Goal: Task Accomplishment & Management: Complete application form

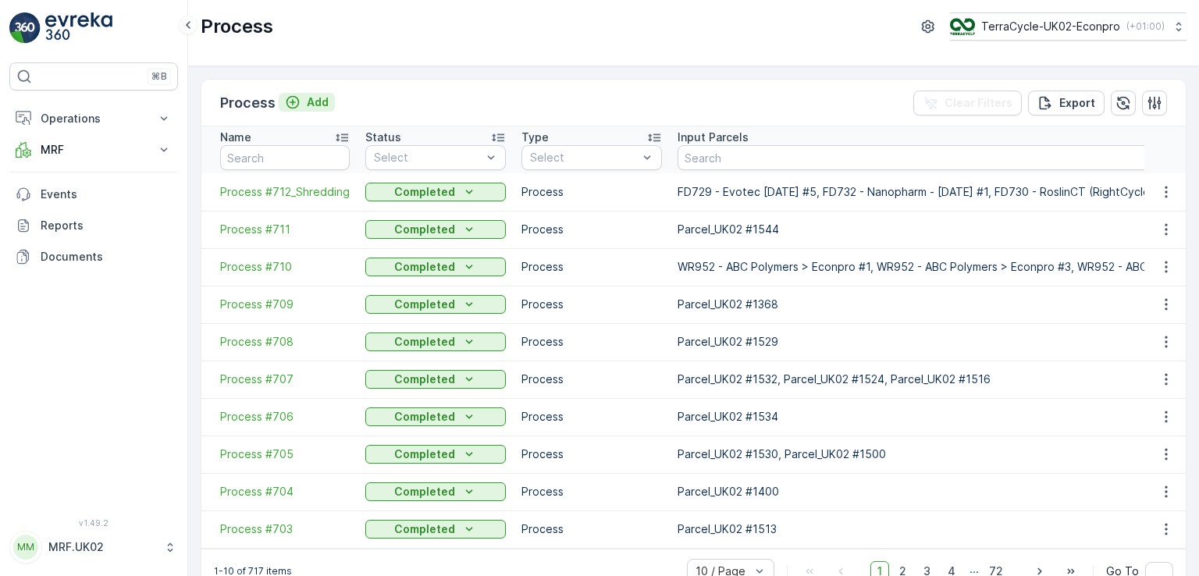
click at [310, 98] on p "Add" at bounding box center [318, 102] width 22 height 16
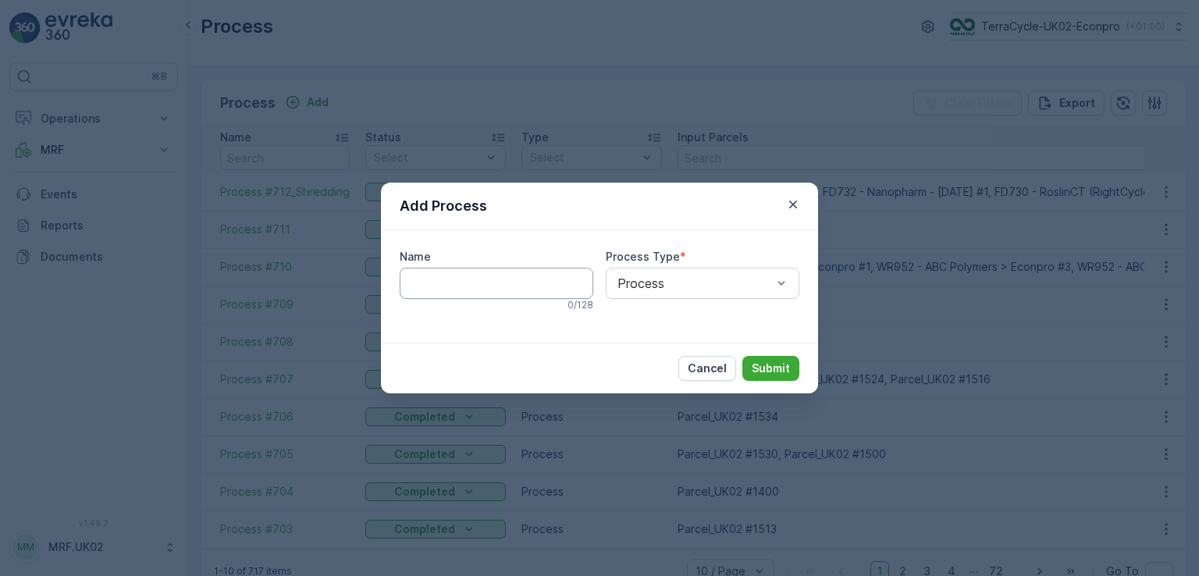
click at [471, 277] on input "Name" at bounding box center [497, 283] width 194 height 31
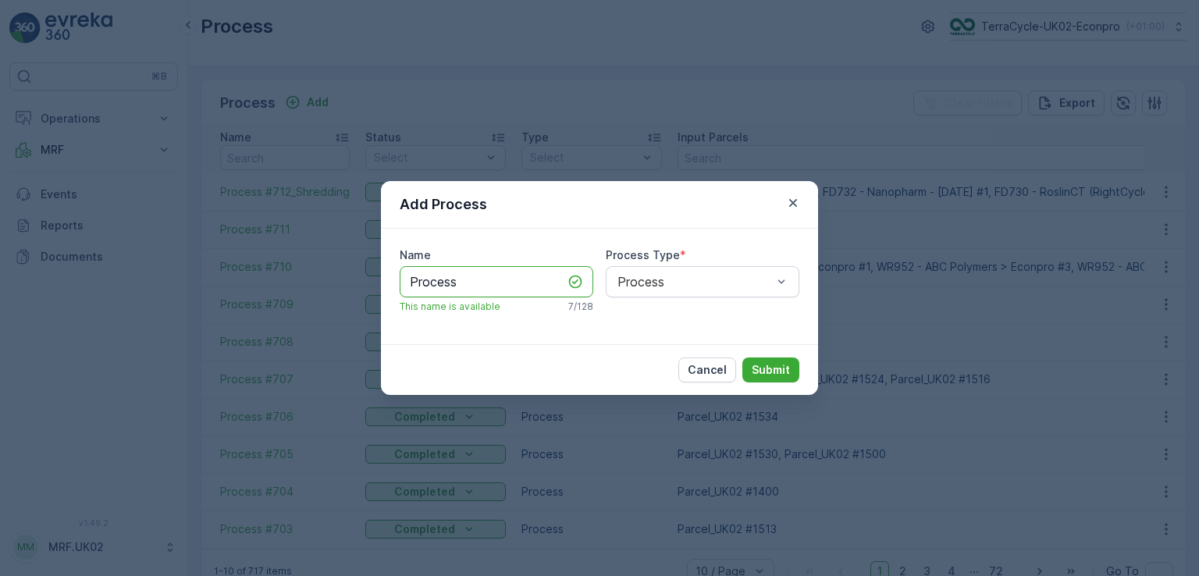
click at [466, 276] on input "Process" at bounding box center [497, 281] width 194 height 31
type input "Process"
click at [789, 207] on icon "button" at bounding box center [793, 203] width 16 height 16
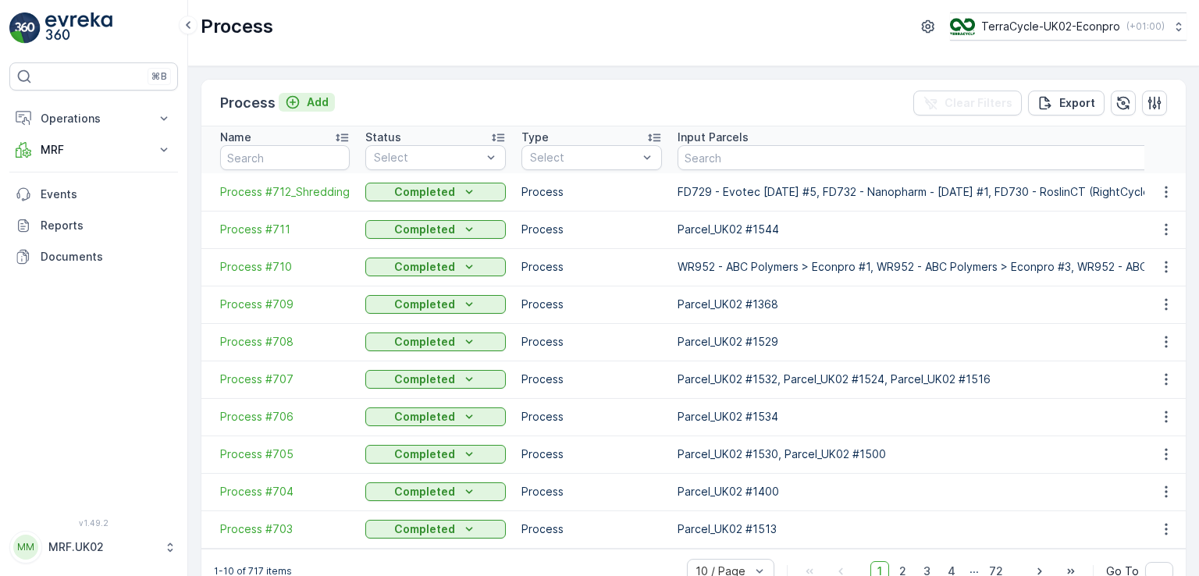
click at [321, 98] on p "Add" at bounding box center [318, 102] width 22 height 16
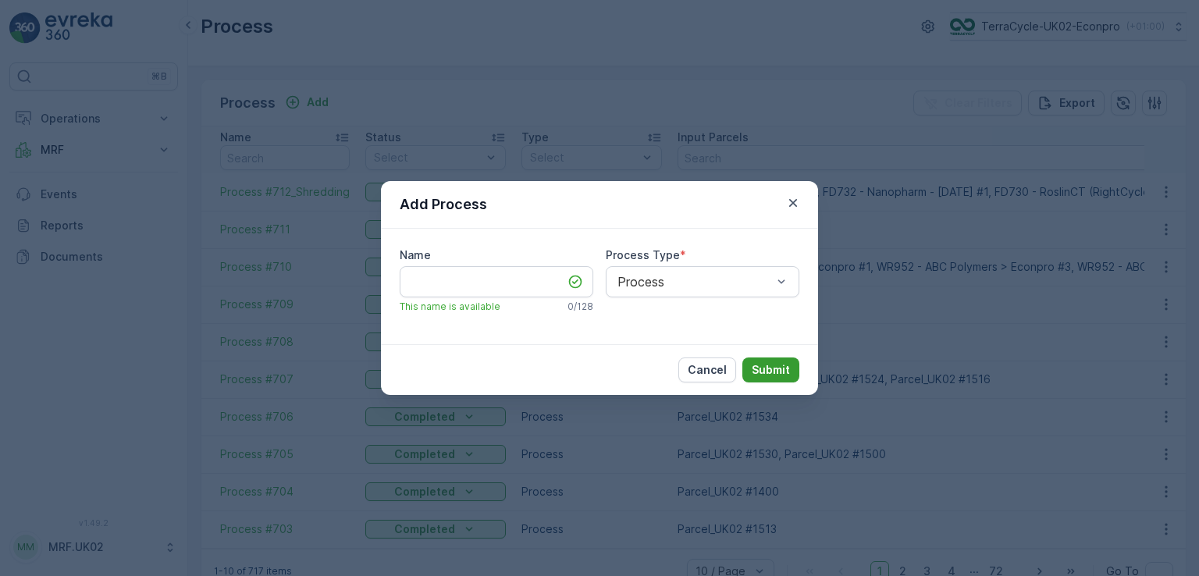
click at [779, 368] on p "Submit" at bounding box center [771, 370] width 38 height 16
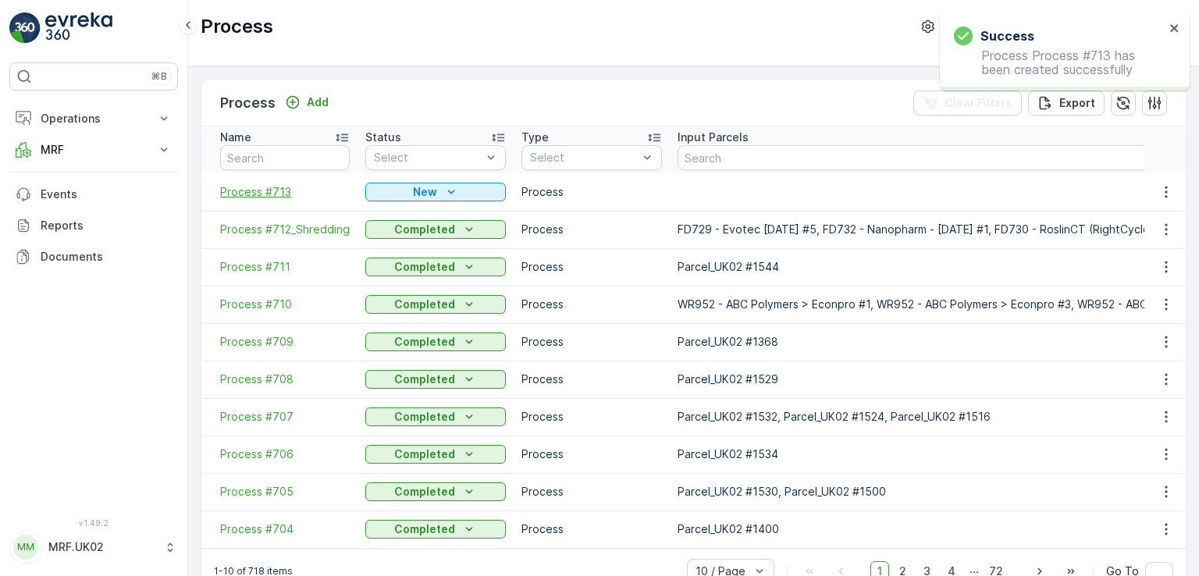
click at [281, 191] on span "Process #713" at bounding box center [285, 192] width 130 height 16
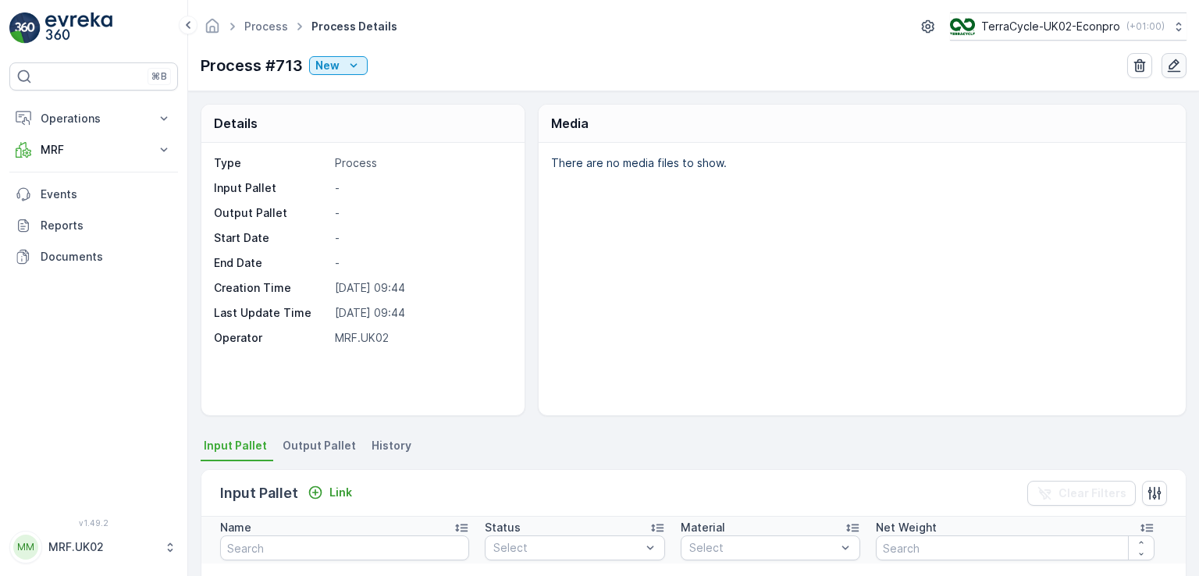
click at [1169, 70] on icon "button" at bounding box center [1174, 65] width 13 height 13
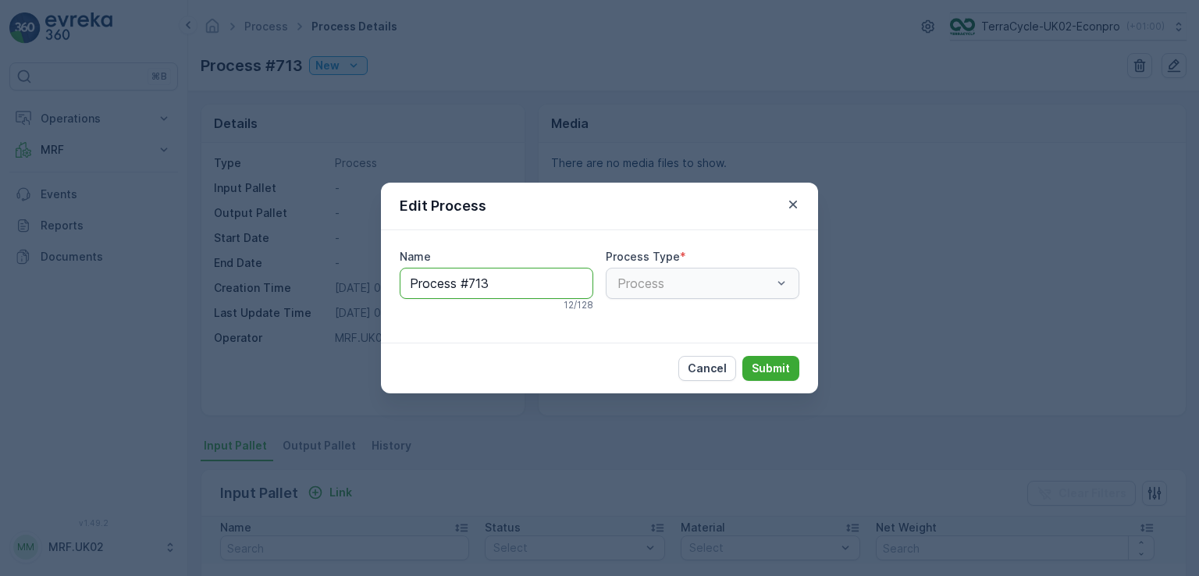
click at [492, 294] on input "Process #713" at bounding box center [497, 283] width 194 height 31
click at [717, 374] on p "Cancel" at bounding box center [707, 369] width 39 height 16
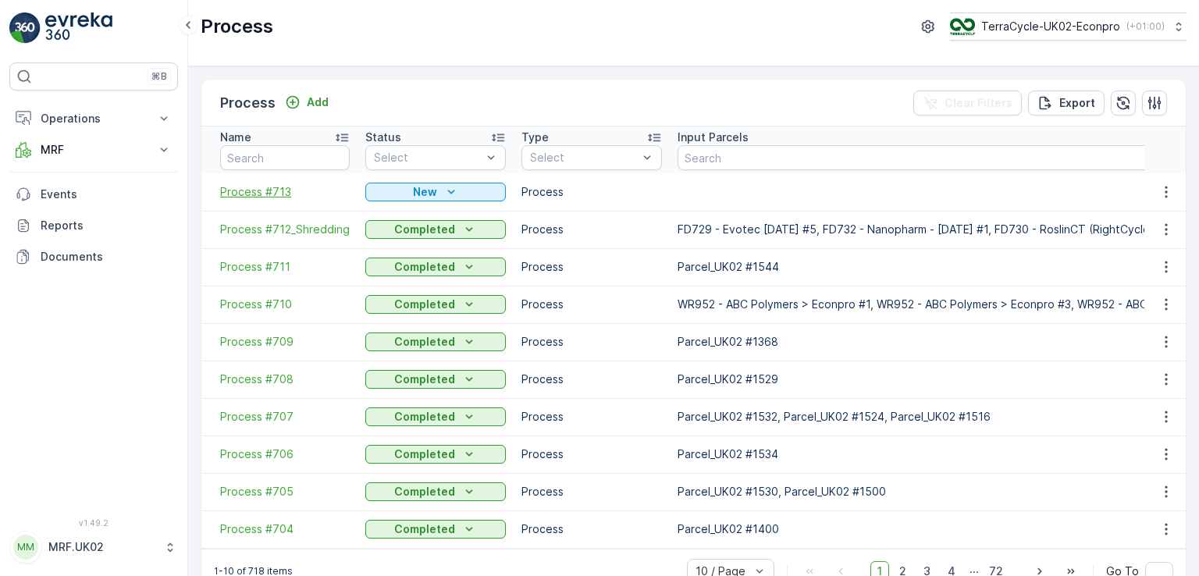
click at [284, 191] on span "Process #713" at bounding box center [285, 192] width 130 height 16
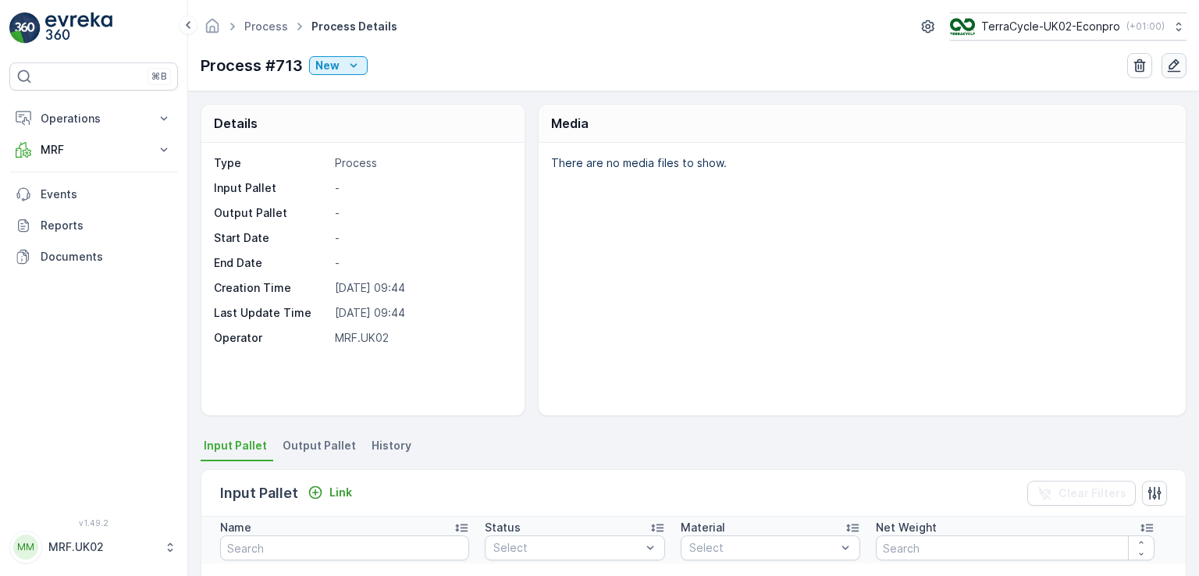
click at [1174, 65] on icon "button" at bounding box center [1174, 65] width 13 height 13
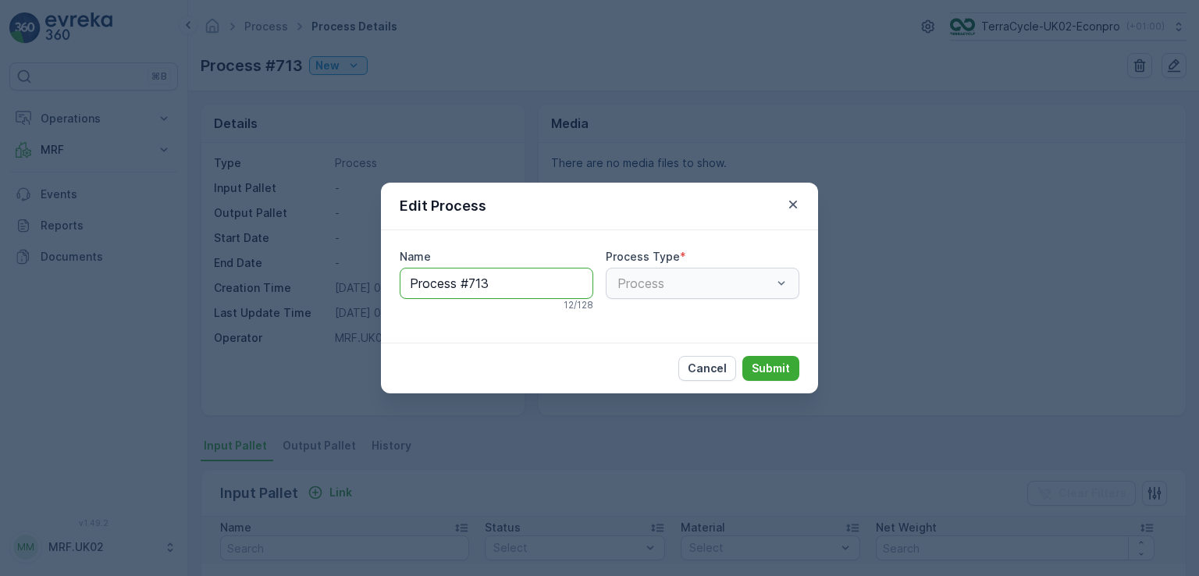
click at [501, 282] on input "Process #713" at bounding box center [497, 283] width 194 height 31
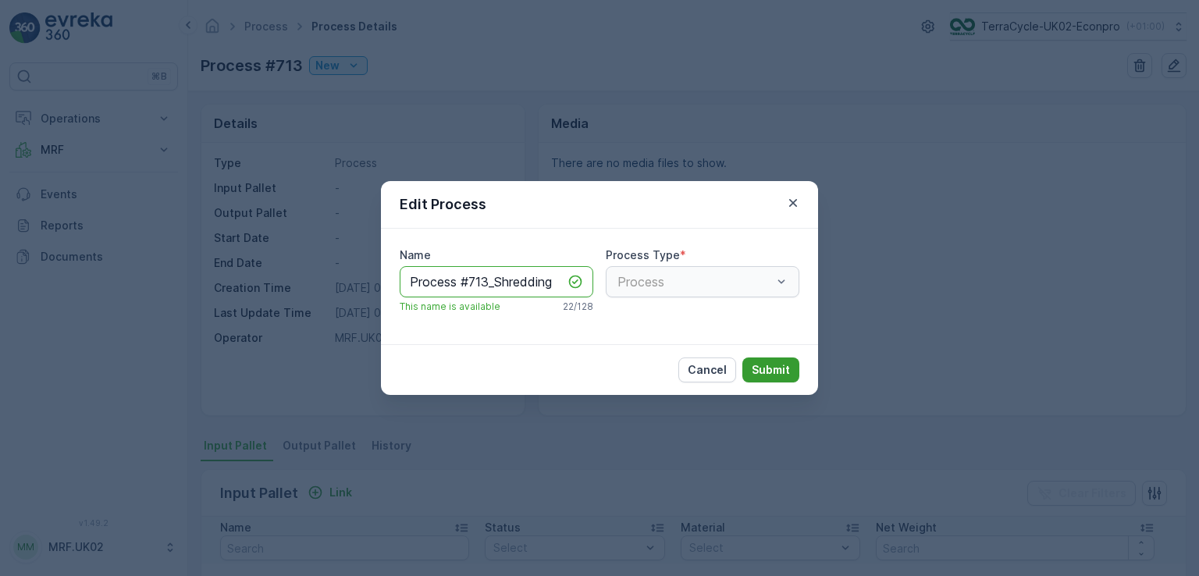
type input "Process #713_Shredding"
click at [760, 366] on p "Submit" at bounding box center [771, 370] width 38 height 16
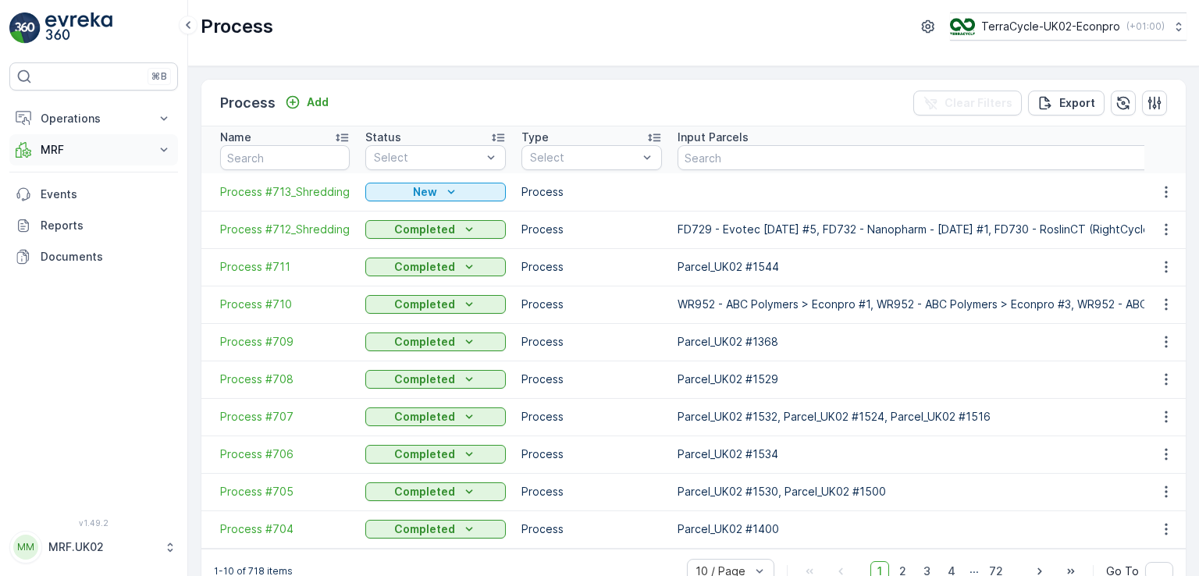
click at [66, 144] on p "MRF" at bounding box center [94, 150] width 106 height 16
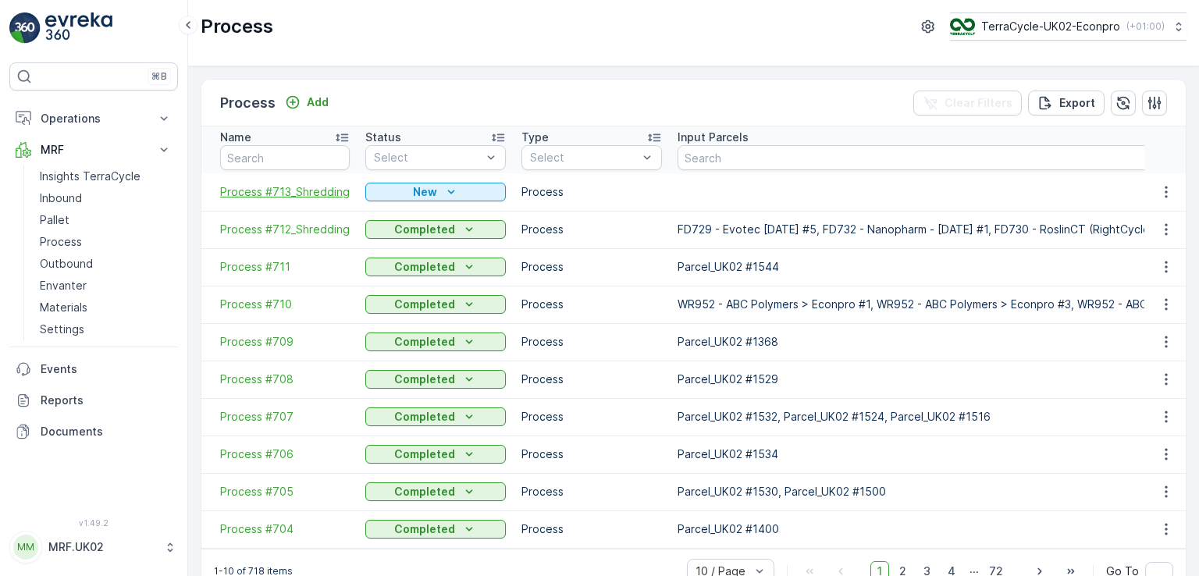
click at [287, 189] on span "Process #713_Shredding" at bounding box center [285, 192] width 130 height 16
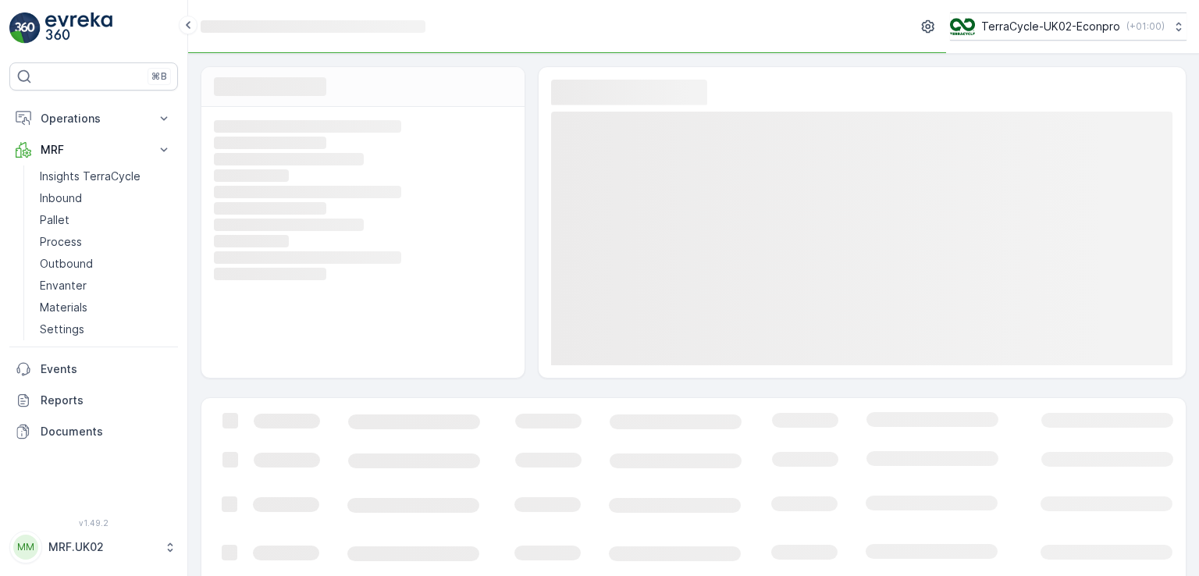
click at [287, 189] on rect at bounding box center [361, 192] width 294 height 14
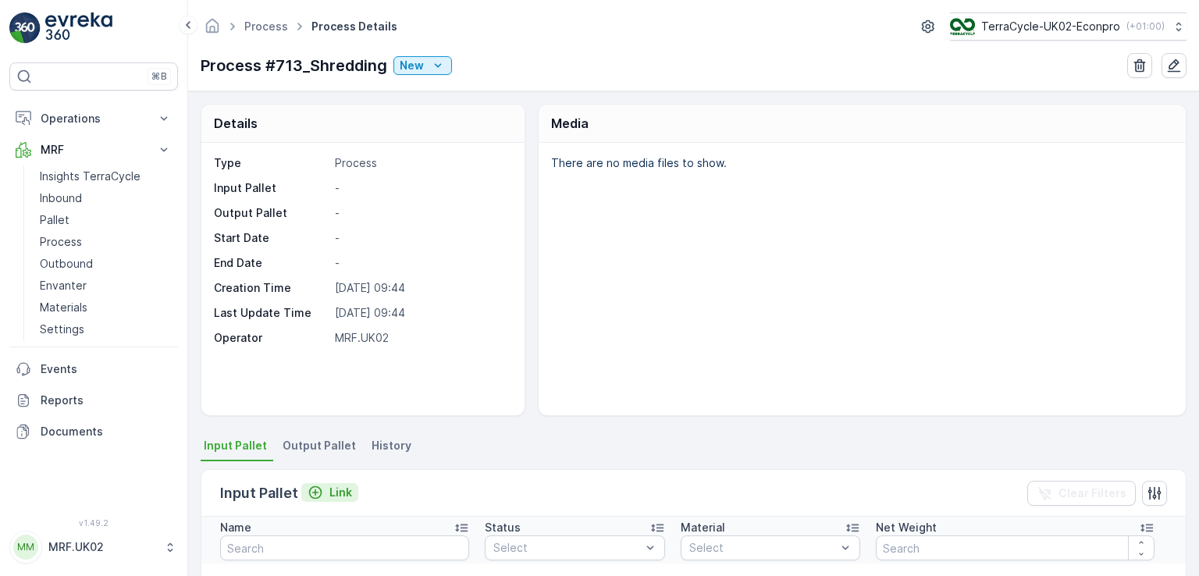
click at [334, 493] on p "Link" at bounding box center [340, 493] width 23 height 16
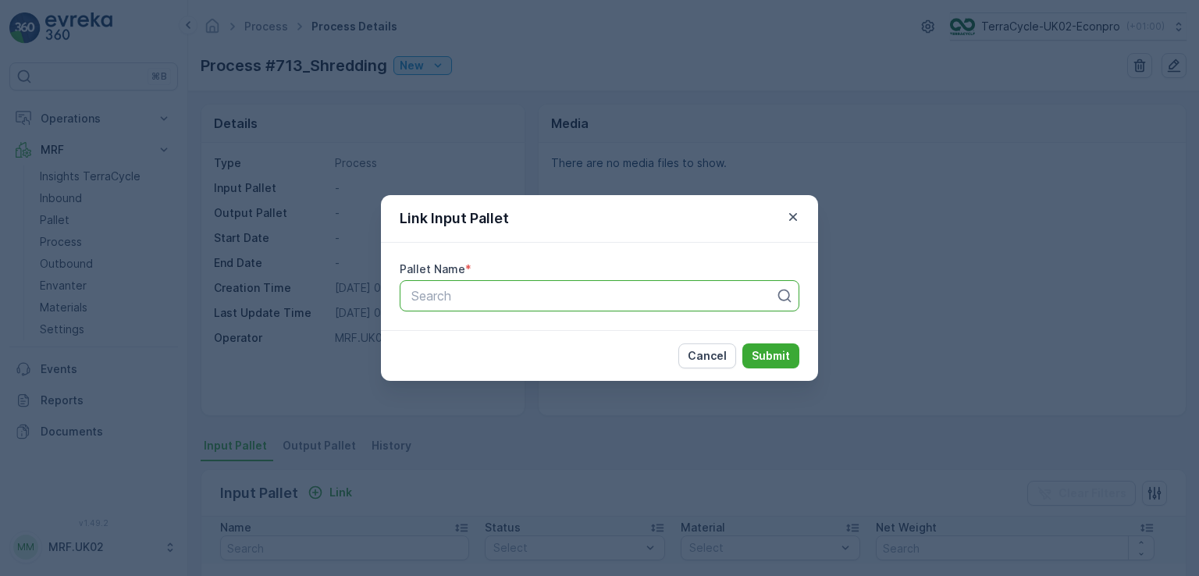
click at [449, 301] on div at bounding box center [593, 296] width 367 height 14
type input "1553"
click at [559, 333] on div "Parcel_UK02 #1553" at bounding box center [599, 334] width 381 height 14
click at [757, 355] on p "Submit" at bounding box center [771, 356] width 38 height 16
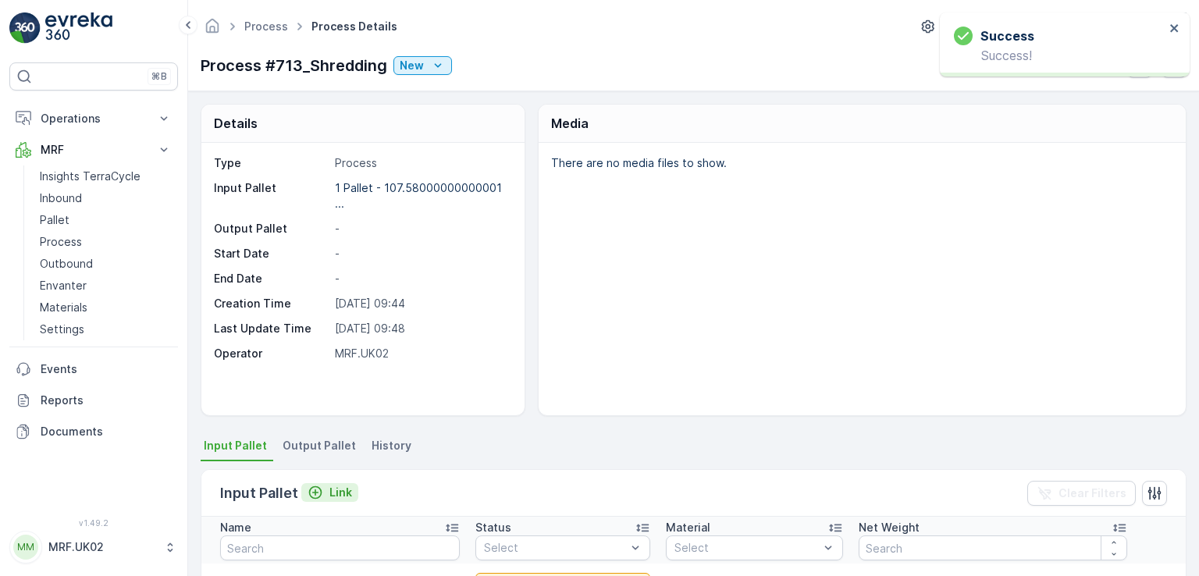
click at [337, 490] on p "Link" at bounding box center [340, 493] width 23 height 16
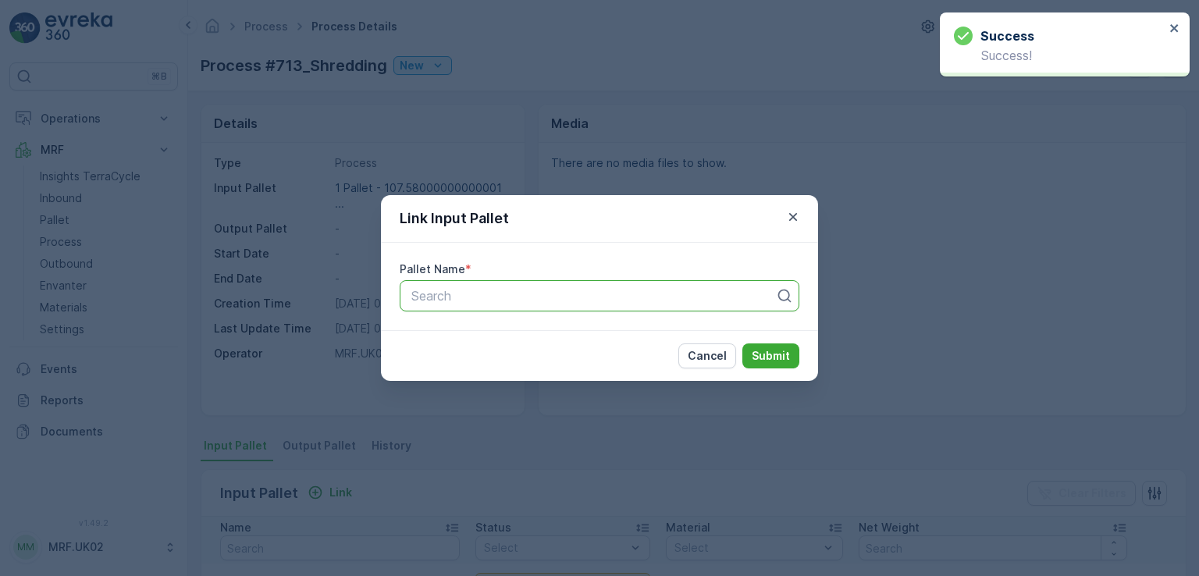
click at [440, 298] on div at bounding box center [593, 296] width 367 height 14
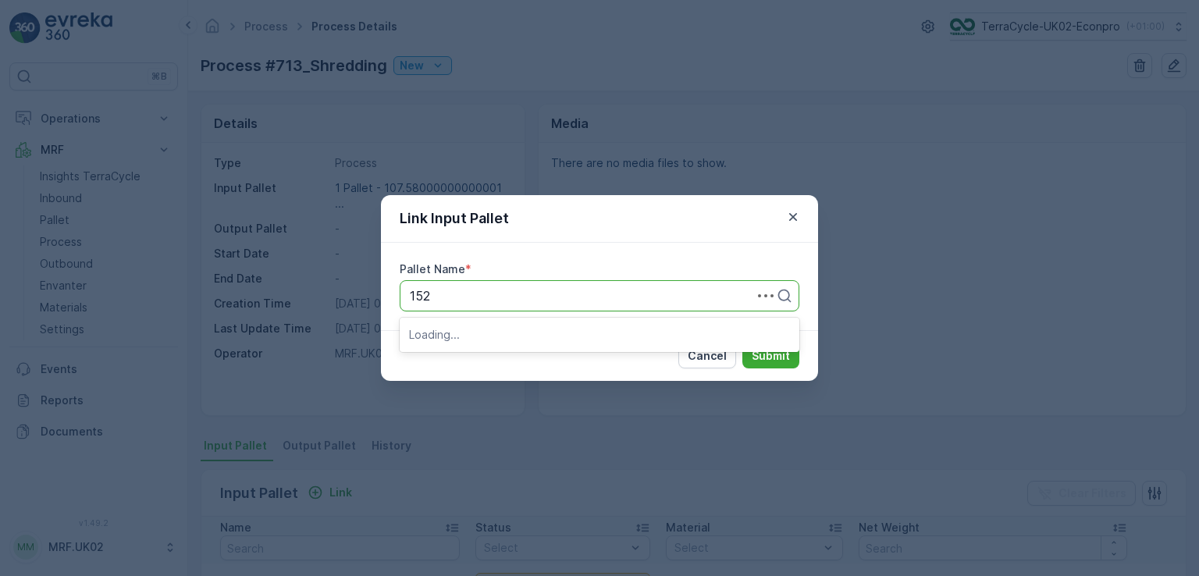
type input "1523"
click at [481, 354] on span "Parcel_UK02 #1523" at bounding box center [466, 361] width 114 height 14
click at [763, 347] on button "Submit" at bounding box center [770, 356] width 57 height 25
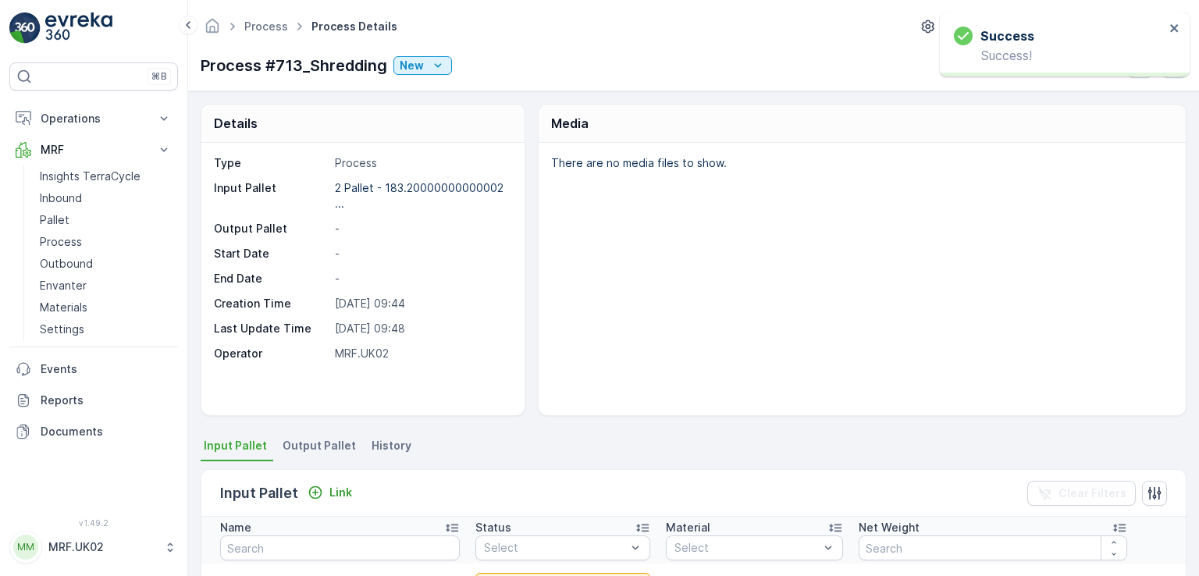
click at [553, 297] on div "There are no media files to show." at bounding box center [862, 279] width 647 height 272
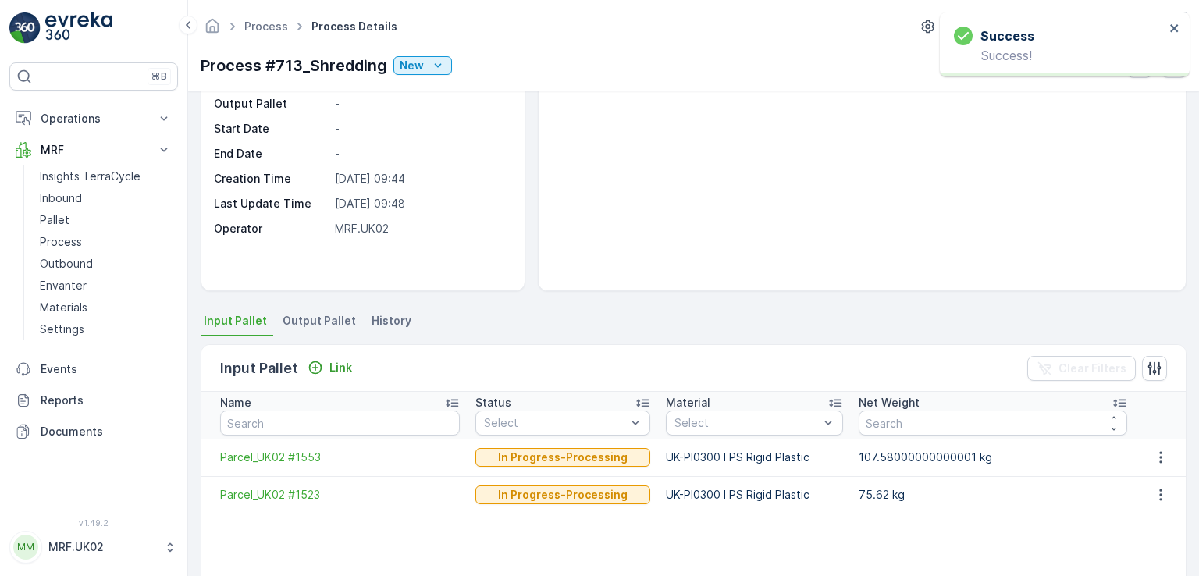
scroll to position [156, 0]
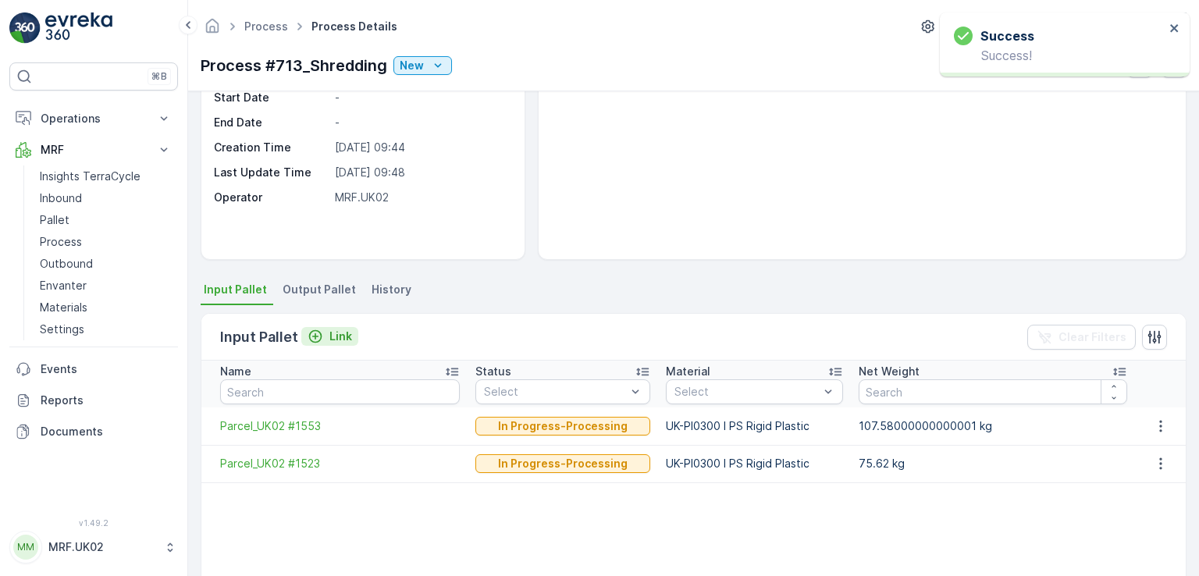
click at [342, 329] on p "Link" at bounding box center [340, 337] width 23 height 16
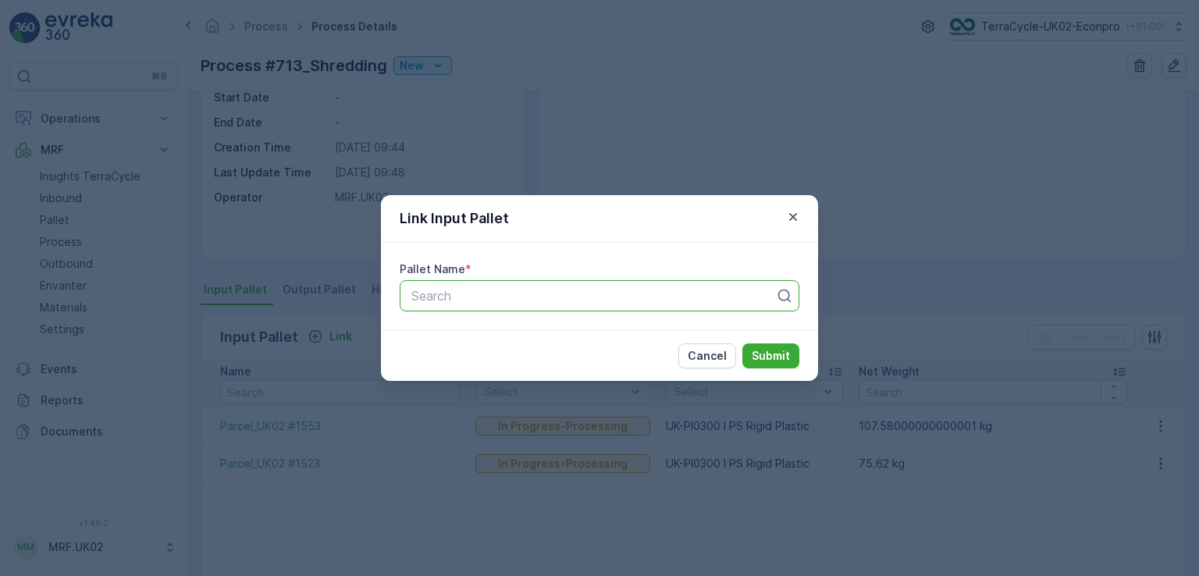
click at [556, 285] on div "Search" at bounding box center [600, 295] width 400 height 31
type input "1510"
click at [531, 355] on div "Parcel_UK02 #1510" at bounding box center [599, 361] width 381 height 14
click at [777, 360] on p "Submit" at bounding box center [771, 356] width 38 height 16
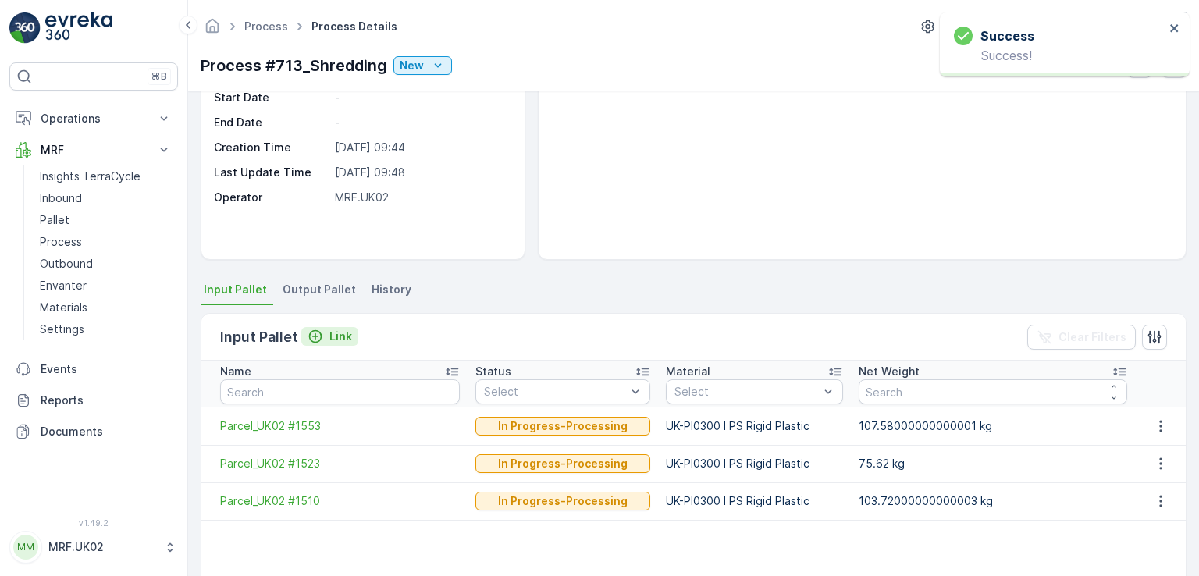
click at [335, 341] on p "Link" at bounding box center [340, 337] width 23 height 16
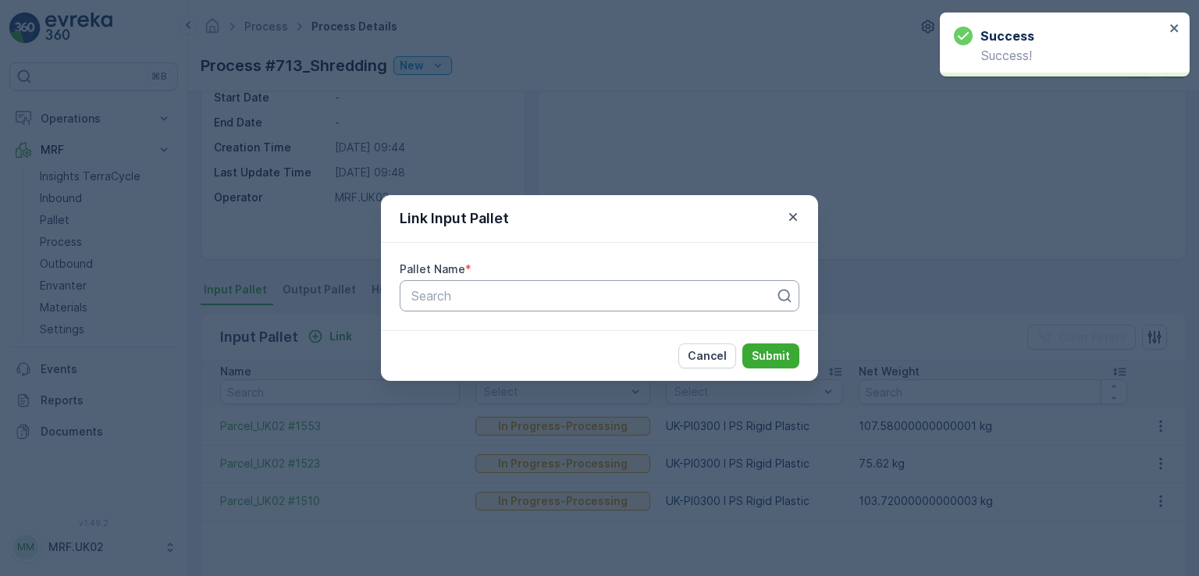
click at [454, 280] on div "Search" at bounding box center [600, 295] width 400 height 31
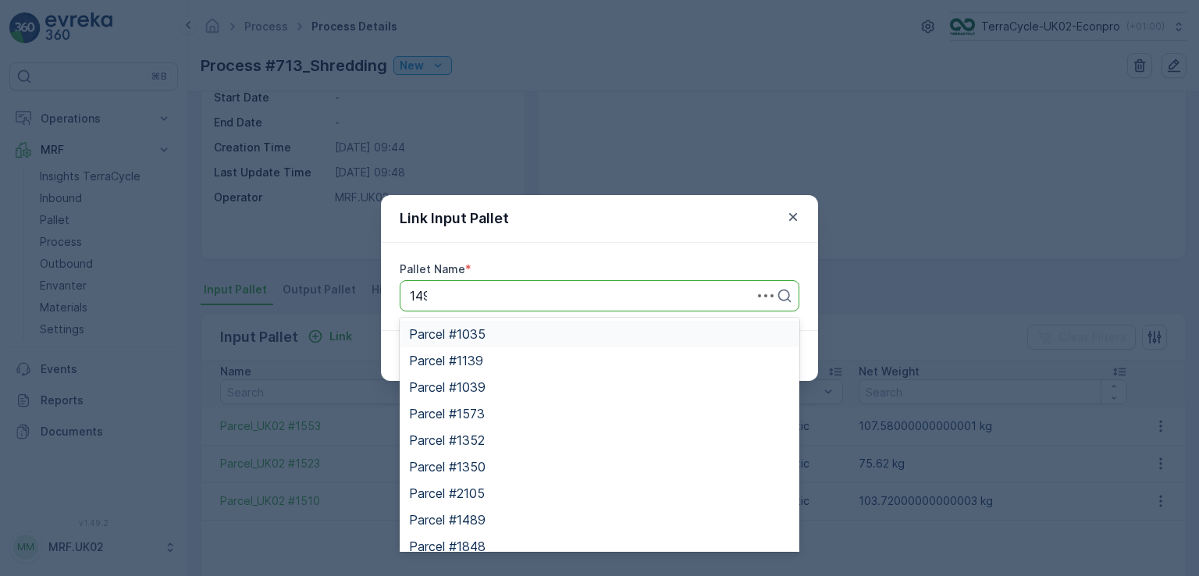
type input "1499"
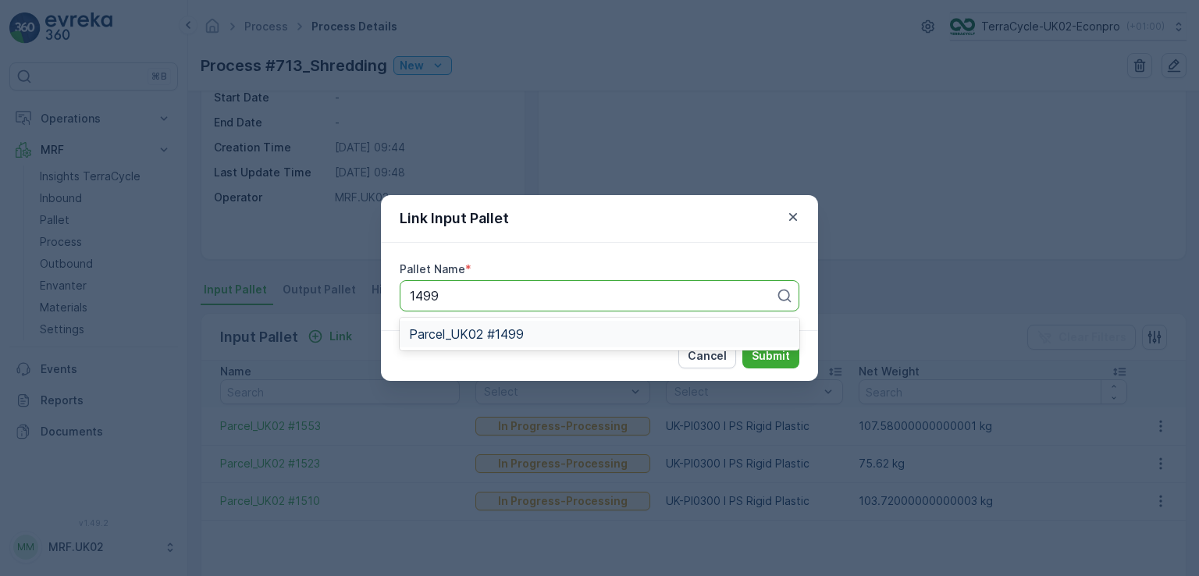
click at [586, 335] on div "Parcel_UK02 #1499" at bounding box center [599, 334] width 381 height 14
click at [762, 366] on button "Submit" at bounding box center [770, 356] width 57 height 25
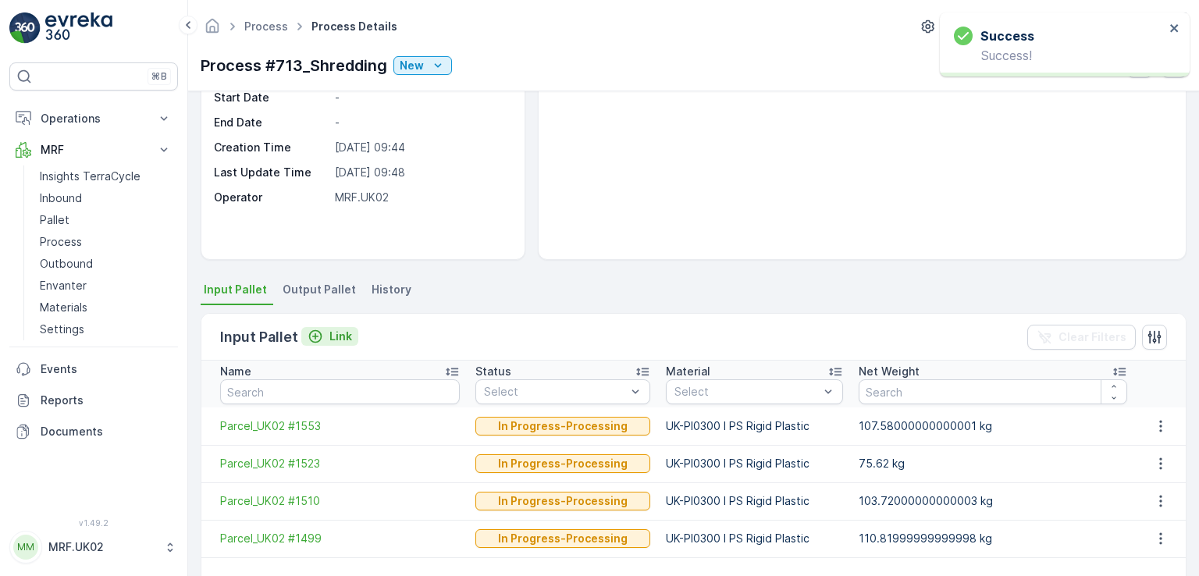
click at [347, 336] on p "Link" at bounding box center [340, 337] width 23 height 16
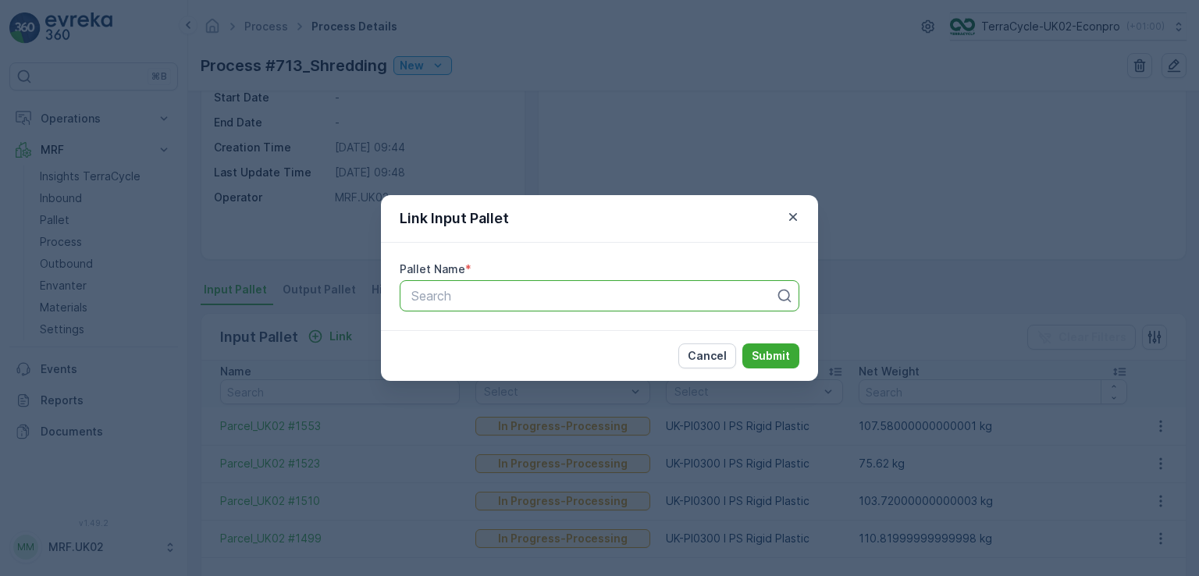
click at [445, 301] on div at bounding box center [593, 296] width 367 height 14
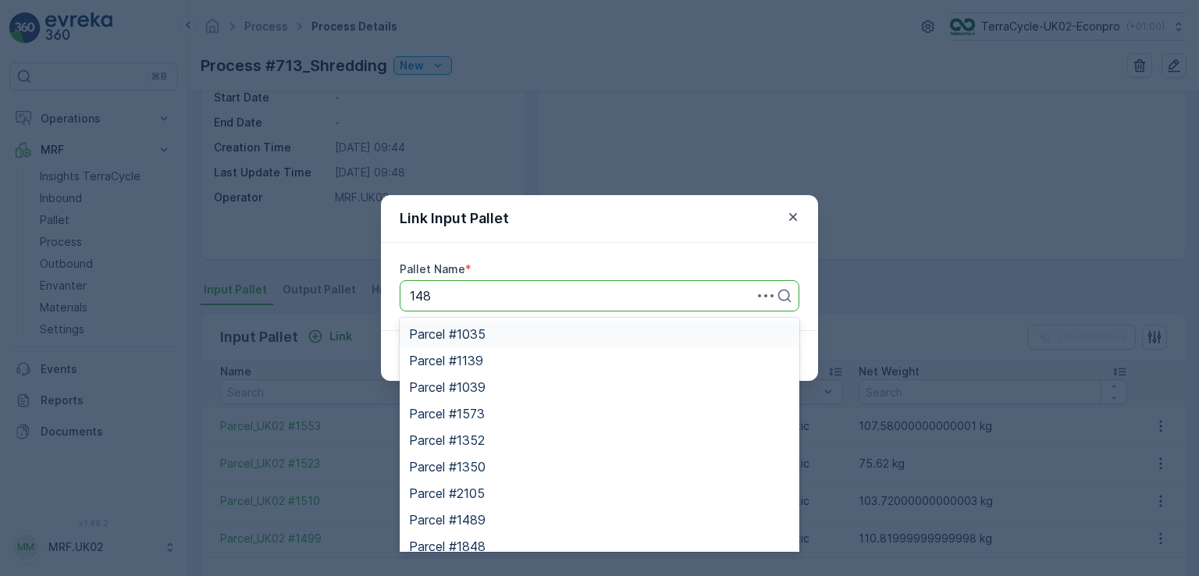
type input "1484"
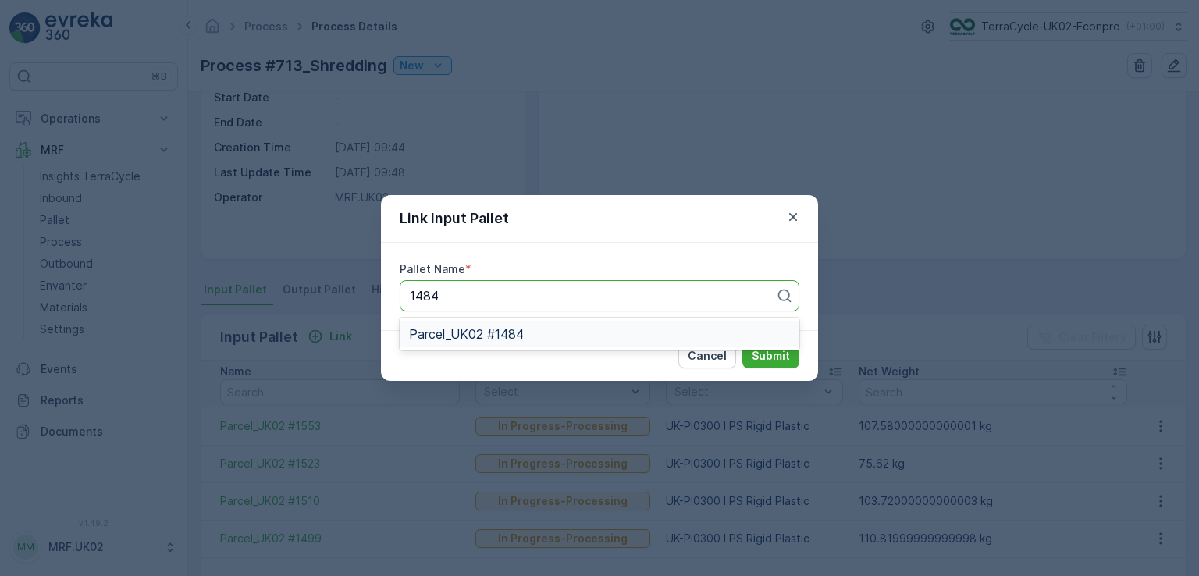
click at [490, 329] on span "Parcel_UK02 #1484" at bounding box center [466, 334] width 115 height 14
click at [774, 353] on p "Submit" at bounding box center [771, 356] width 38 height 16
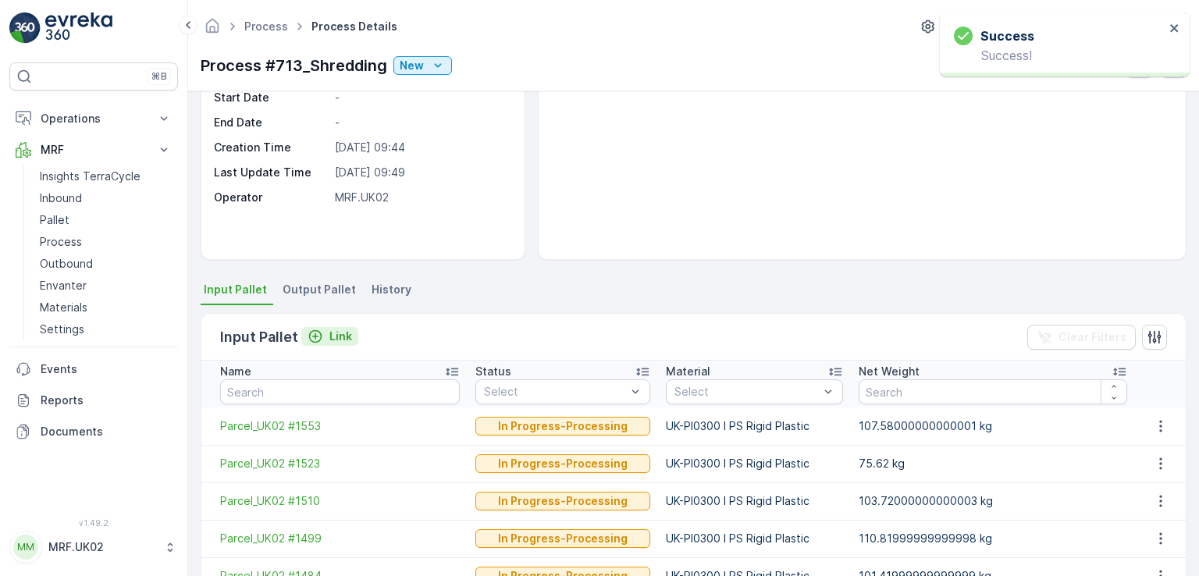
click at [344, 329] on p "Link" at bounding box center [340, 337] width 23 height 16
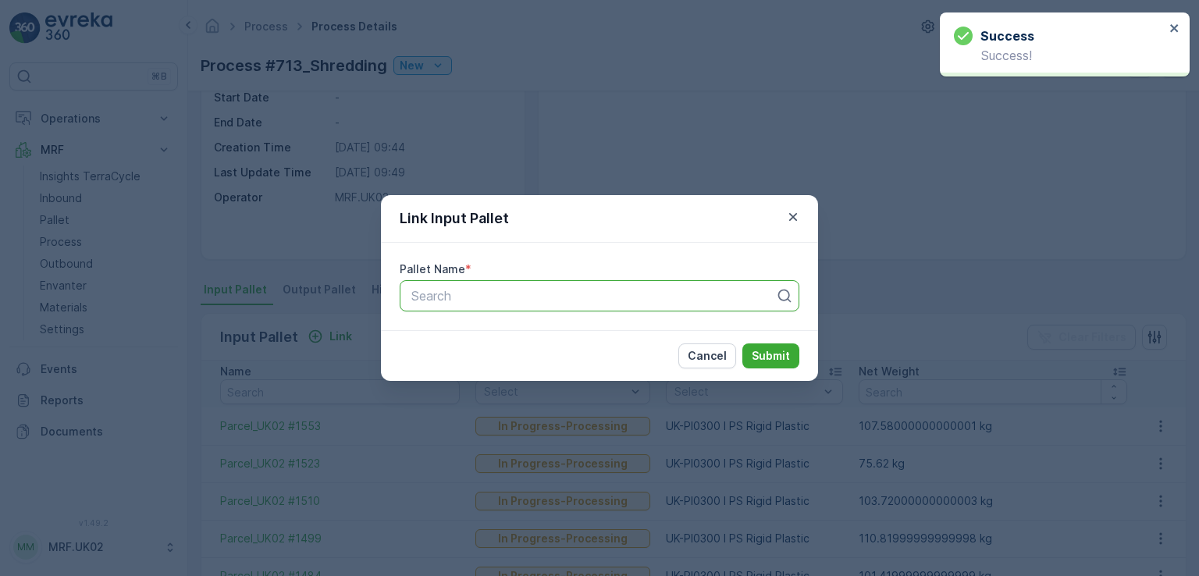
click at [440, 292] on div at bounding box center [593, 296] width 367 height 14
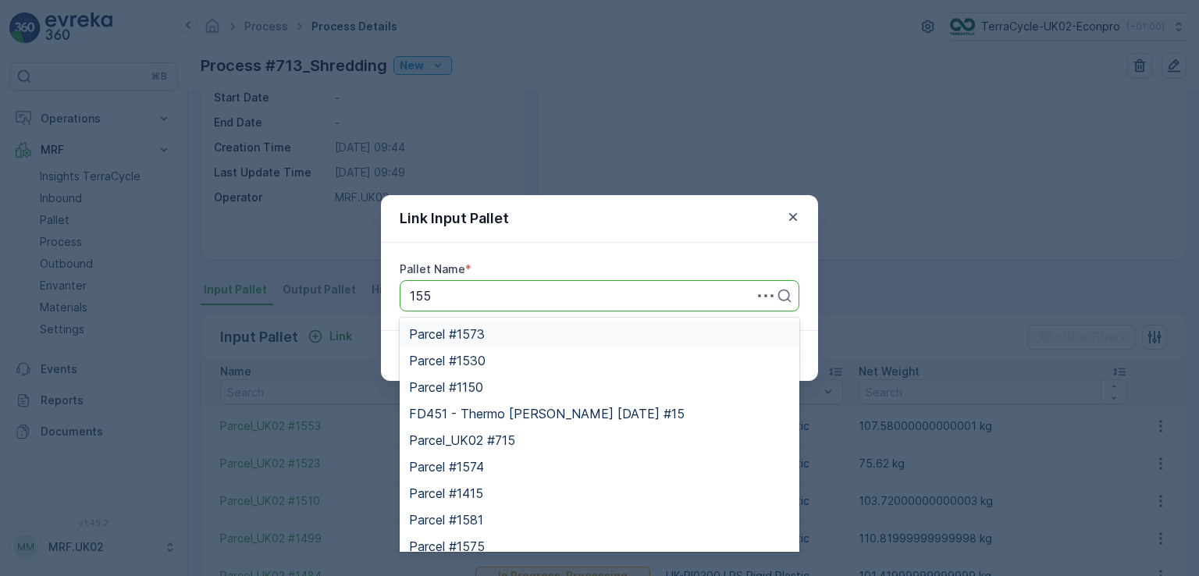
type input "1557"
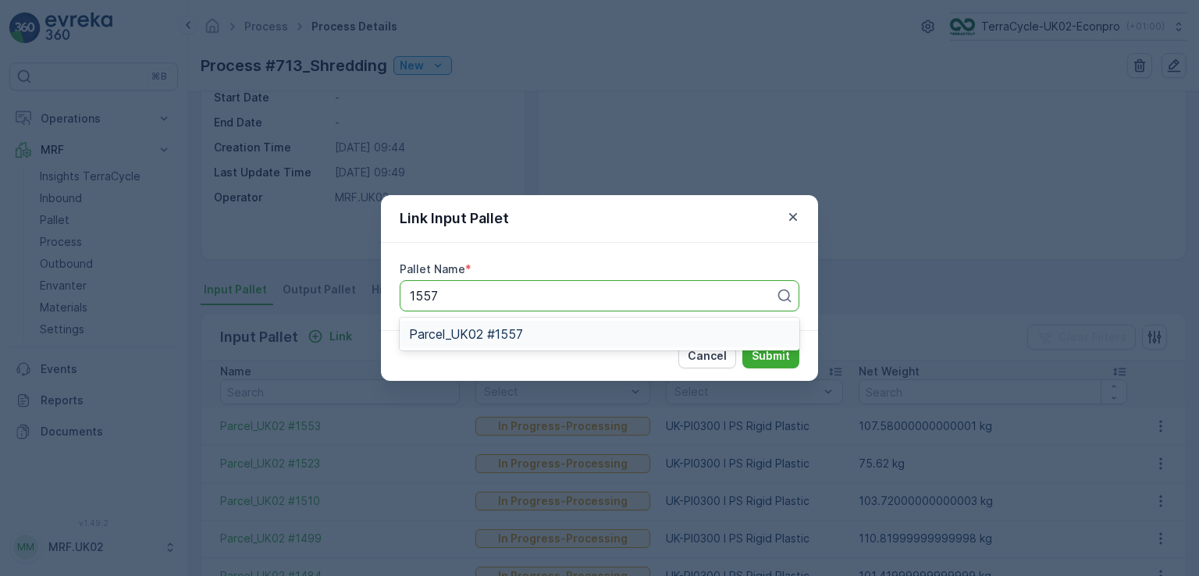
click at [494, 327] on span "Parcel_UK02 #1557" at bounding box center [466, 334] width 114 height 14
click at [778, 348] on p "Submit" at bounding box center [771, 356] width 38 height 16
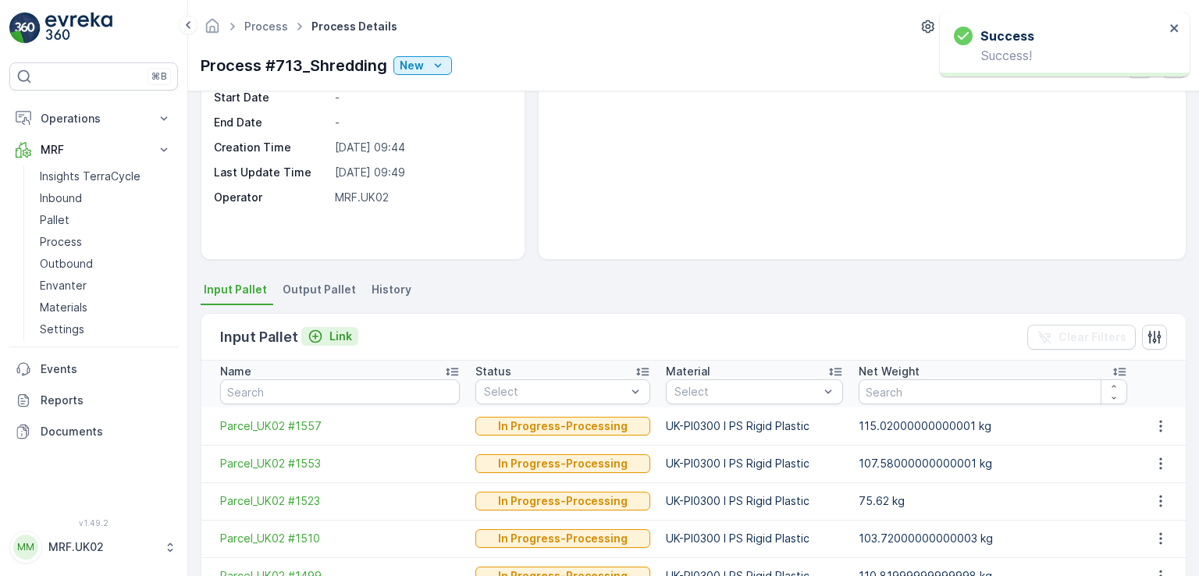
click at [346, 337] on p "Link" at bounding box center [340, 337] width 23 height 16
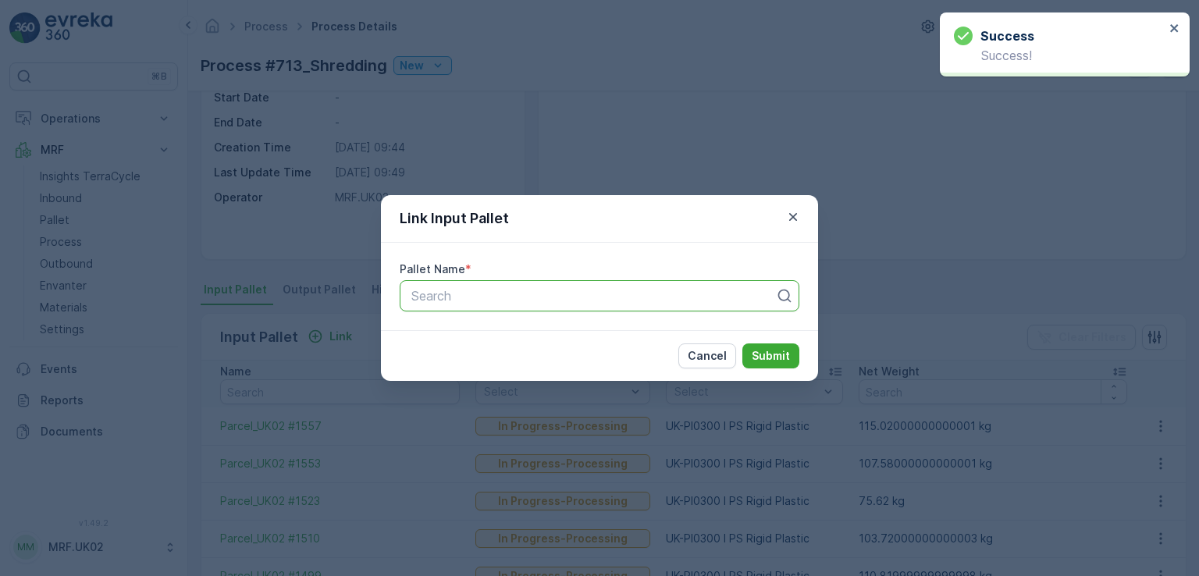
click at [482, 289] on div at bounding box center [593, 296] width 367 height 14
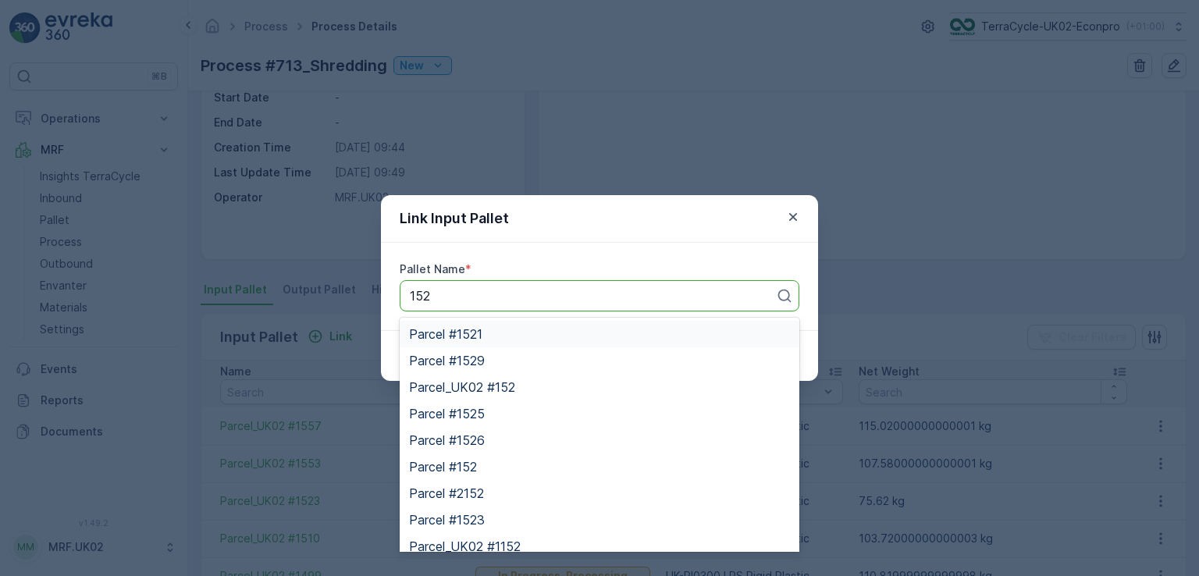
type input "1526"
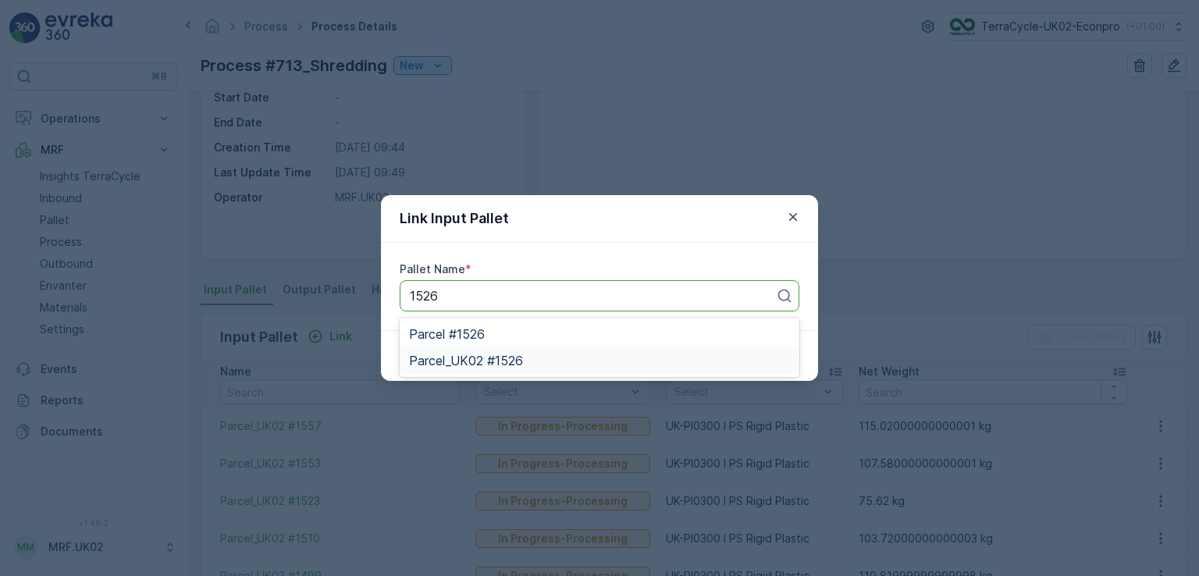
click at [502, 362] on span "Parcel_UK02 #1526" at bounding box center [466, 361] width 114 height 14
click at [773, 360] on p "Submit" at bounding box center [771, 356] width 38 height 16
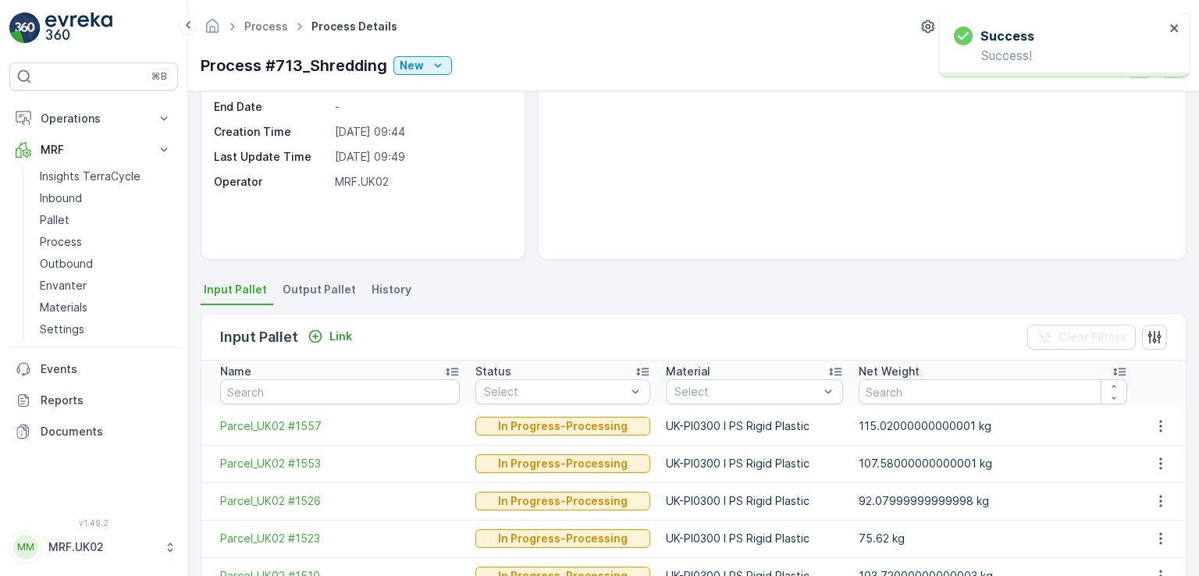
scroll to position [141, 0]
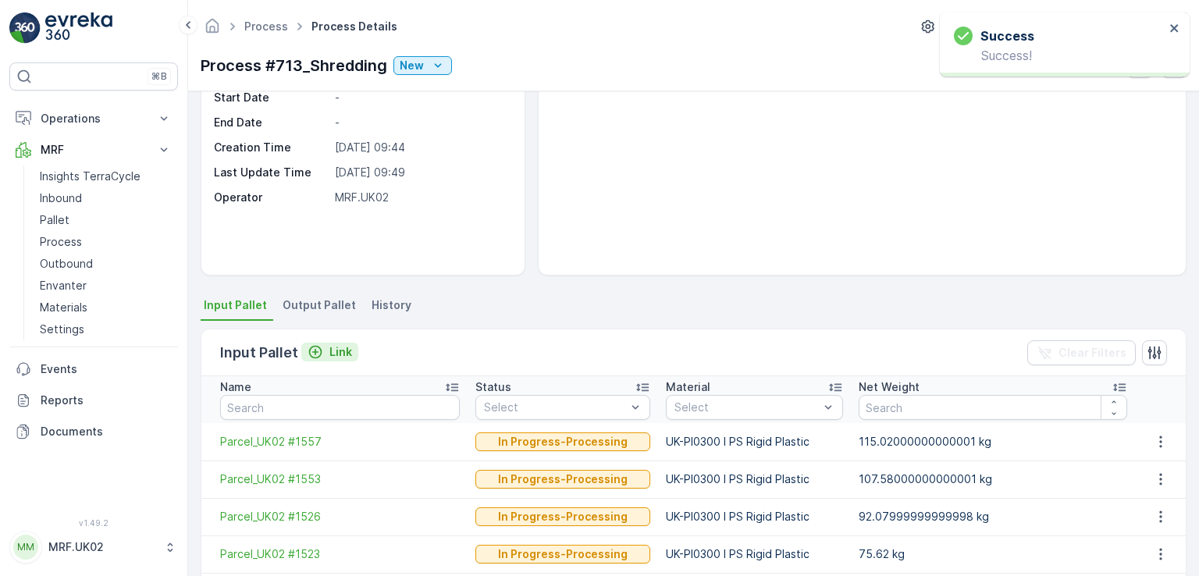
click at [345, 351] on p "Link" at bounding box center [340, 352] width 23 height 16
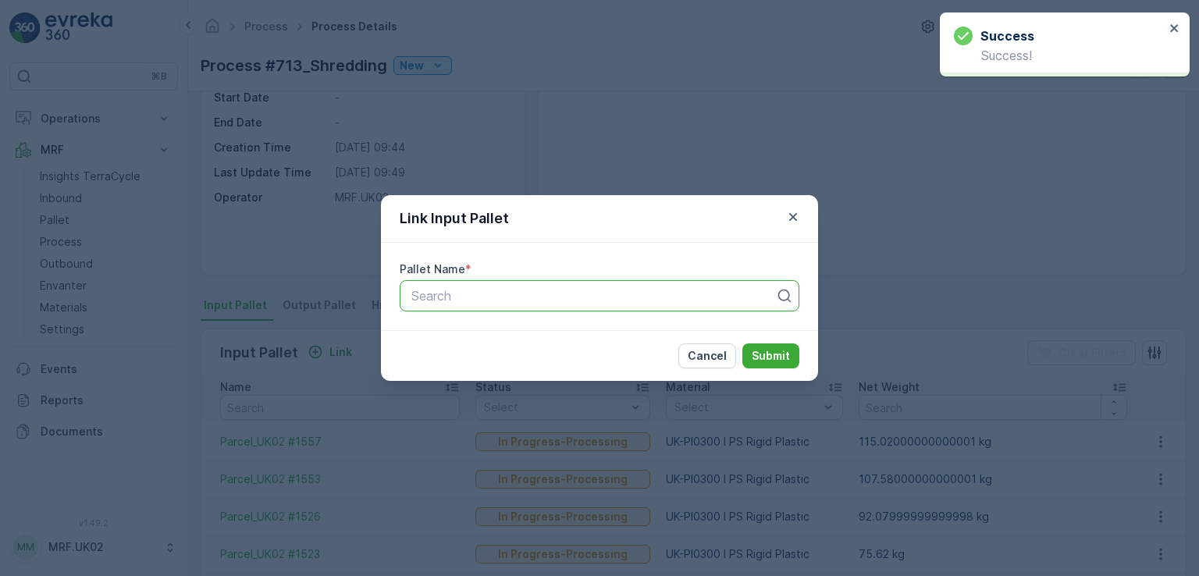
click at [481, 297] on div at bounding box center [593, 296] width 367 height 14
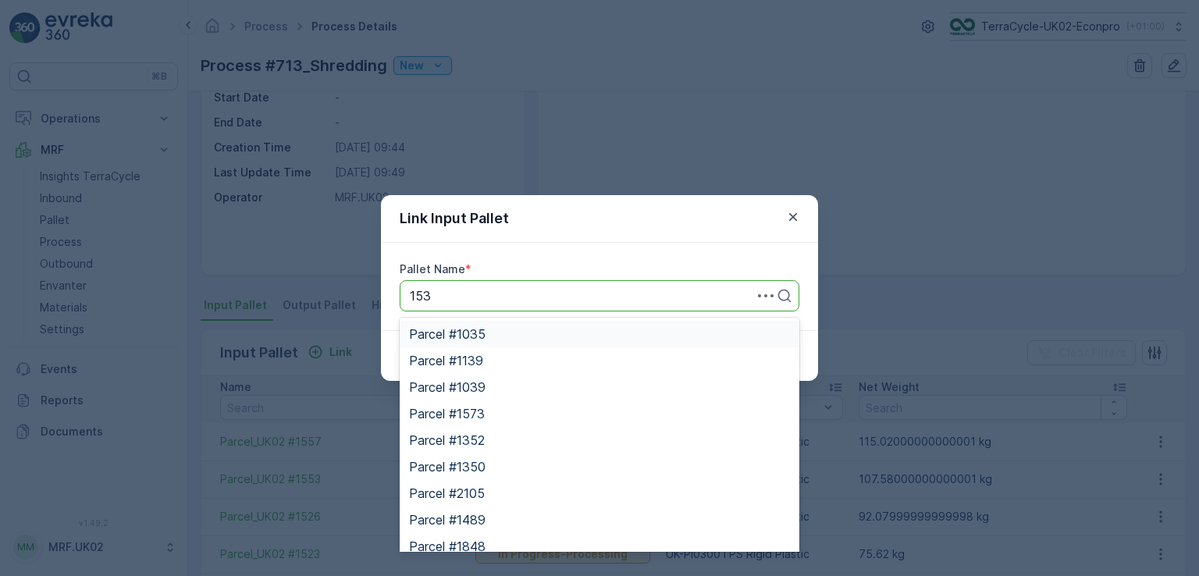
type input "1531"
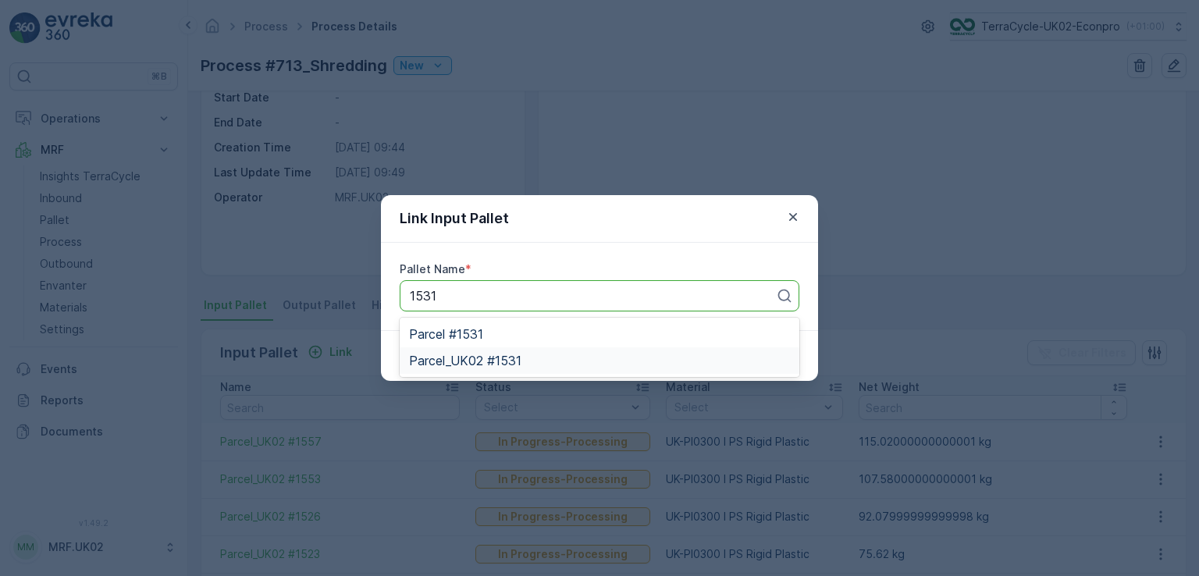
click at [490, 359] on span "Parcel_UK02 #1531" at bounding box center [465, 361] width 112 height 14
click at [774, 359] on p "Submit" at bounding box center [771, 356] width 38 height 16
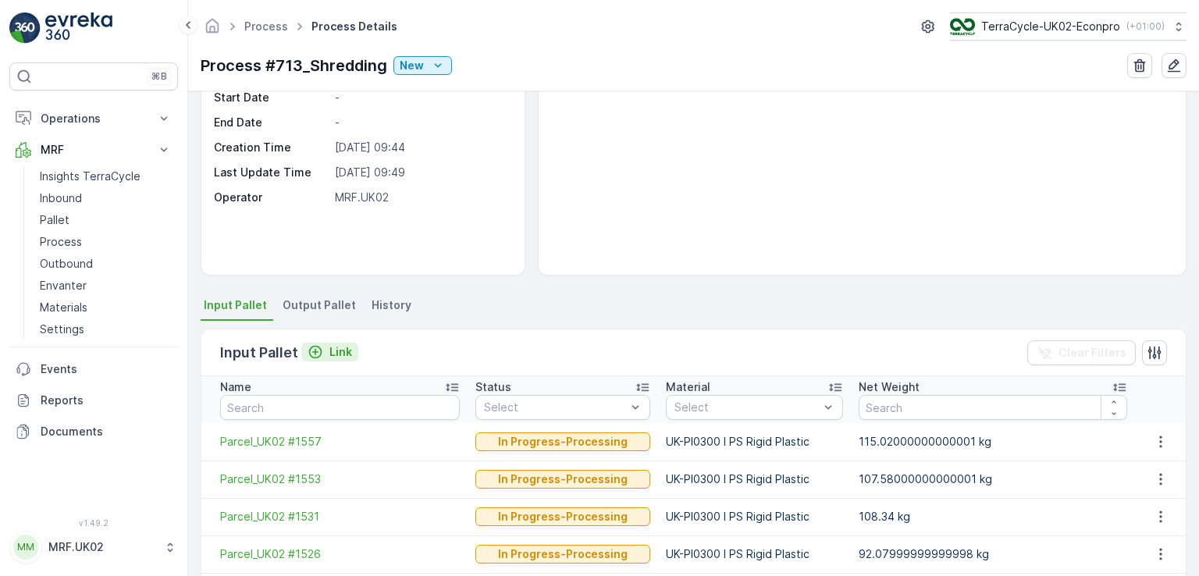
click at [339, 347] on p "Link" at bounding box center [340, 352] width 23 height 16
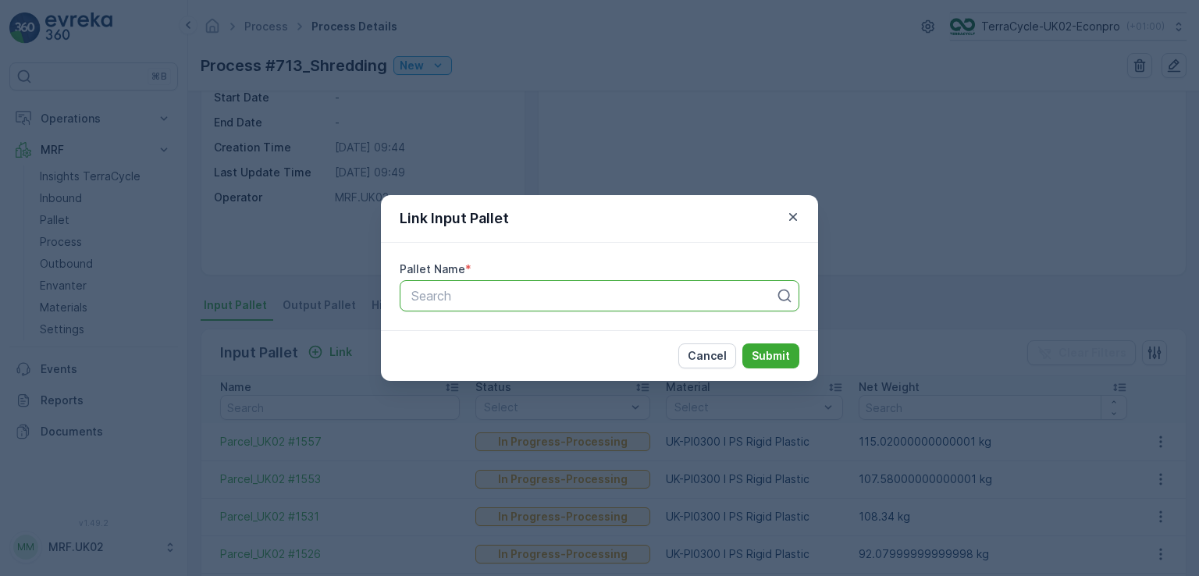
click at [446, 305] on div "Search" at bounding box center [600, 295] width 400 height 31
type input "1542"
click at [497, 362] on span "Parcel_UK02 #1542" at bounding box center [466, 361] width 114 height 14
click at [760, 353] on p "Submit" at bounding box center [771, 356] width 38 height 16
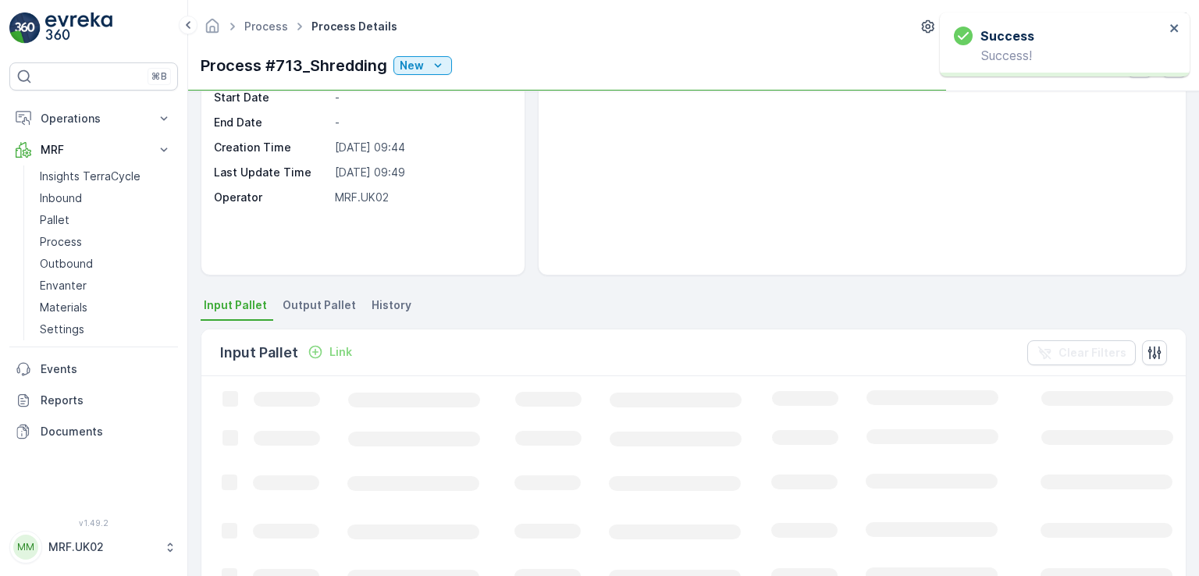
scroll to position [156, 0]
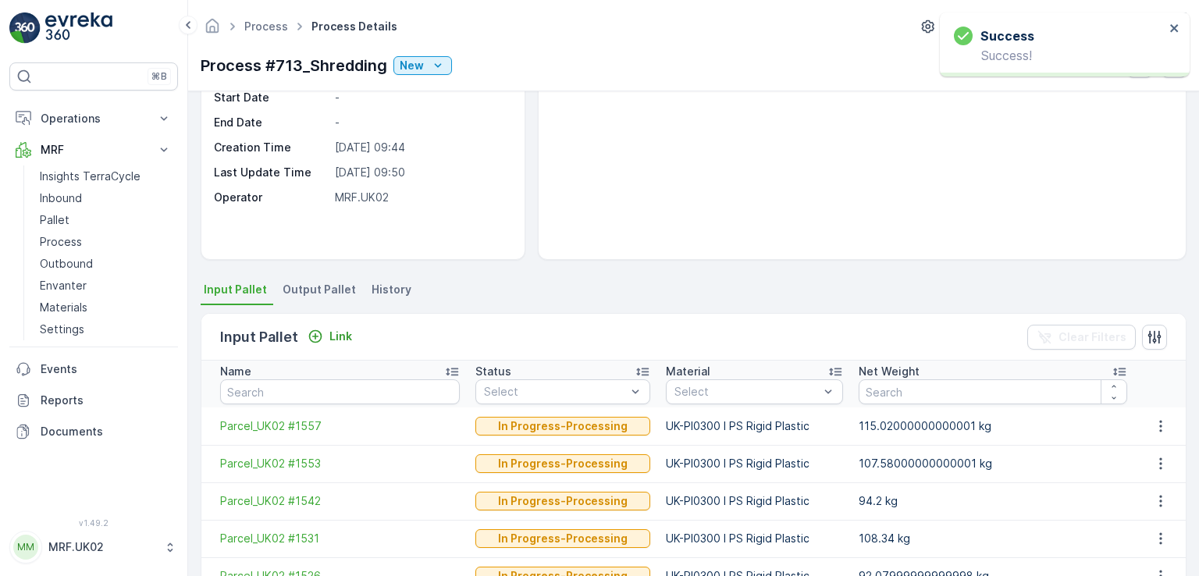
click at [662, 279] on ul "Input Pallet Output Pallet History" at bounding box center [694, 292] width 986 height 27
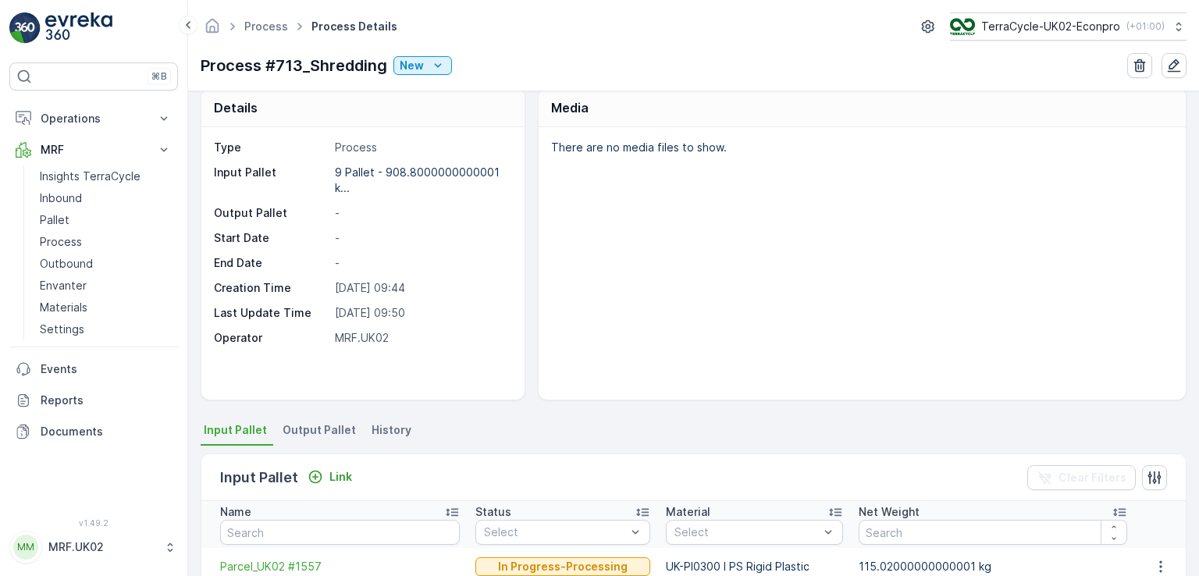
scroll to position [0, 0]
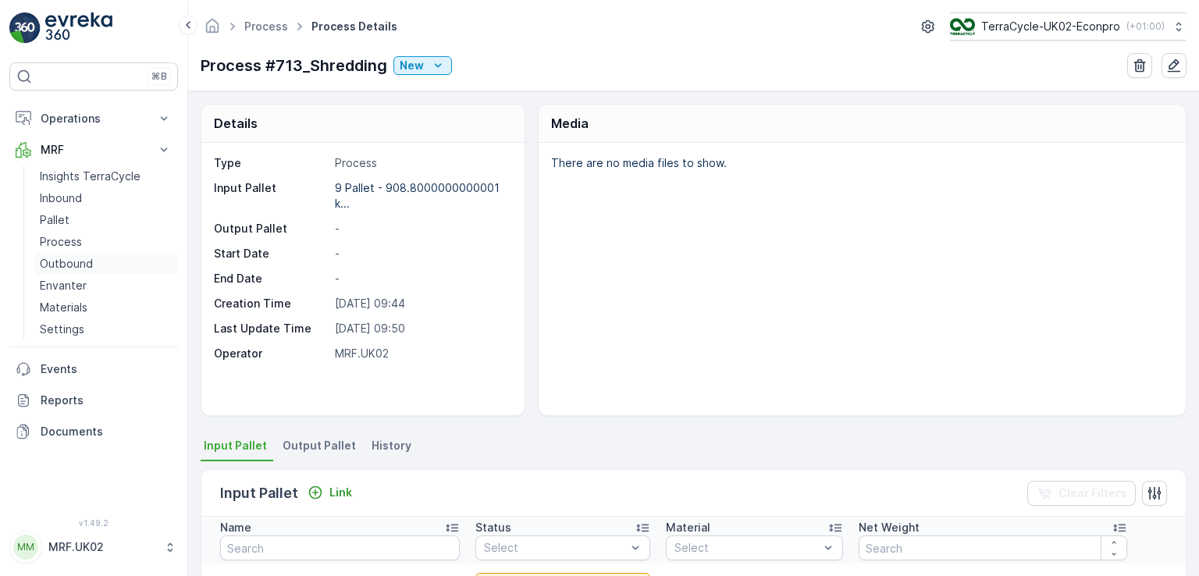
click at [73, 267] on p "Outbound" at bounding box center [66, 264] width 53 height 16
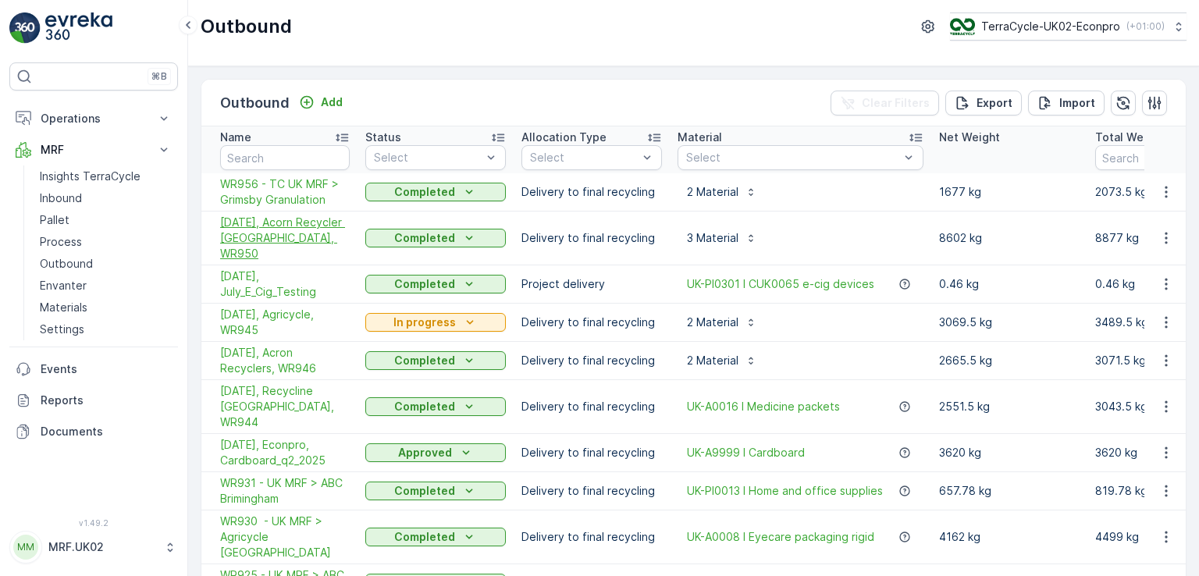
click at [275, 235] on span "[DATE], Acorn Recycler [GEOGRAPHIC_DATA], WR950" at bounding box center [285, 238] width 130 height 47
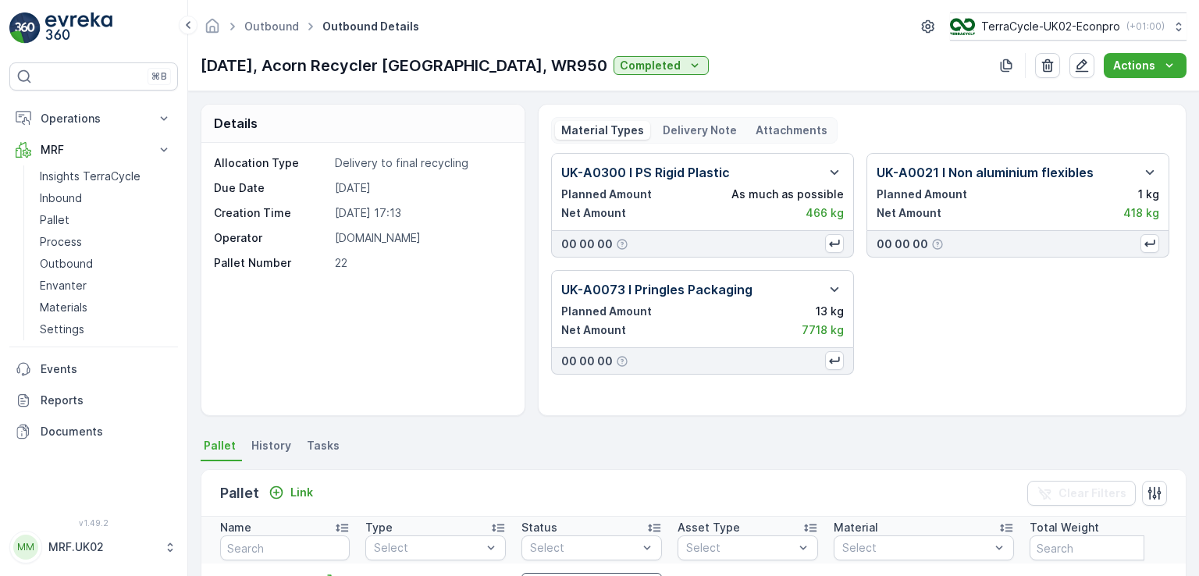
click at [1188, 212] on div "Details Allocation Type Delivery to final recycling Due Date [DATE] Creation Ti…" at bounding box center [693, 333] width 1011 height 485
click at [1141, 285] on div "UK-A0300 I PS Rigid Plastic Planned Amount As much as possible Net Amount 466 k…" at bounding box center [862, 264] width 622 height 222
click at [831, 166] on icon "button" at bounding box center [834, 172] width 19 height 19
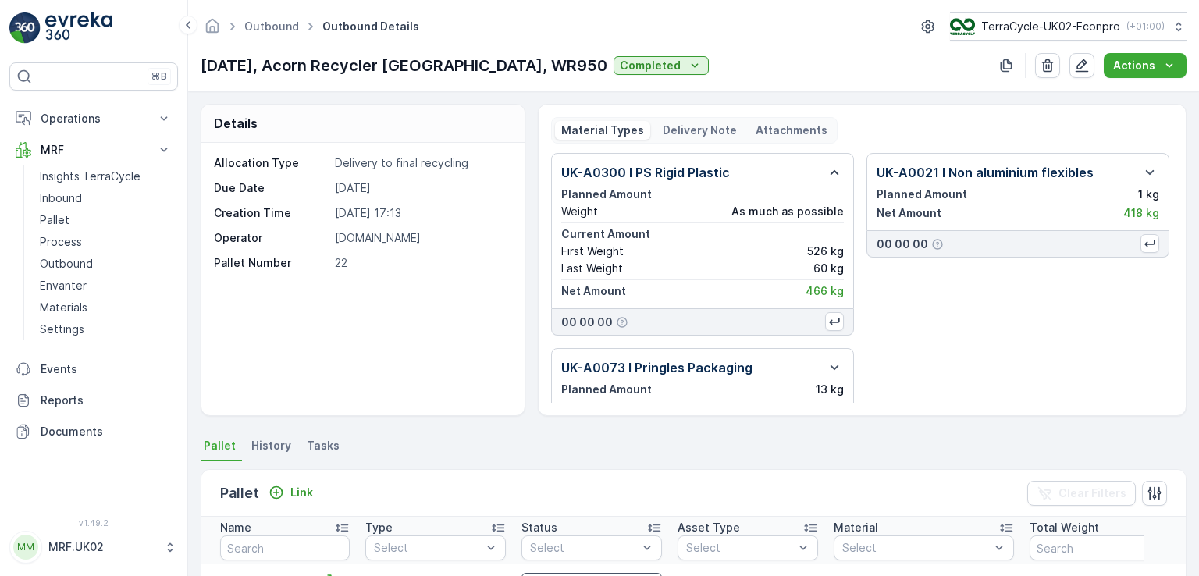
click at [831, 166] on icon "button" at bounding box center [834, 172] width 19 height 19
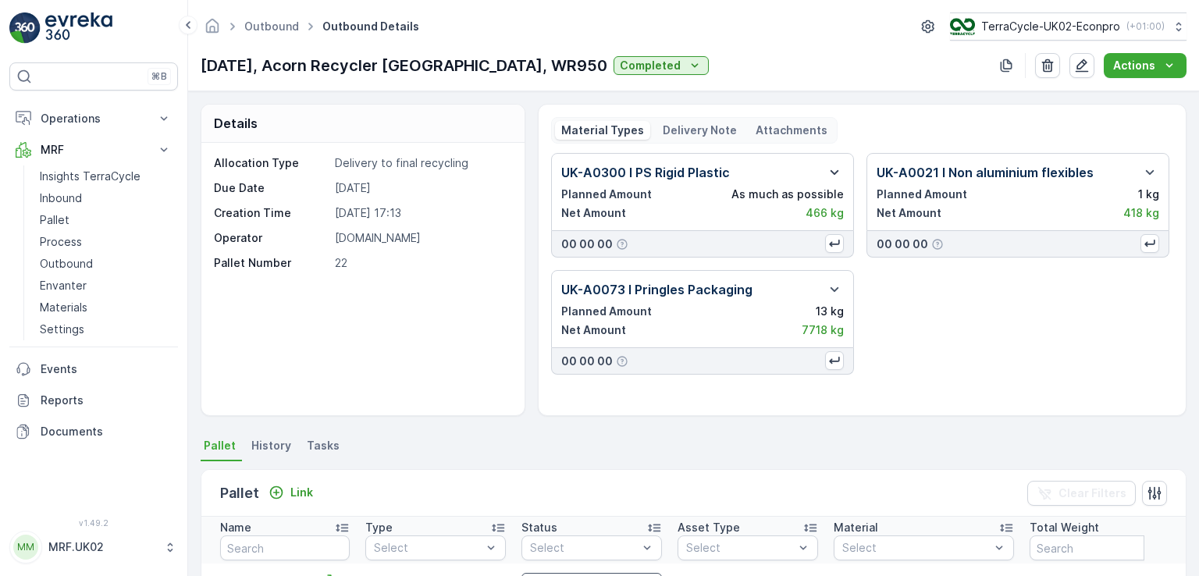
click at [1139, 304] on div "UK-A0300 I PS Rigid Plastic Planned Amount As much as possible Net Amount 466 k…" at bounding box center [862, 264] width 622 height 222
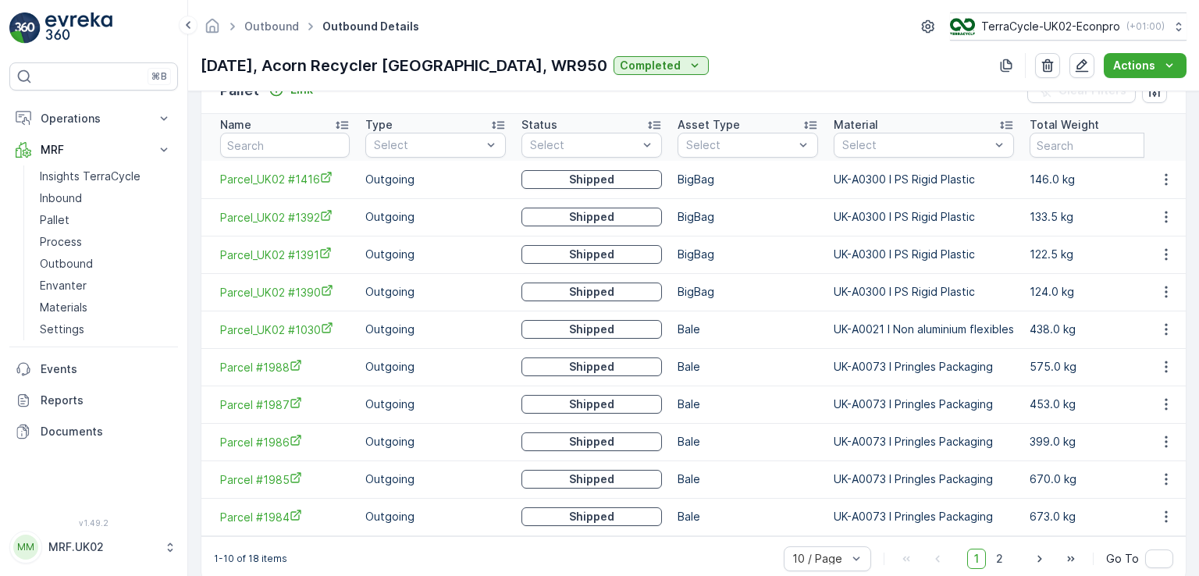
scroll to position [372, 0]
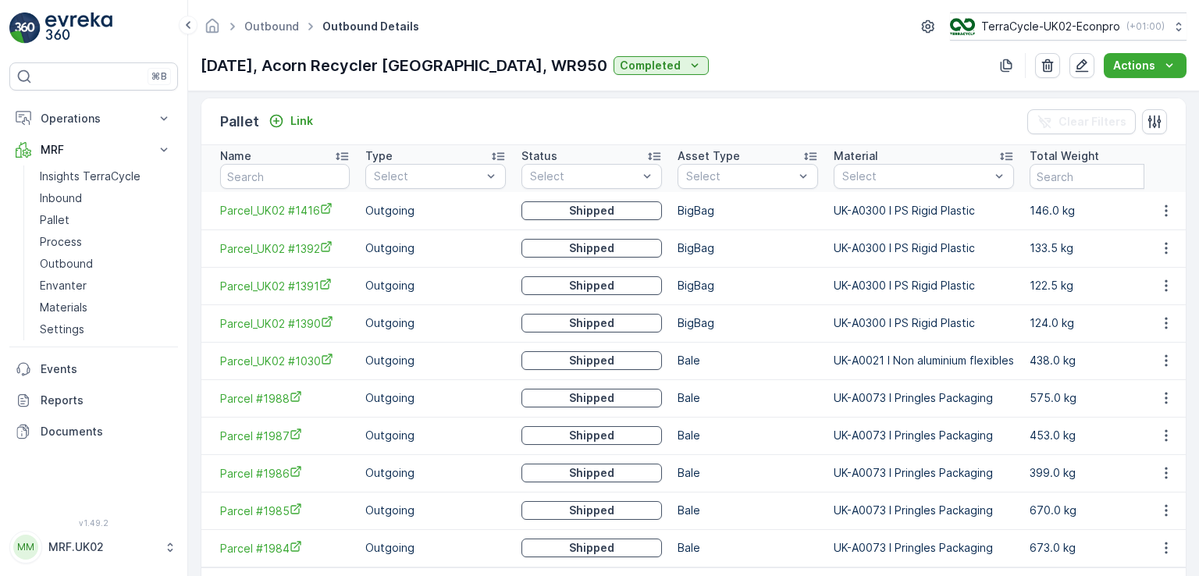
click at [1078, 345] on td "438.0 kg" at bounding box center [1100, 360] width 156 height 37
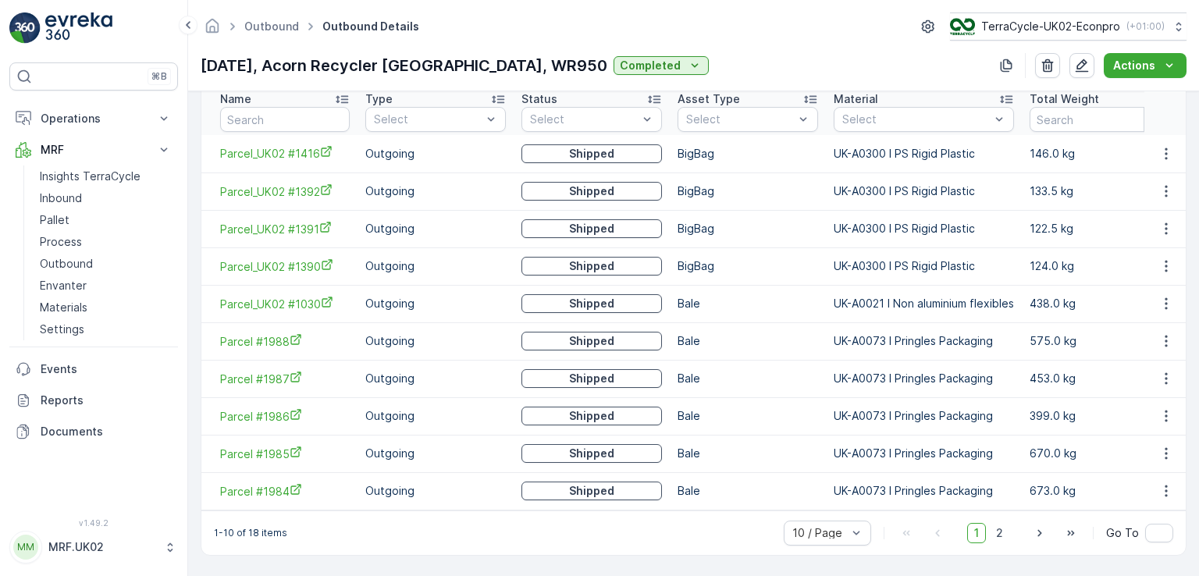
scroll to position [434, 0]
click at [778, 337] on td "Bale" at bounding box center [748, 340] width 156 height 37
click at [999, 536] on span "2" at bounding box center [999, 533] width 21 height 20
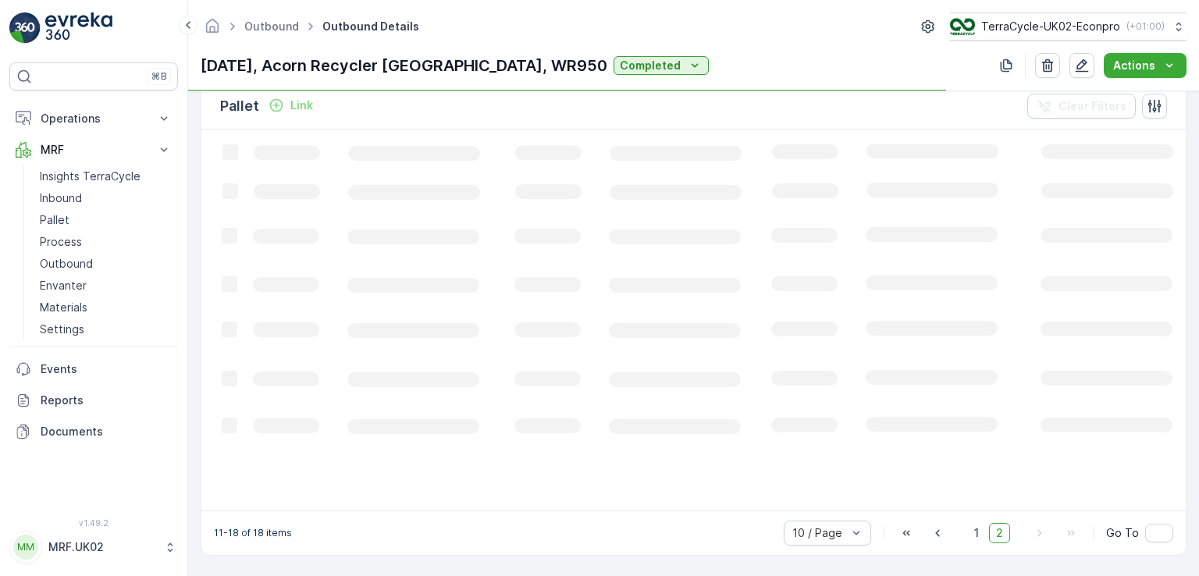
scroll to position [386, 0]
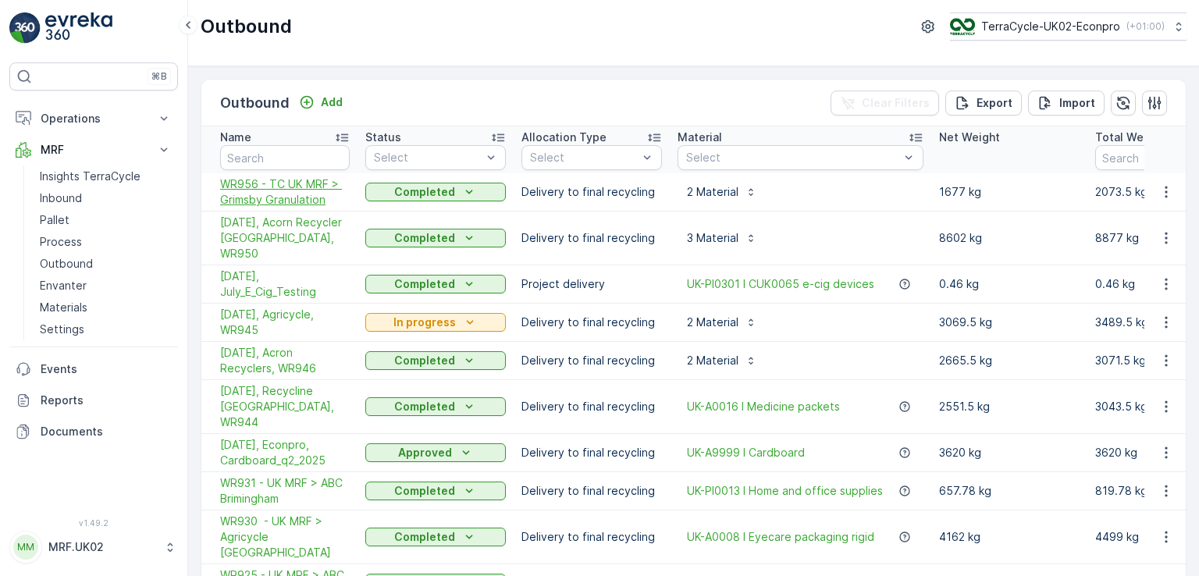
click at [306, 196] on span "WR956 - TC UK MRF > Grimsby Granulation" at bounding box center [285, 191] width 130 height 31
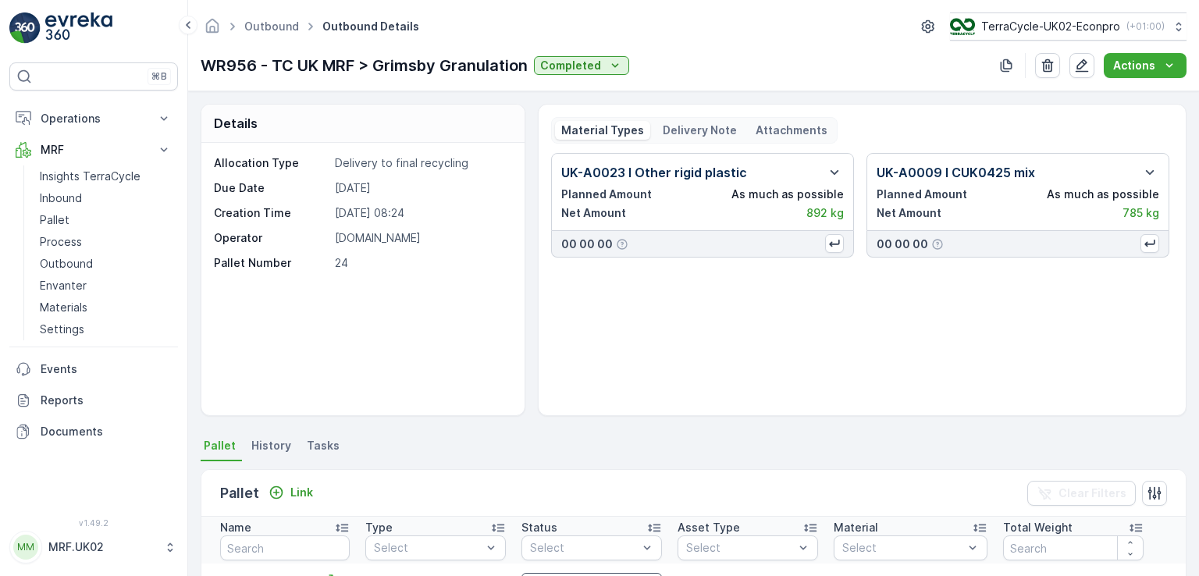
click at [1010, 357] on div "UK-A0023 I Other rigid plastic Planned Amount As much as possible Net Amount 89…" at bounding box center [862, 278] width 622 height 250
click at [1186, 219] on div "Details Allocation Type Delivery to final recycling Due Date [DATE] Creation Ti…" at bounding box center [693, 333] width 1011 height 485
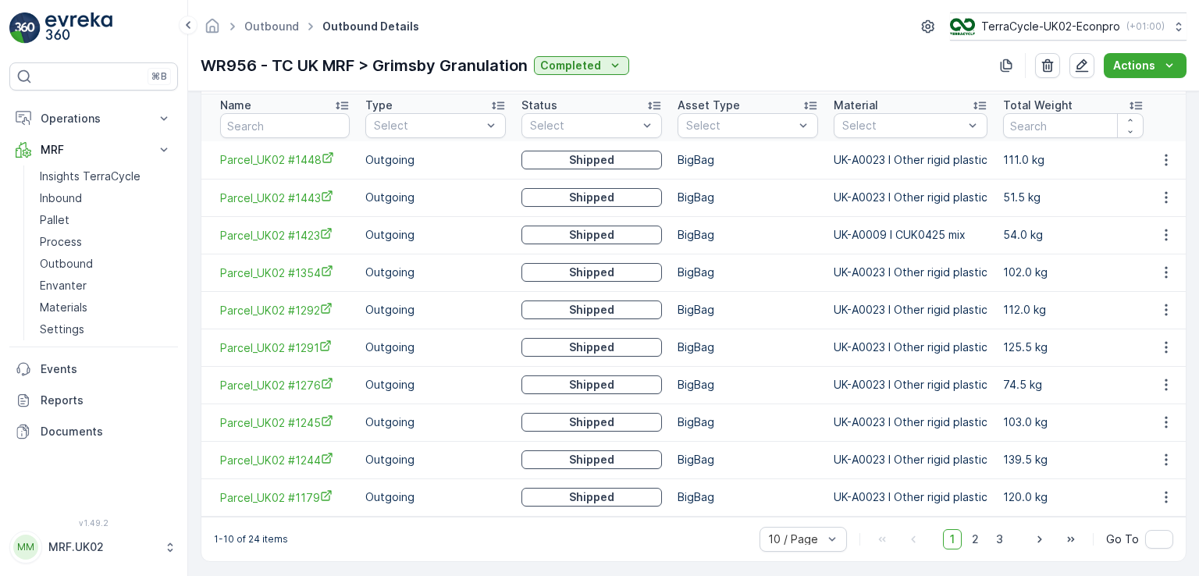
scroll to position [434, 0]
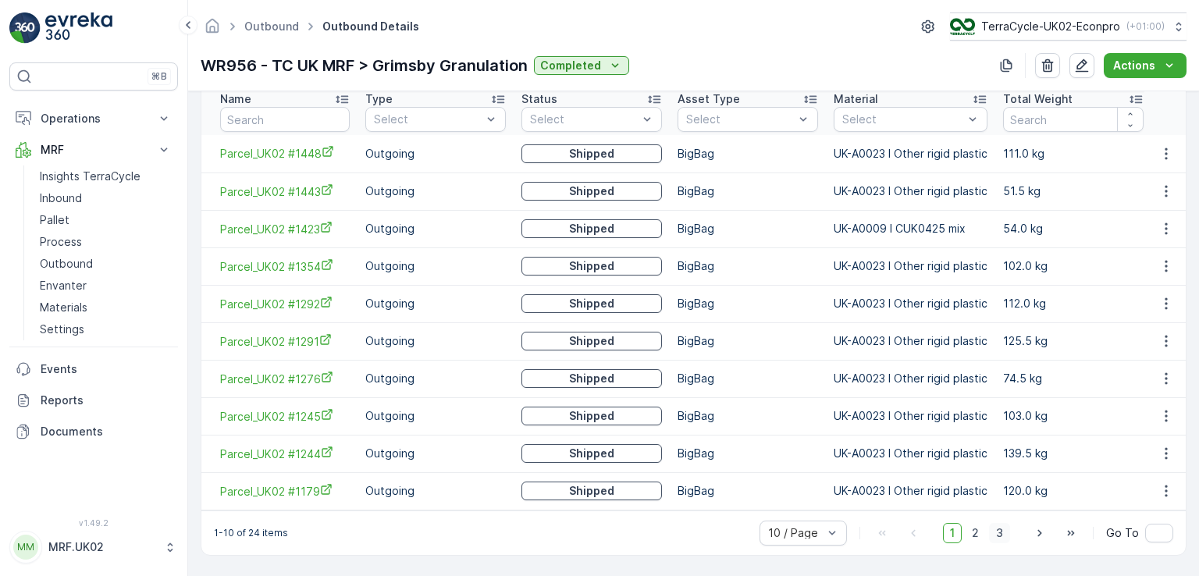
click at [997, 535] on span "3" at bounding box center [999, 533] width 21 height 20
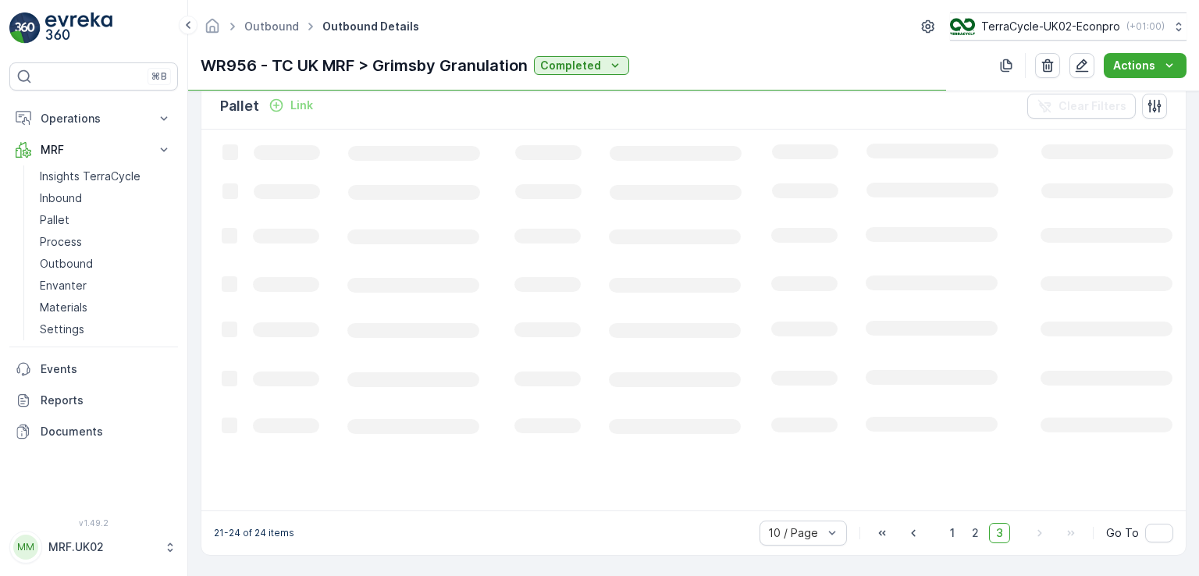
scroll to position [386, 0]
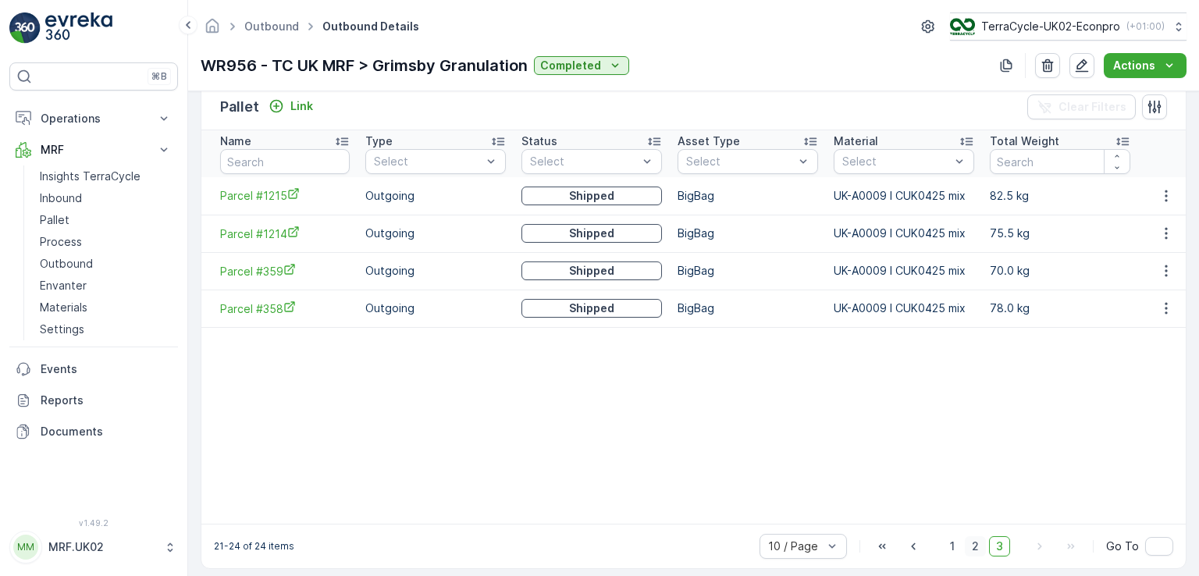
click at [970, 550] on span "2" at bounding box center [975, 546] width 21 height 20
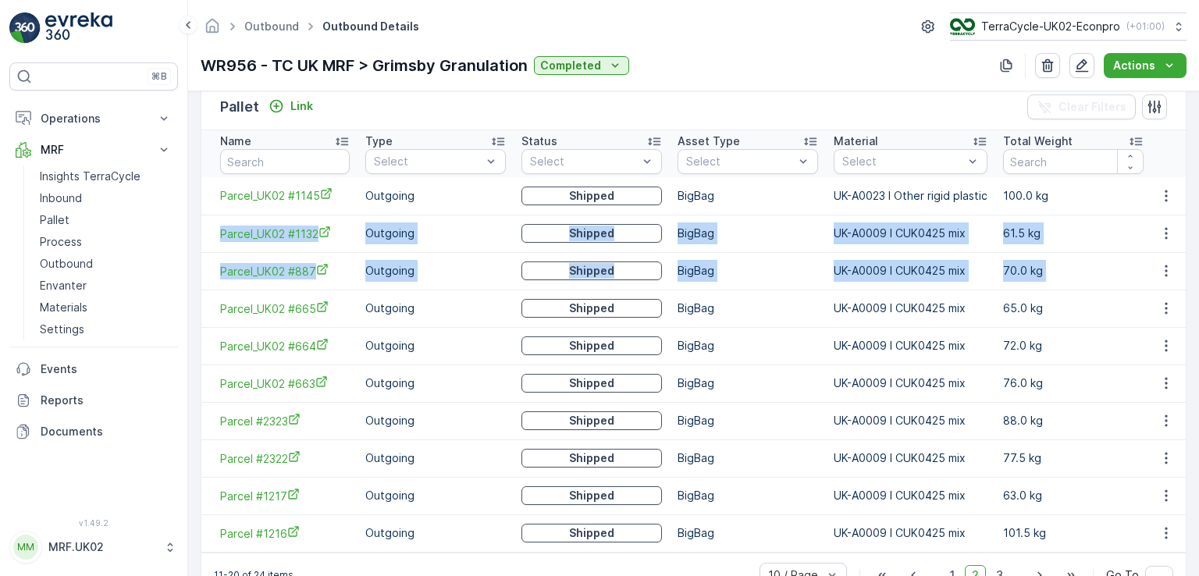
drag, startPoint x: 1194, startPoint y: 197, endPoint x: 1195, endPoint y: 279, distance: 82.0
click at [1195, 279] on div "Details Allocation Type Delivery to final recycling Due Date [DATE] Creation Ti…" at bounding box center [693, 333] width 1011 height 485
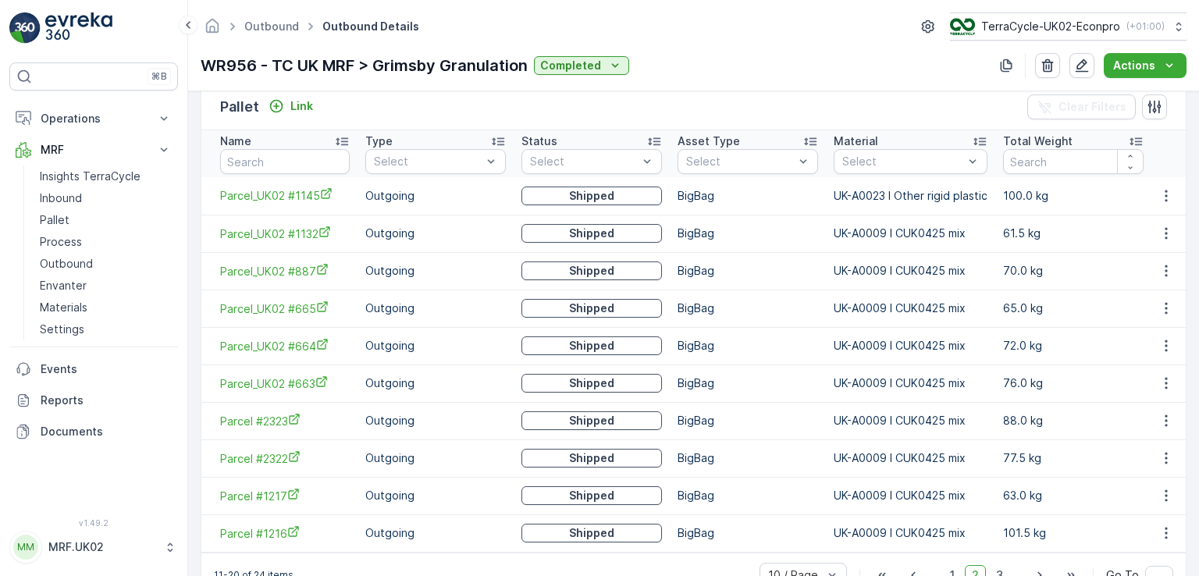
click at [1078, 300] on td "65.0 kg" at bounding box center [1073, 308] width 156 height 37
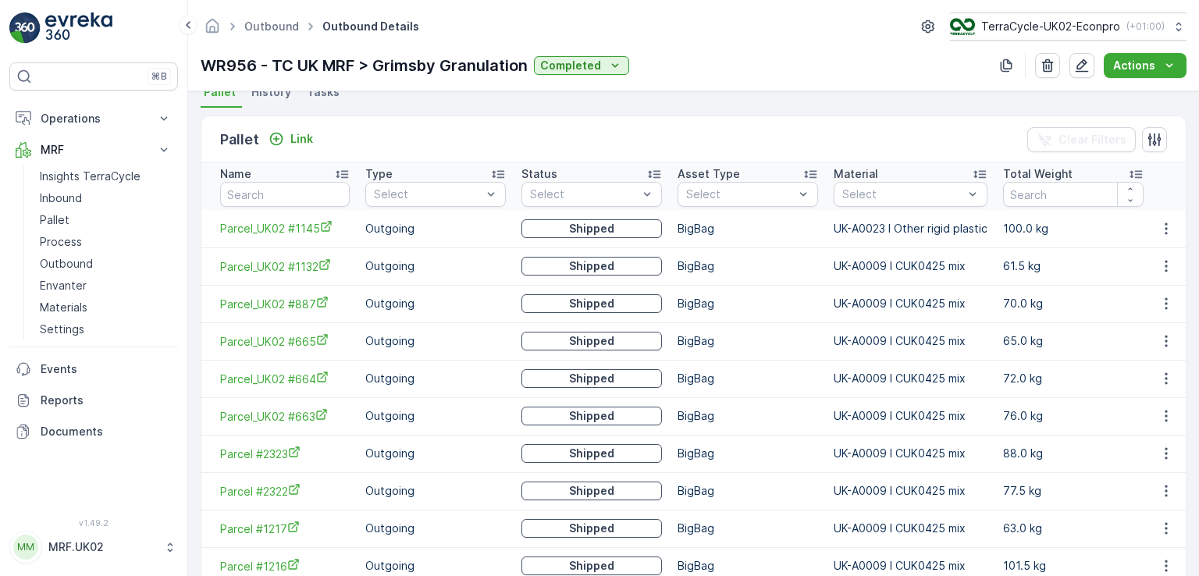
scroll to position [434, 0]
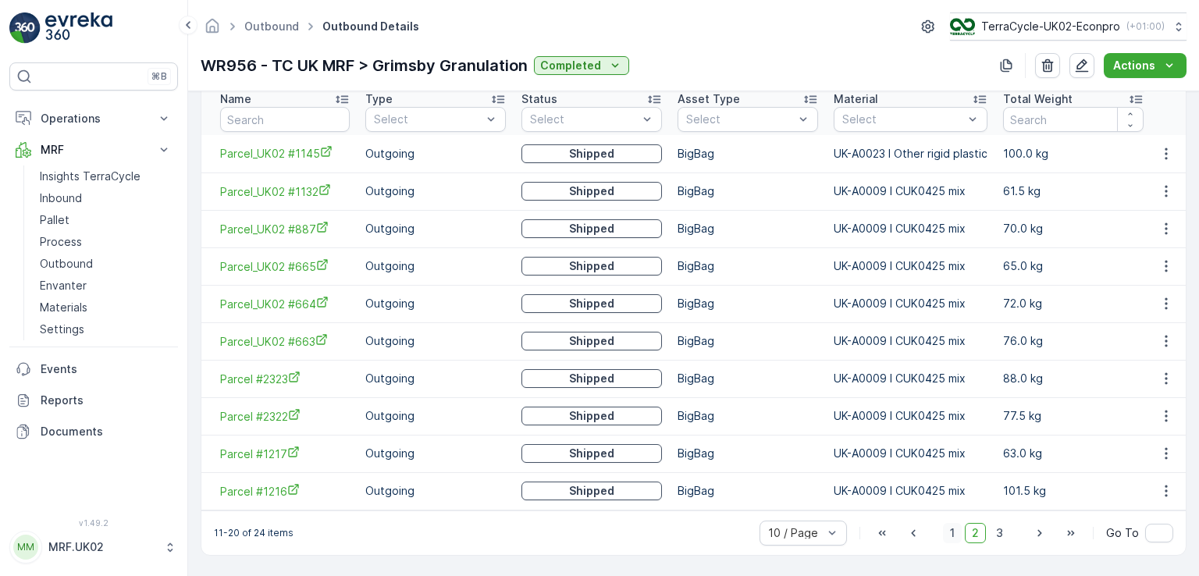
click at [953, 528] on span "1" at bounding box center [952, 533] width 19 height 20
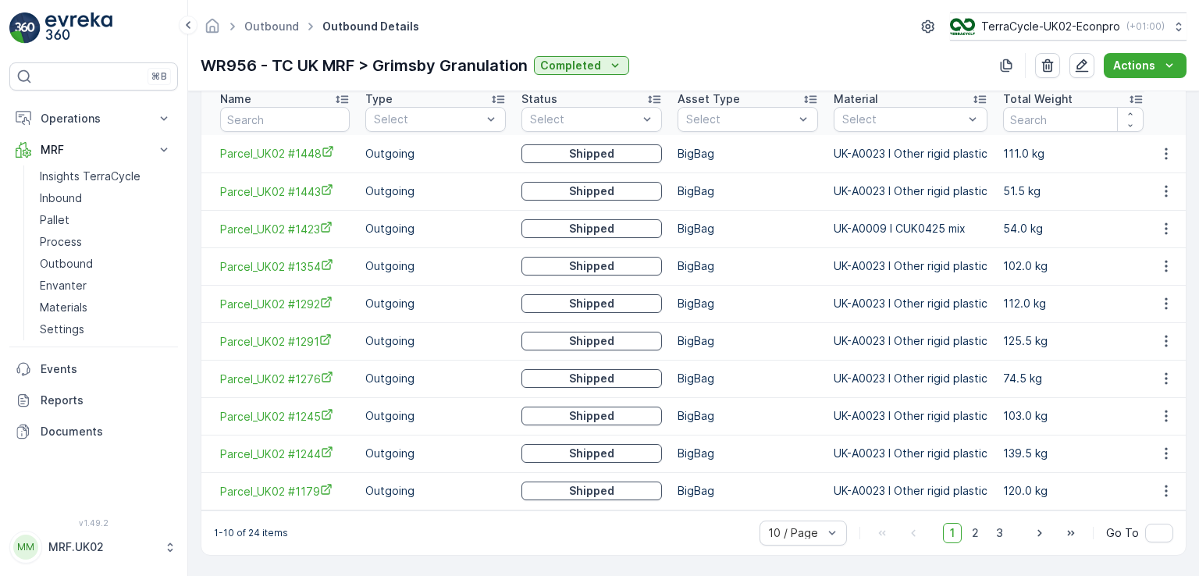
scroll to position [434, 0]
click at [978, 538] on span "2" at bounding box center [975, 533] width 21 height 20
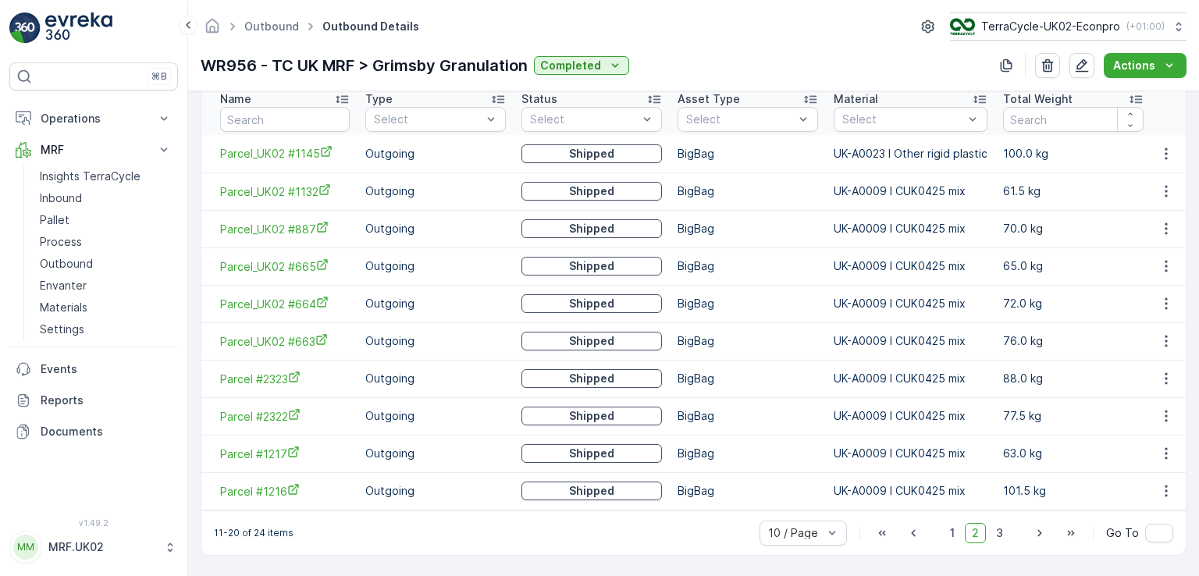
scroll to position [10, 0]
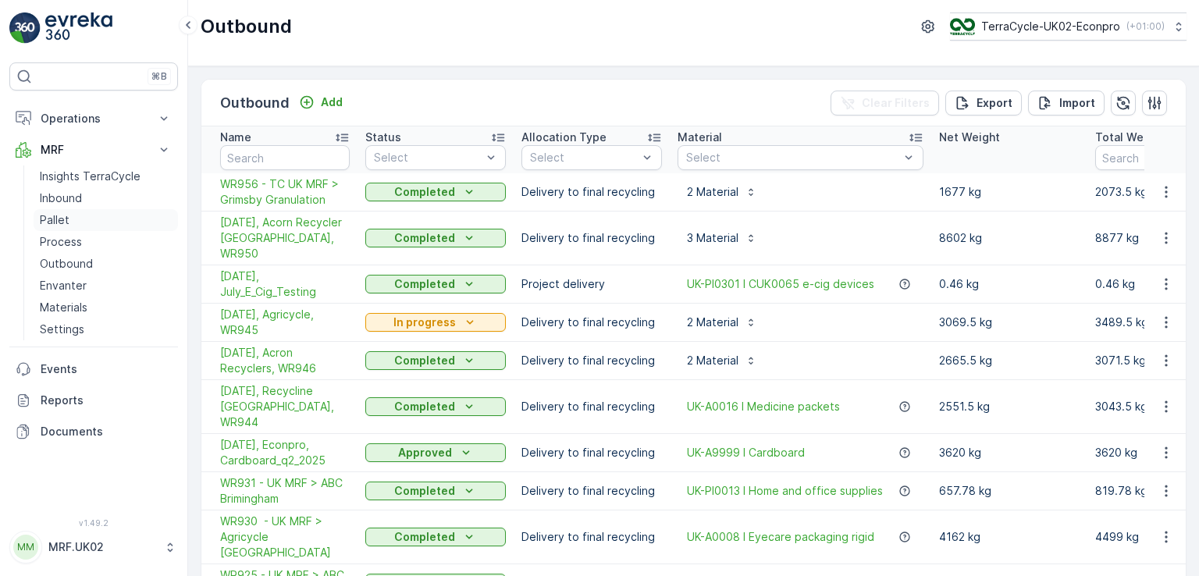
click at [72, 217] on link "Pallet" at bounding box center [106, 220] width 144 height 22
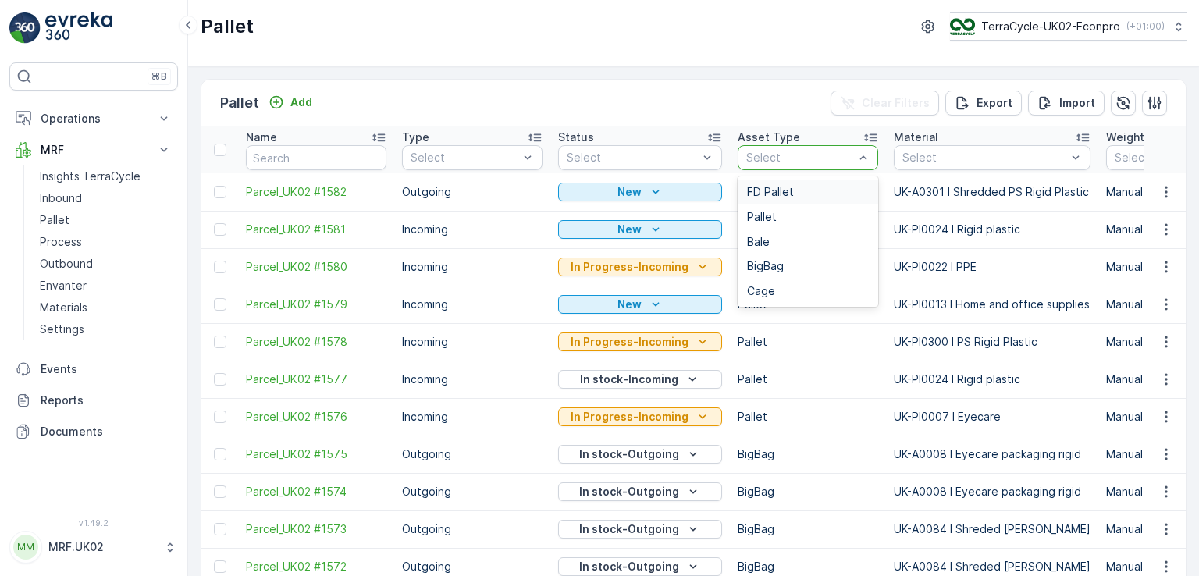
click at [773, 183] on div "FD Pallet" at bounding box center [808, 192] width 141 height 25
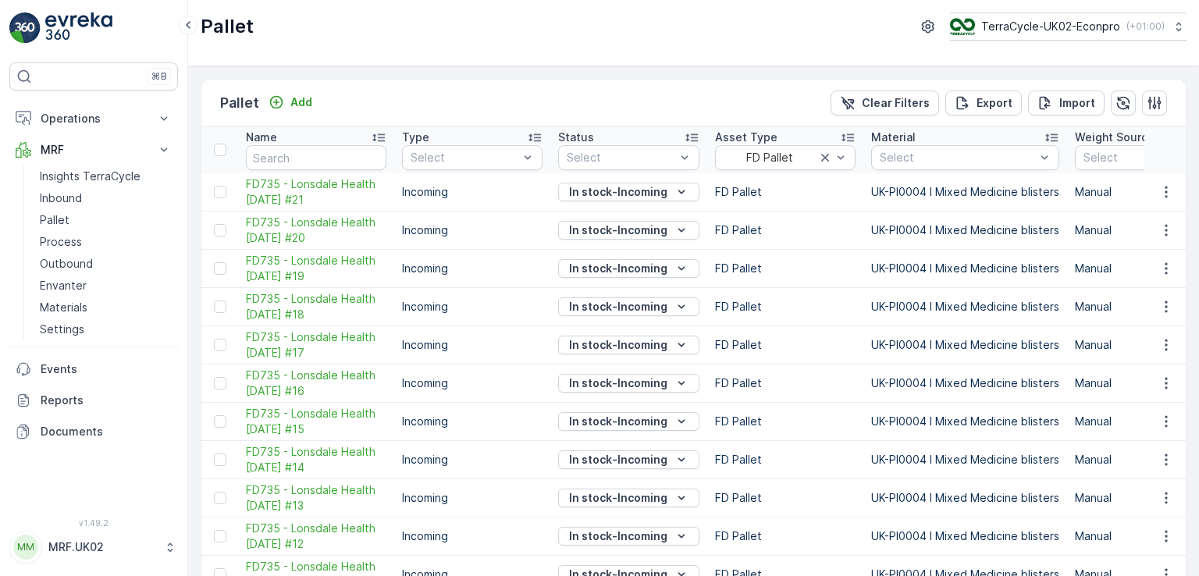
click at [1145, 272] on td at bounding box center [1166, 269] width 42 height 38
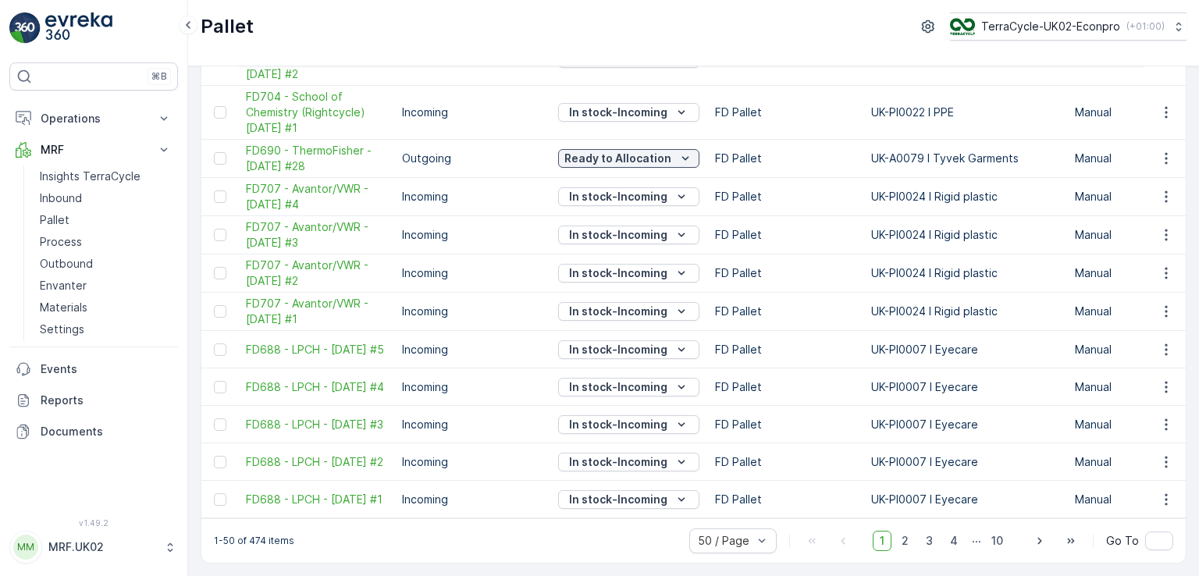
scroll to position [1597, 0]
click at [901, 539] on span "2" at bounding box center [905, 541] width 21 height 20
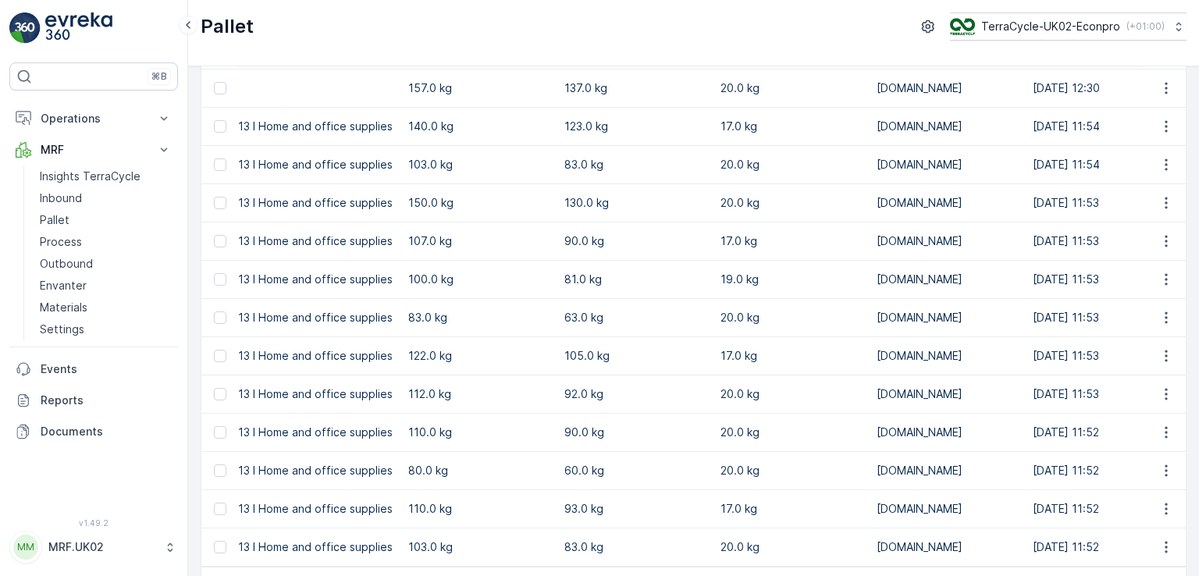
scroll to position [0, 1375]
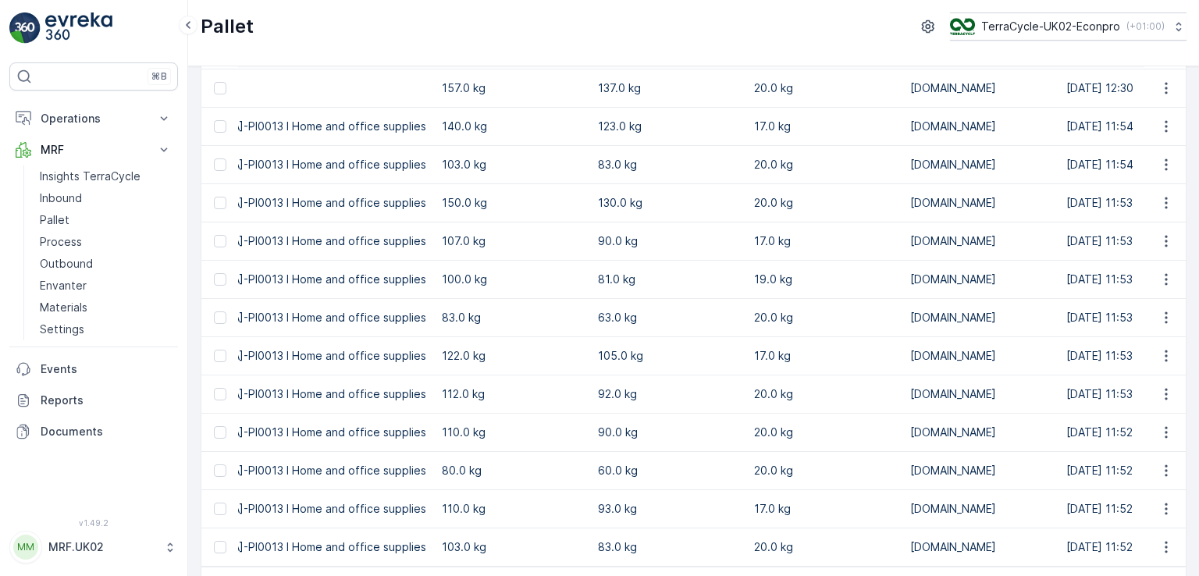
click at [1100, 376] on td "[DATE] 11:53" at bounding box center [1179, 395] width 240 height 38
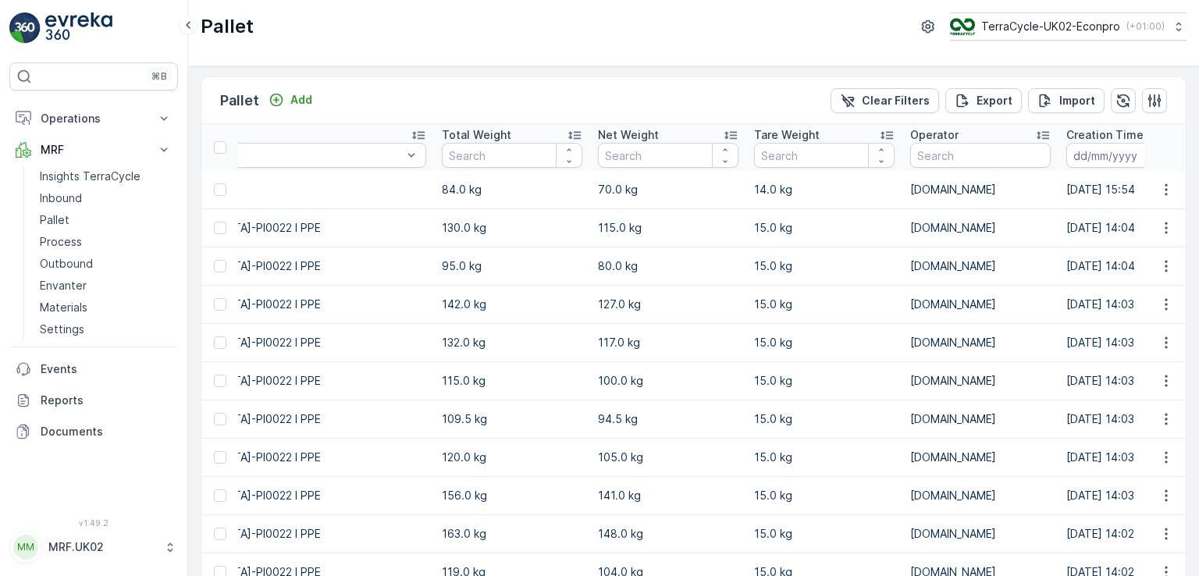
scroll to position [0, 0]
drag, startPoint x: 1195, startPoint y: 173, endPoint x: 1198, endPoint y: 196, distance: 23.0
click at [1198, 196] on div "Pallet Add Clear Filters Export Import Name Type Select Status Select Asset Typ…" at bounding box center [693, 321] width 1011 height 510
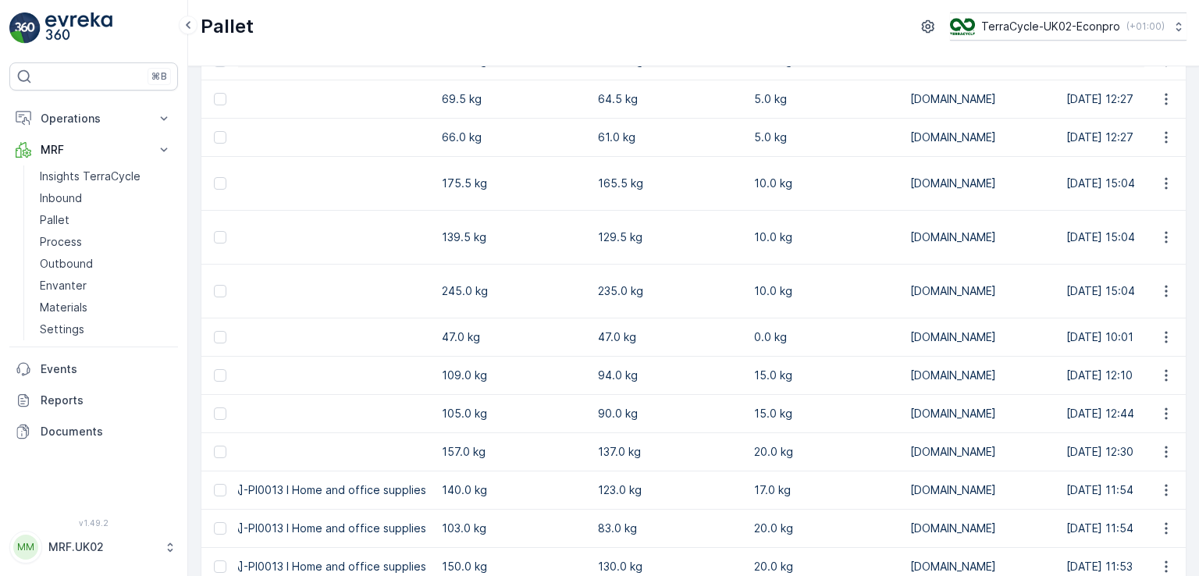
scroll to position [1566, 0]
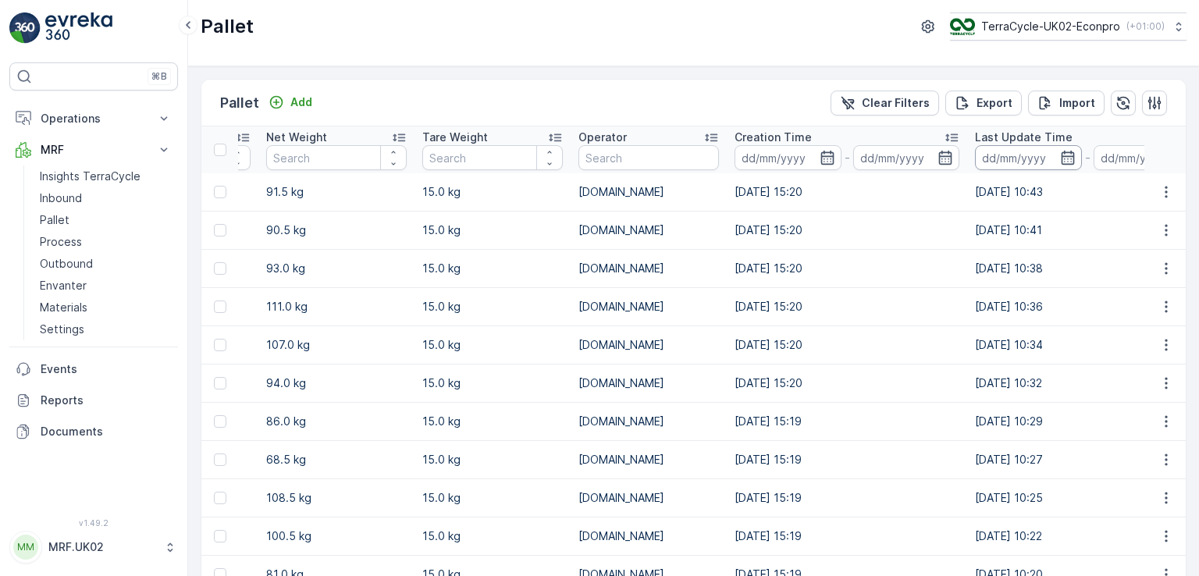
click at [975, 155] on input at bounding box center [1028, 157] width 107 height 25
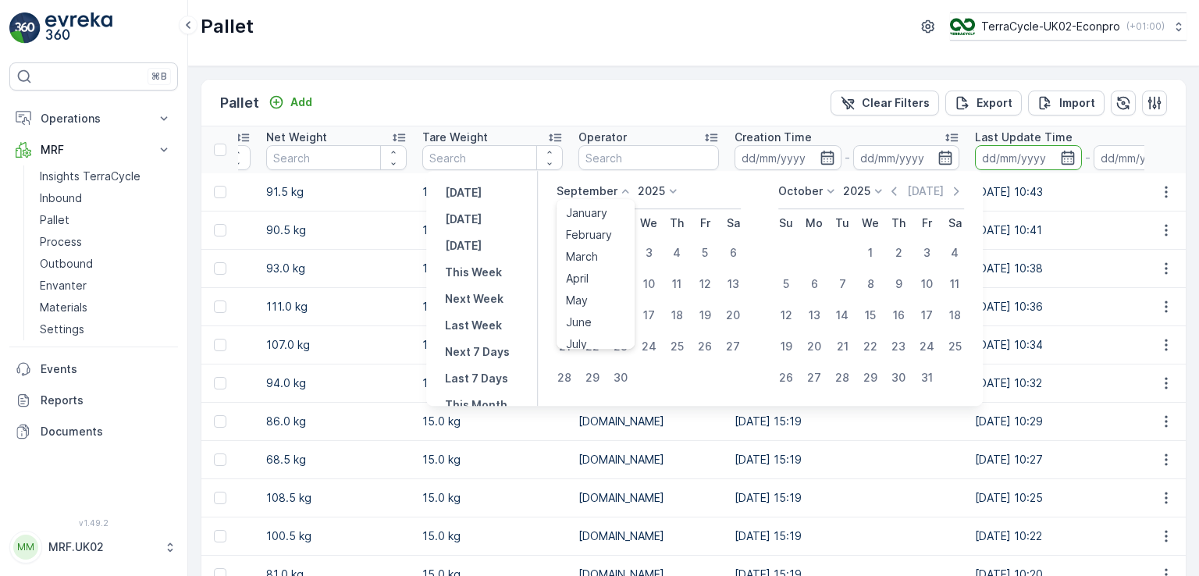
click at [625, 186] on icon at bounding box center [626, 191] width 16 height 16
click at [594, 319] on span "August" at bounding box center [584, 316] width 37 height 16
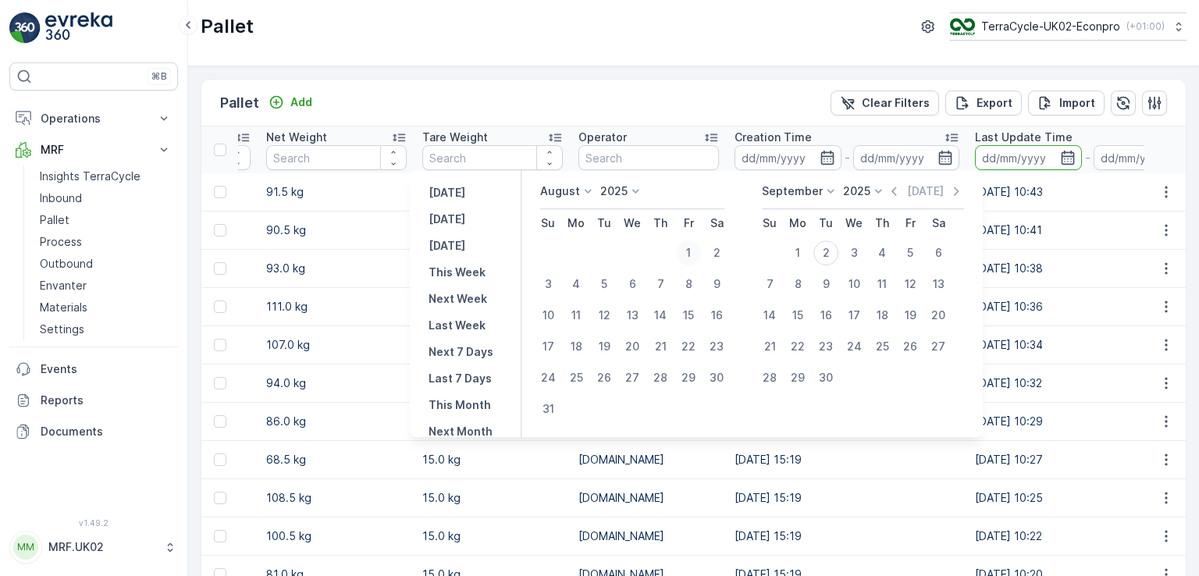
click at [701, 252] on div "1" at bounding box center [688, 252] width 25 height 25
type input "[DATE]"
click at [554, 410] on div "31" at bounding box center [548, 409] width 25 height 25
type input "[DATE]"
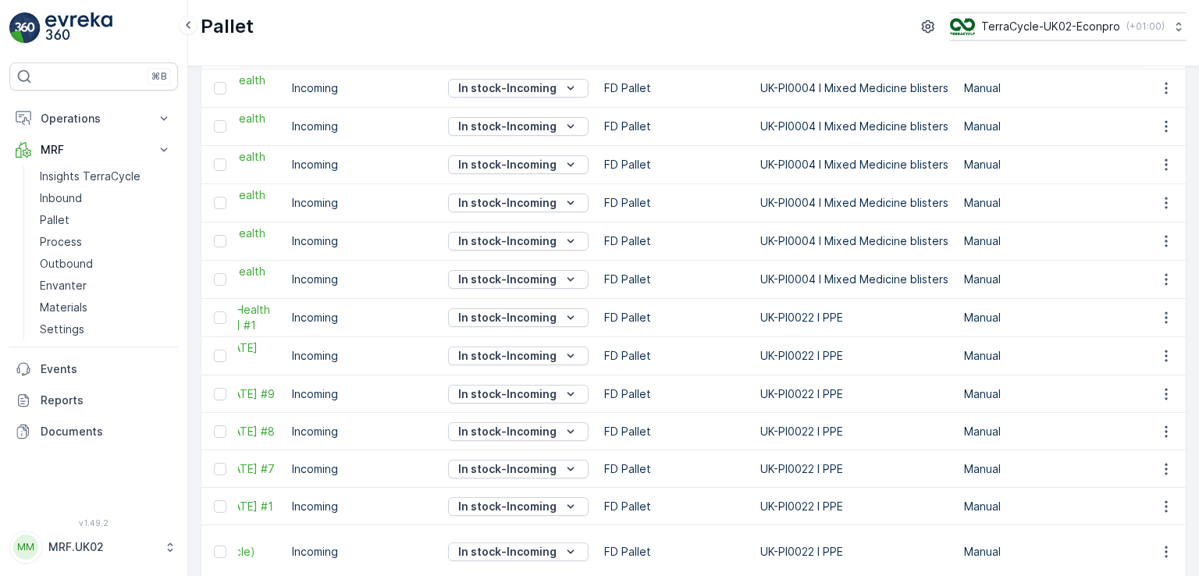
scroll to position [797, 0]
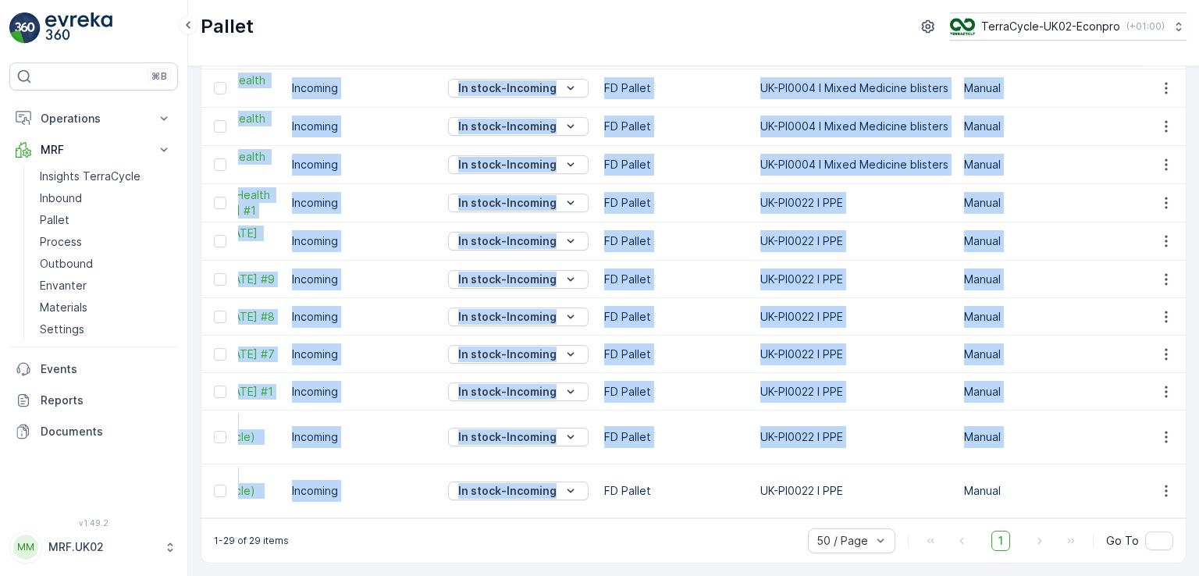
drag, startPoint x: 527, startPoint y: 510, endPoint x: 399, endPoint y: 518, distance: 128.3
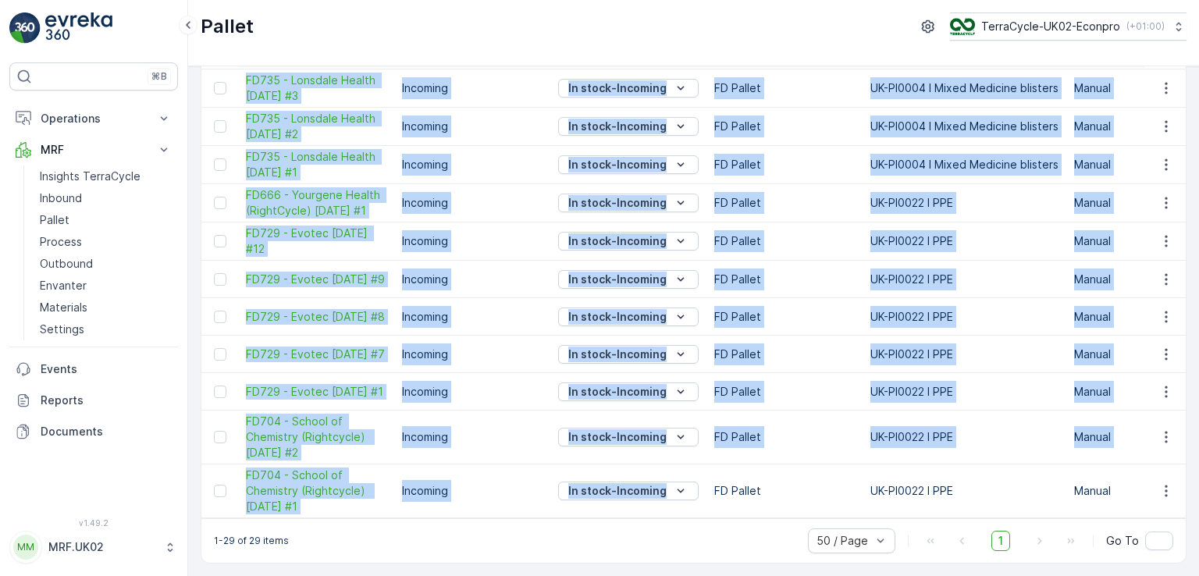
click at [522, 376] on td "Incoming" at bounding box center [472, 391] width 156 height 37
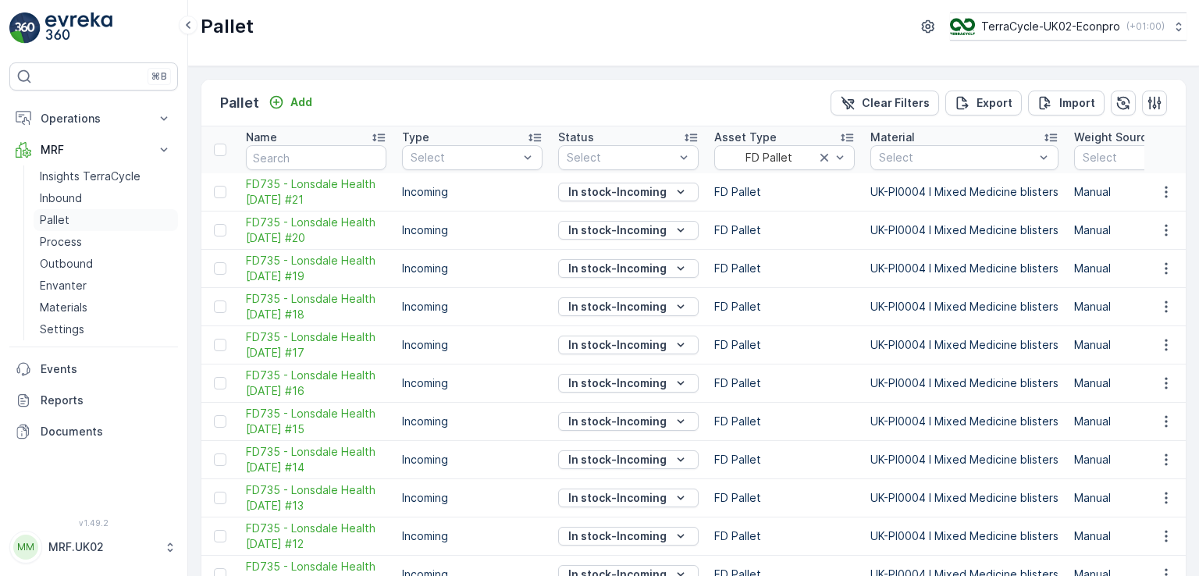
click at [74, 219] on link "Pallet" at bounding box center [106, 220] width 144 height 22
click at [301, 152] on input "text" at bounding box center [316, 157] width 141 height 25
type input "fgd704"
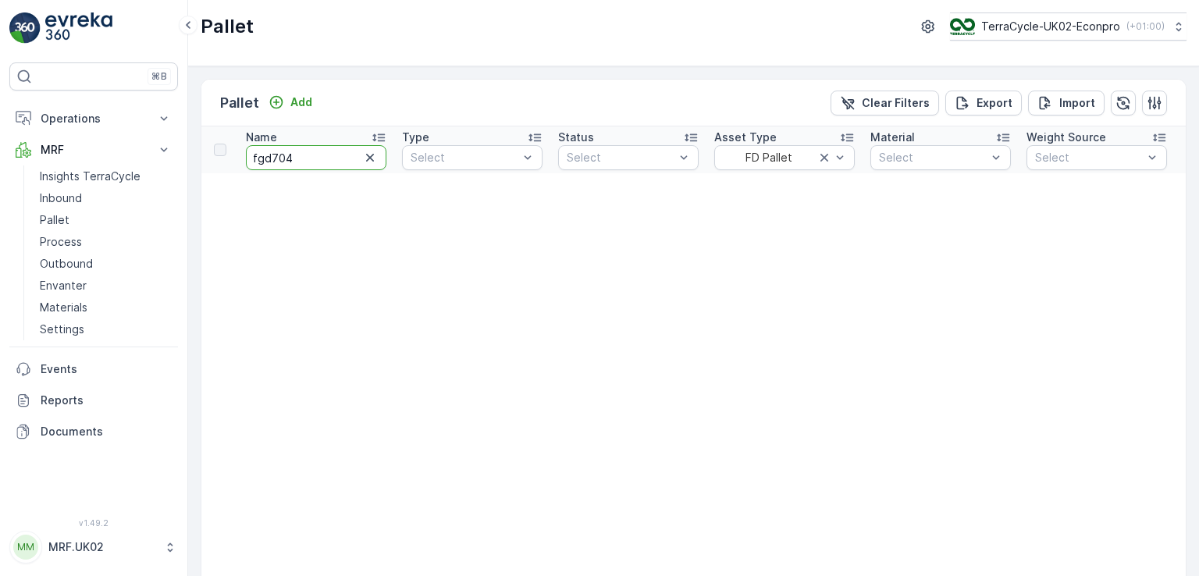
click at [262, 157] on input "fgd704" at bounding box center [316, 157] width 141 height 25
type input "fd704"
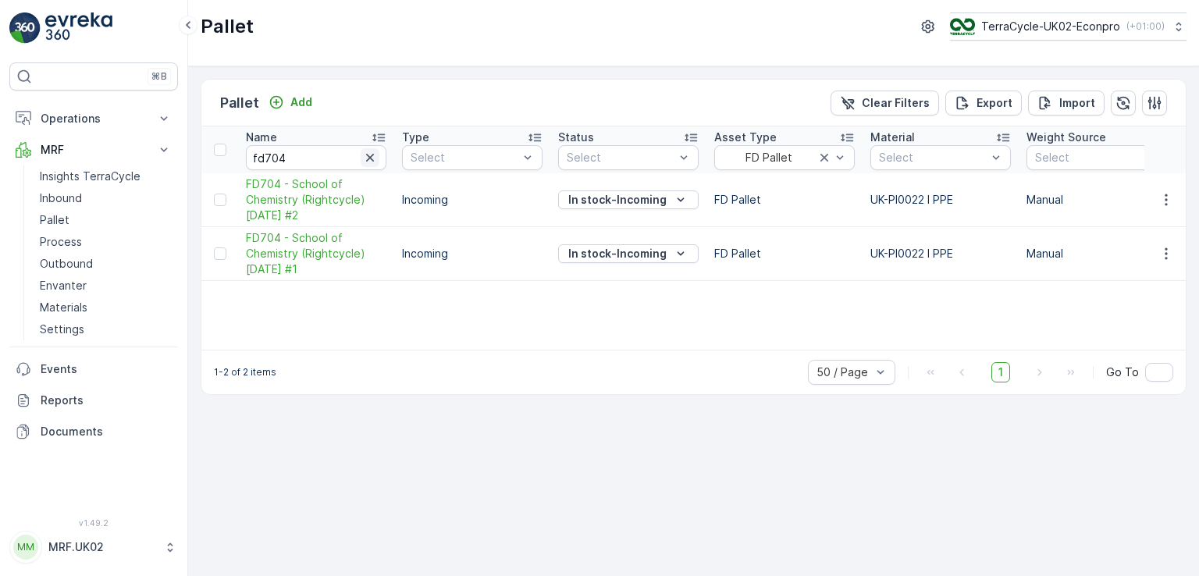
click at [371, 156] on icon "button" at bounding box center [370, 158] width 8 height 8
click at [318, 155] on input "text" at bounding box center [316, 157] width 141 height 25
type input "66"
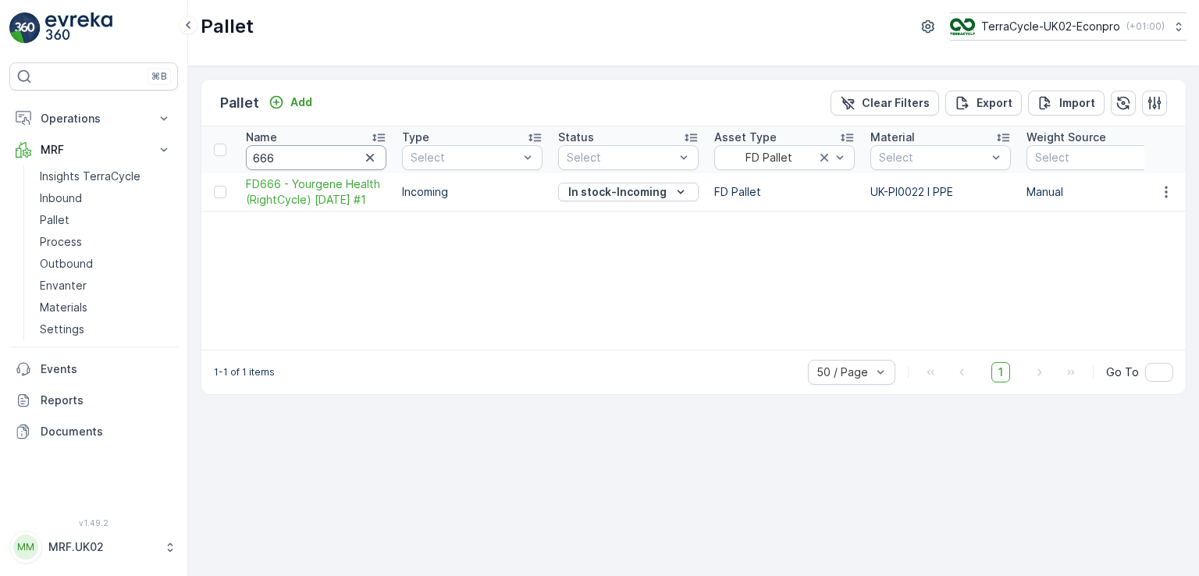
click at [287, 159] on input "666" at bounding box center [316, 157] width 141 height 25
type input "6"
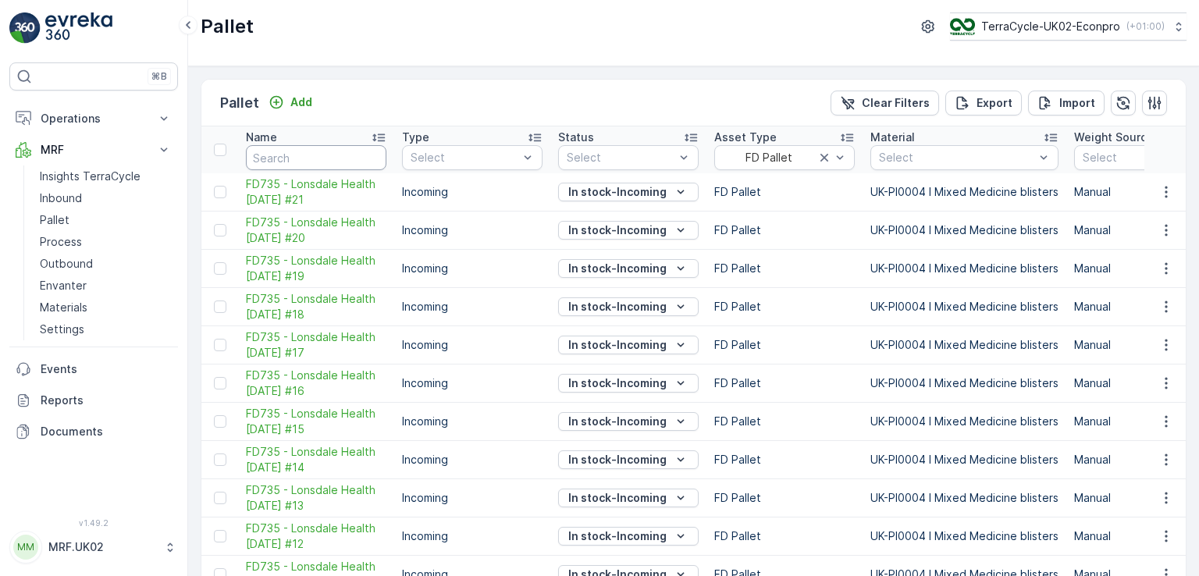
click at [287, 159] on input "text" at bounding box center [316, 157] width 141 height 25
type input "732"
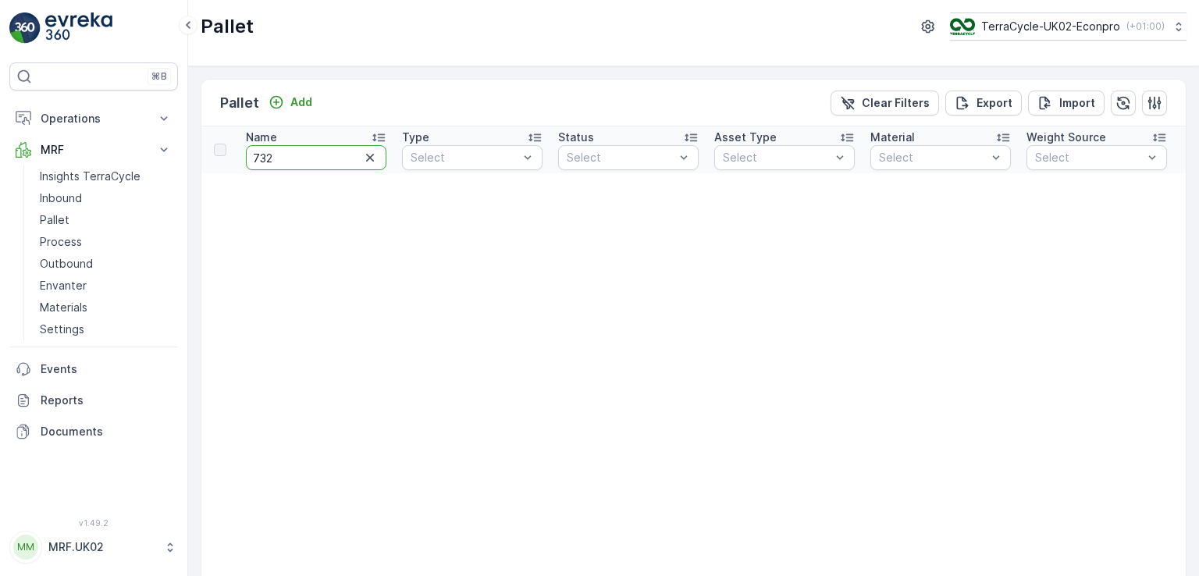
click at [322, 152] on input "732" at bounding box center [316, 157] width 141 height 25
type input "666"
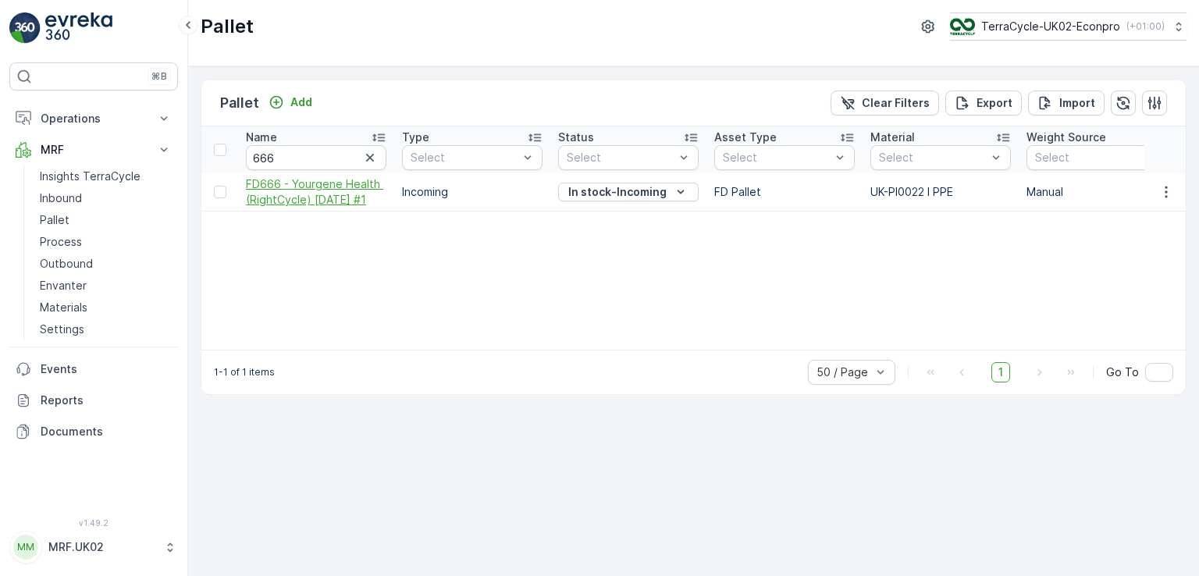
click at [342, 200] on span "FD666 - Yourgene Health (RightCycle) [DATE] #1" at bounding box center [316, 191] width 141 height 31
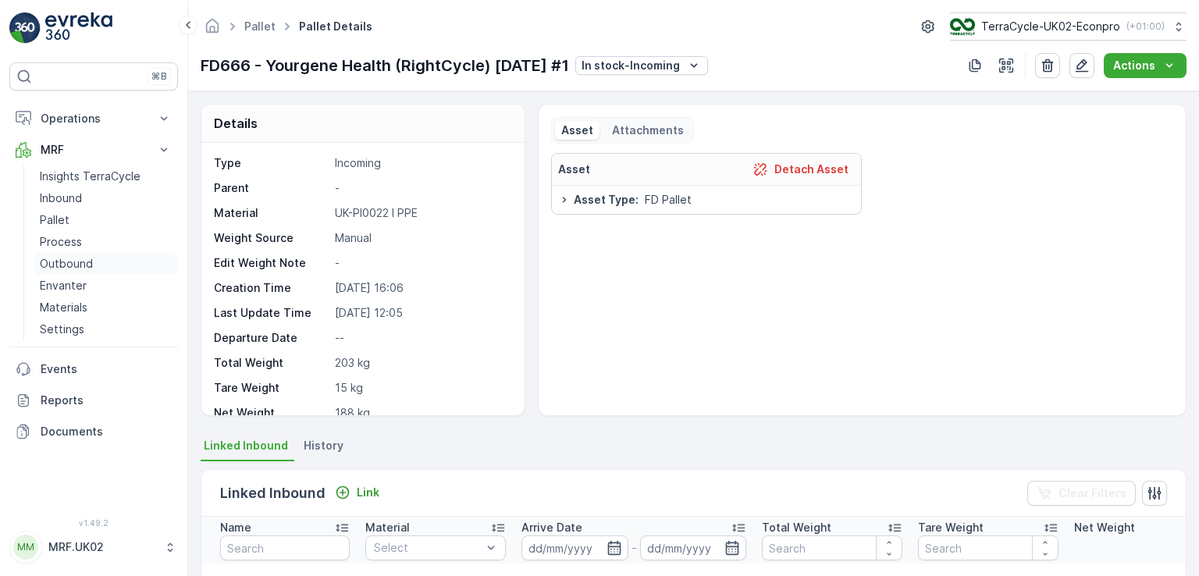
click at [76, 266] on p "Outbound" at bounding box center [66, 264] width 53 height 16
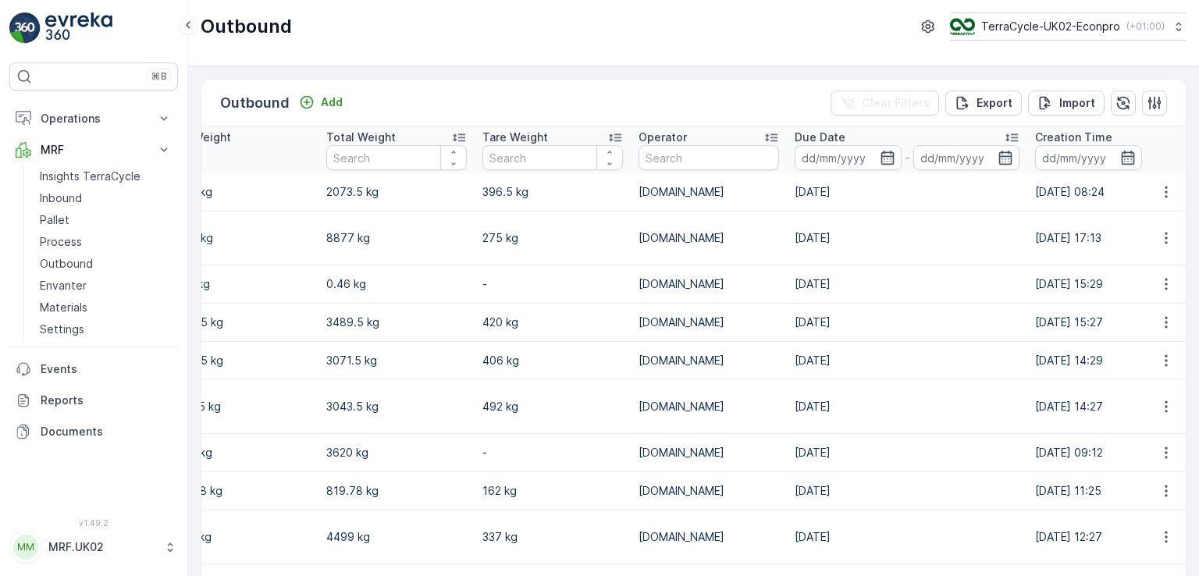
scroll to position [0, 774]
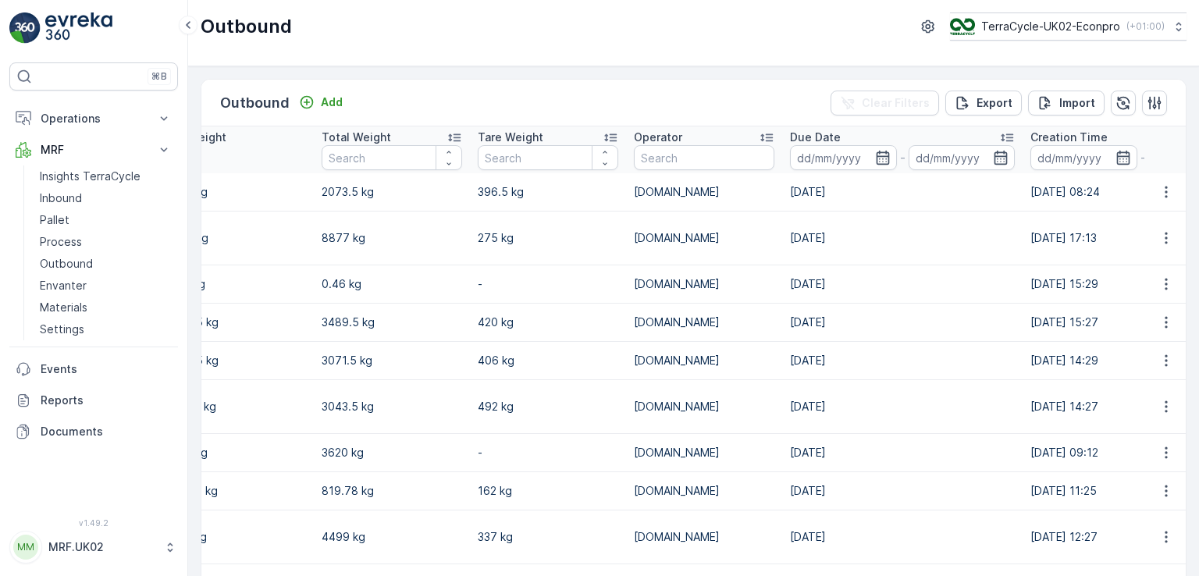
click at [593, 84] on div "Outbound Add Clear Filters Export Import" at bounding box center [693, 103] width 985 height 47
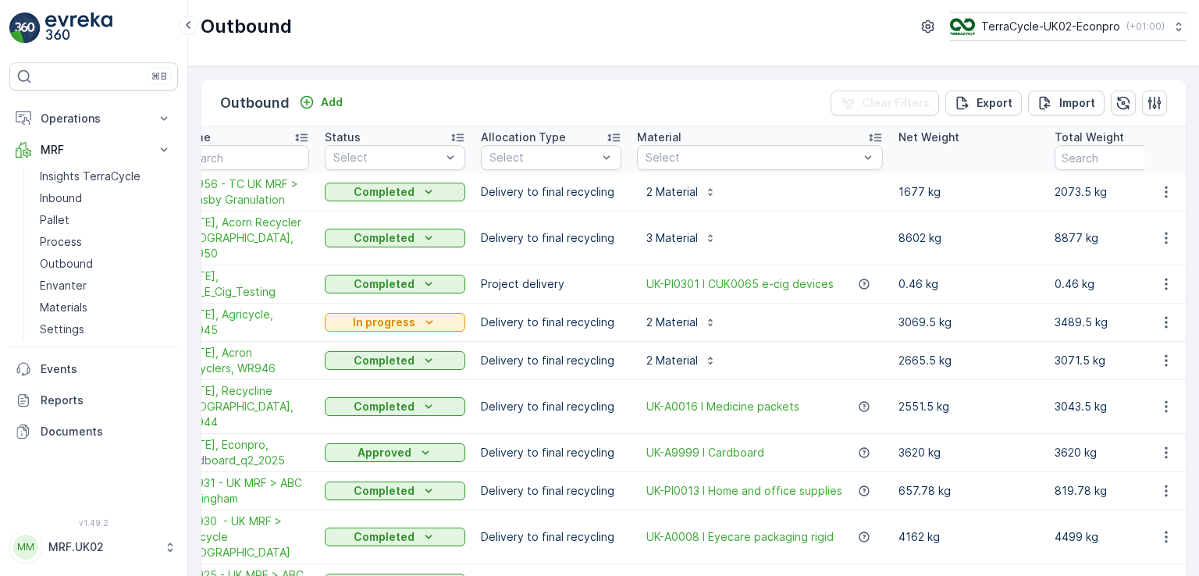
scroll to position [0, 0]
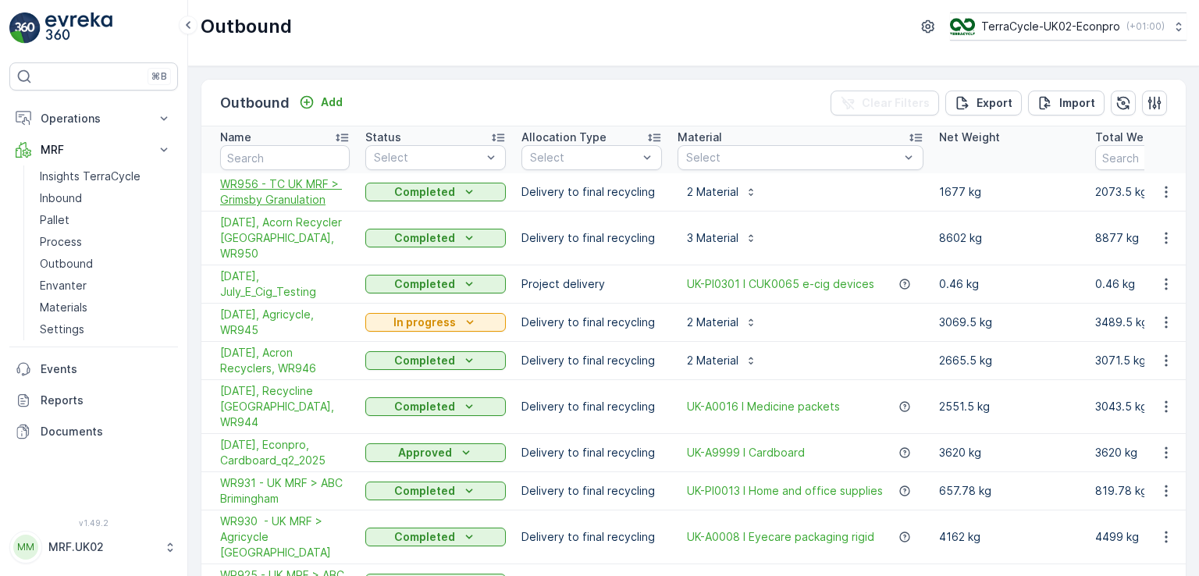
click at [305, 192] on span "WR956 - TC UK MRF > Grimsby Granulation" at bounding box center [285, 191] width 130 height 31
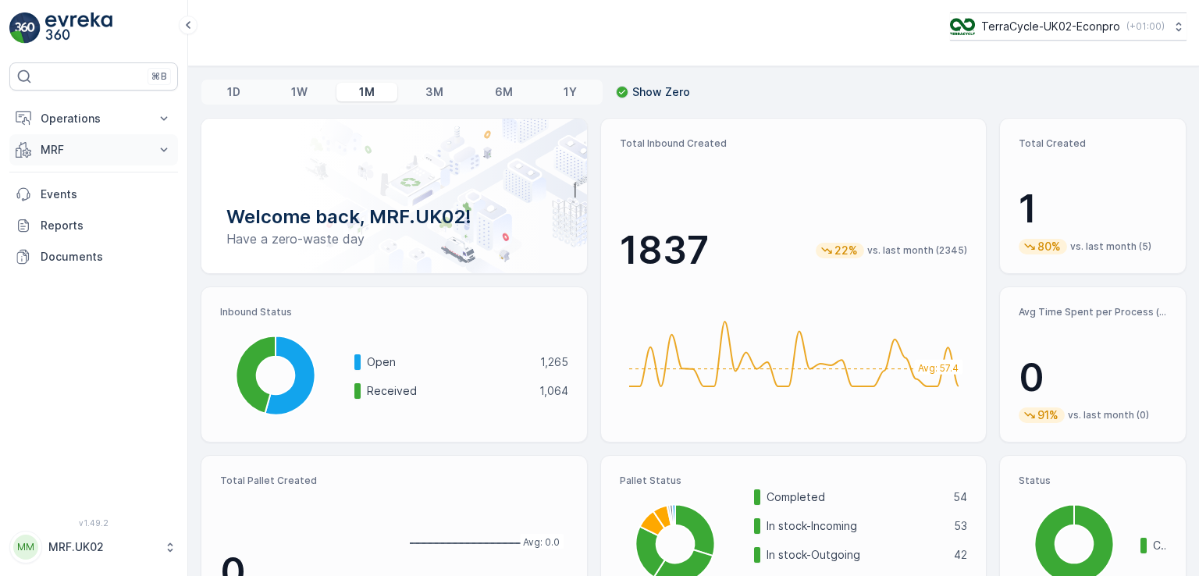
click at [73, 161] on button "MRF" at bounding box center [93, 149] width 169 height 31
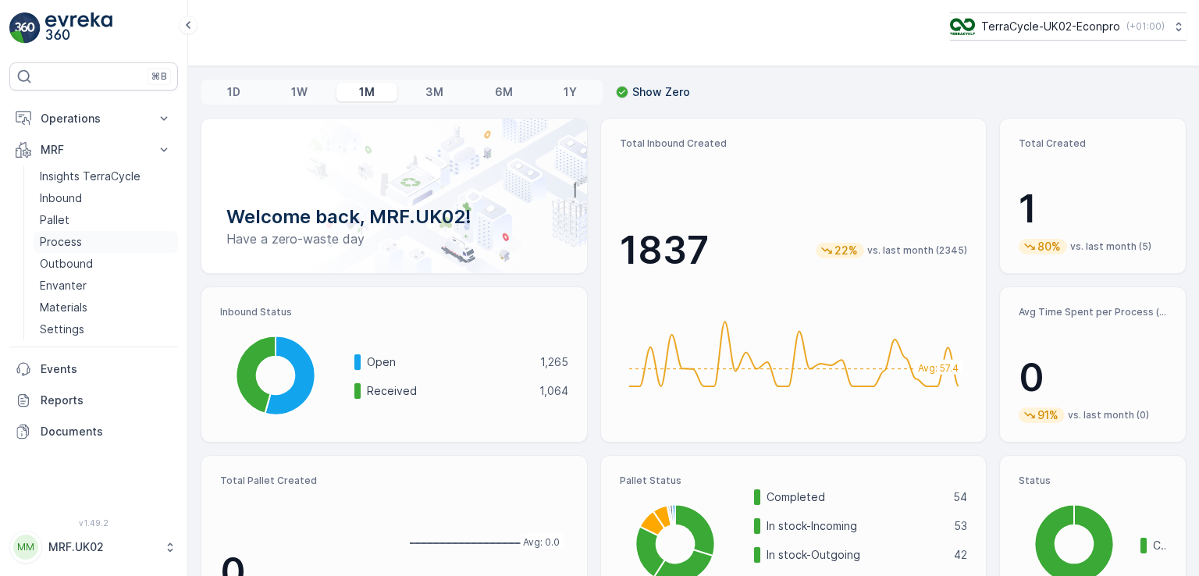
click at [64, 239] on p "Process" at bounding box center [61, 242] width 42 height 16
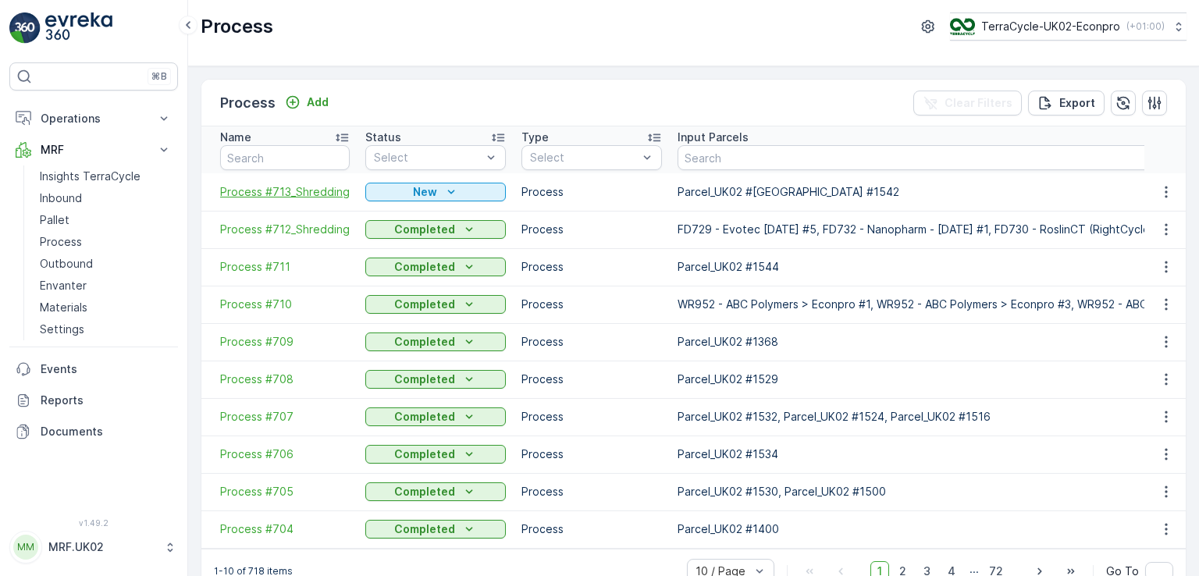
click at [265, 193] on span "Process #713_Shredding" at bounding box center [285, 192] width 130 height 16
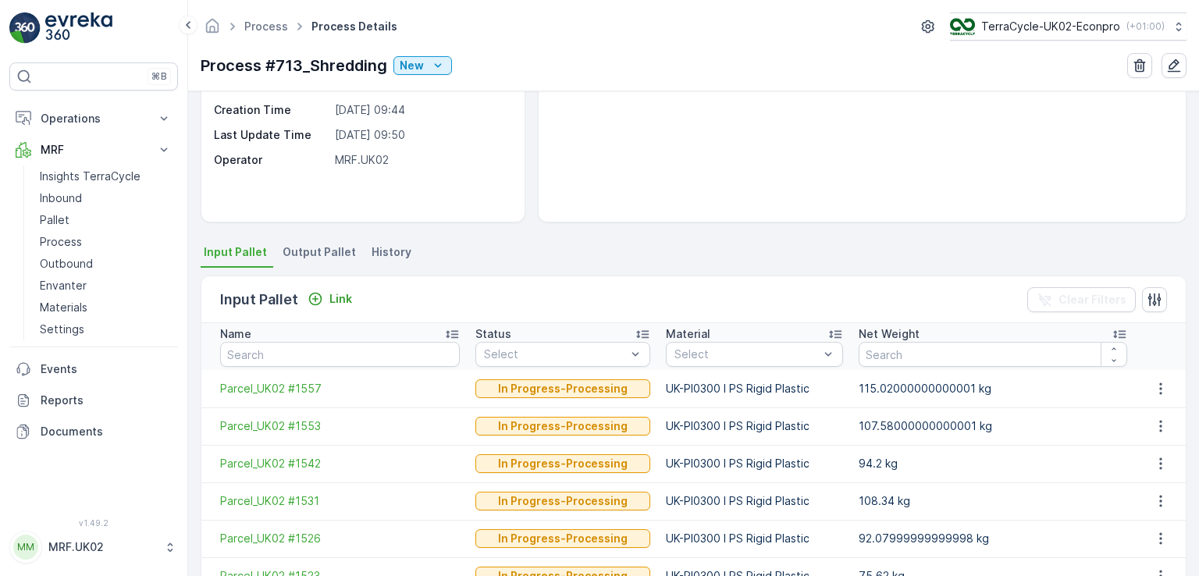
scroll to position [193, 0]
click at [310, 248] on span "Output Pallet" at bounding box center [319, 253] width 73 height 16
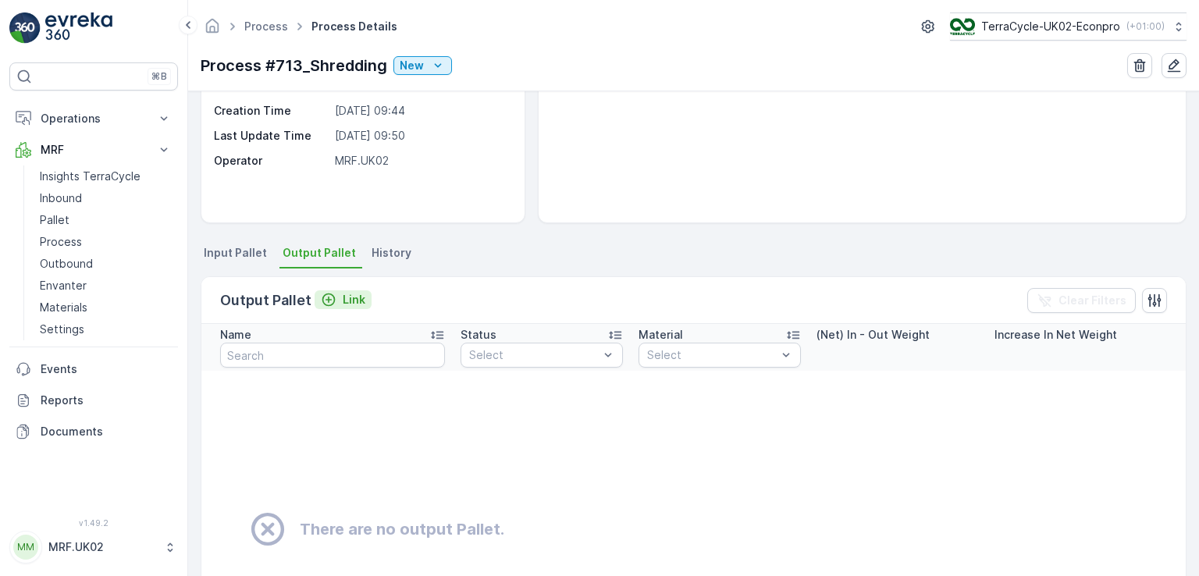
click at [359, 293] on p "Link" at bounding box center [354, 300] width 23 height 16
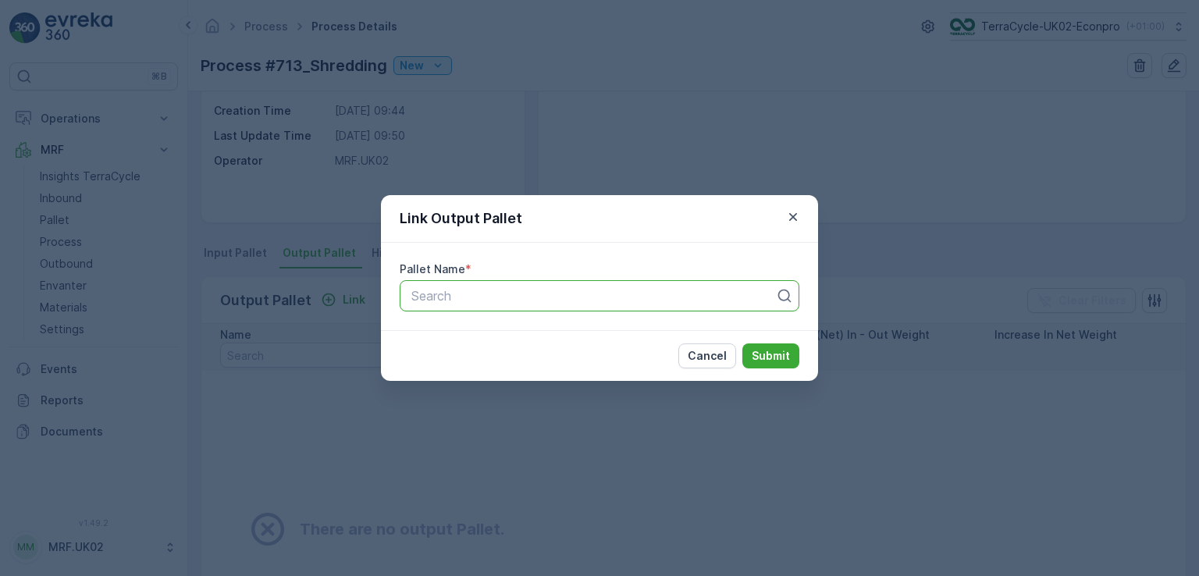
click at [475, 285] on div "Search" at bounding box center [600, 295] width 400 height 31
type input "1582"
click at [502, 338] on span "Parcel_UK02 #1582" at bounding box center [466, 334] width 114 height 14
click at [768, 351] on p "Submit" at bounding box center [771, 356] width 38 height 16
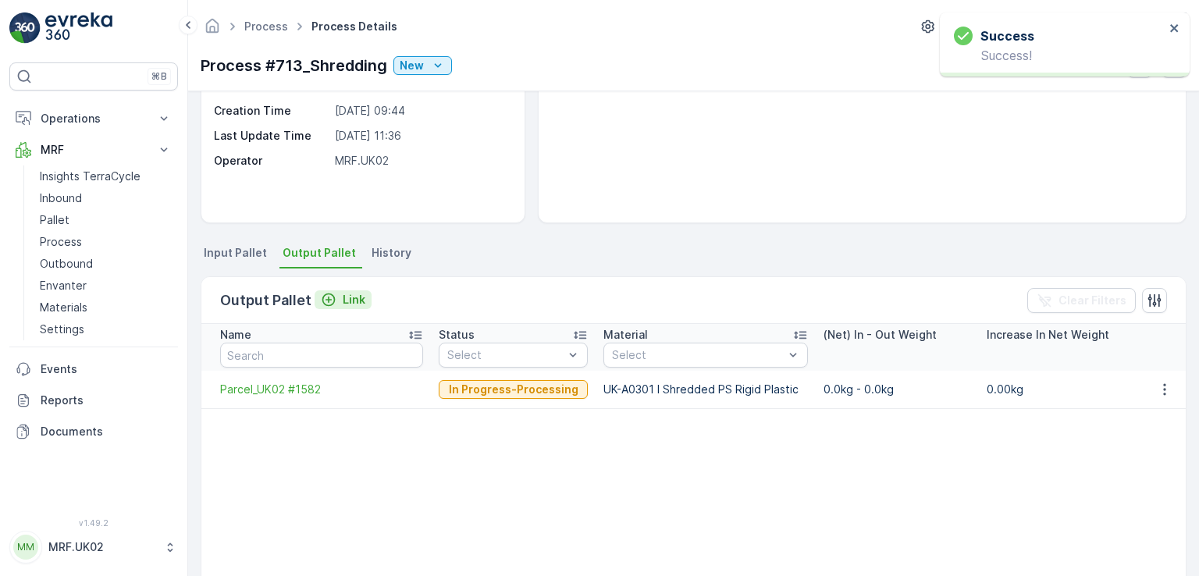
click at [358, 292] on p "Link" at bounding box center [354, 300] width 23 height 16
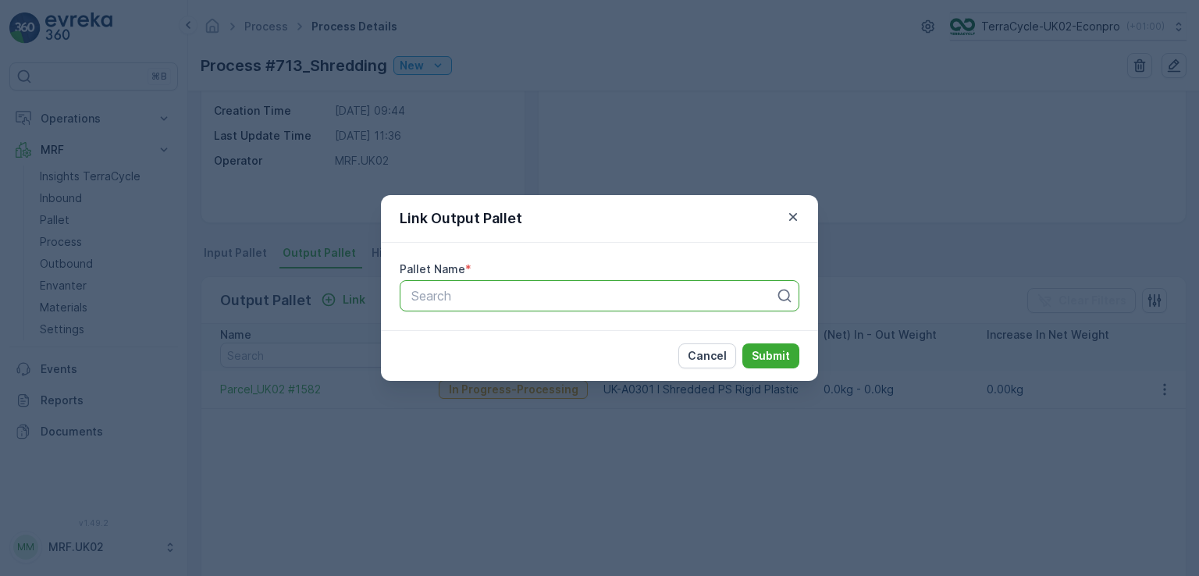
click at [447, 293] on div at bounding box center [593, 296] width 367 height 14
type input "n"
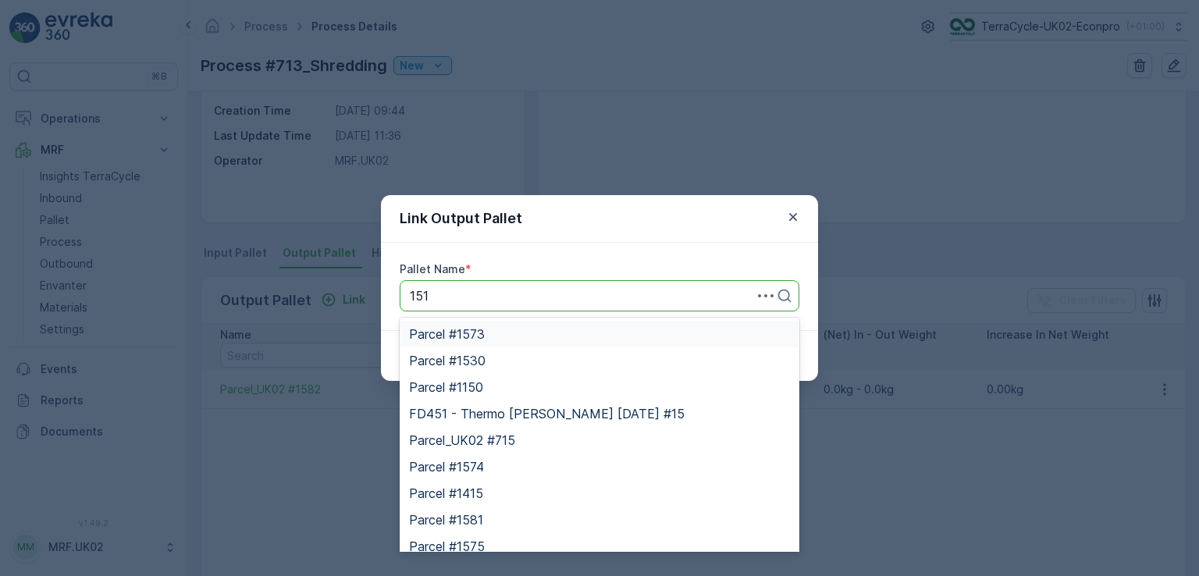
type input "1518"
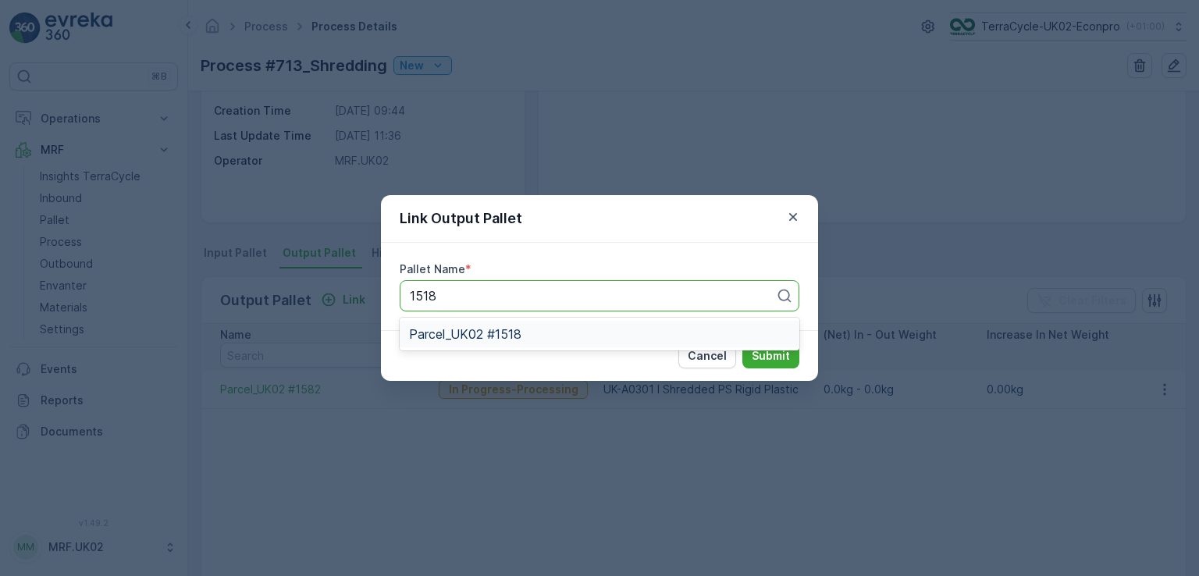
click at [504, 332] on span "Parcel_UK02 #1518" at bounding box center [465, 334] width 112 height 14
click at [763, 348] on p "Submit" at bounding box center [771, 356] width 38 height 16
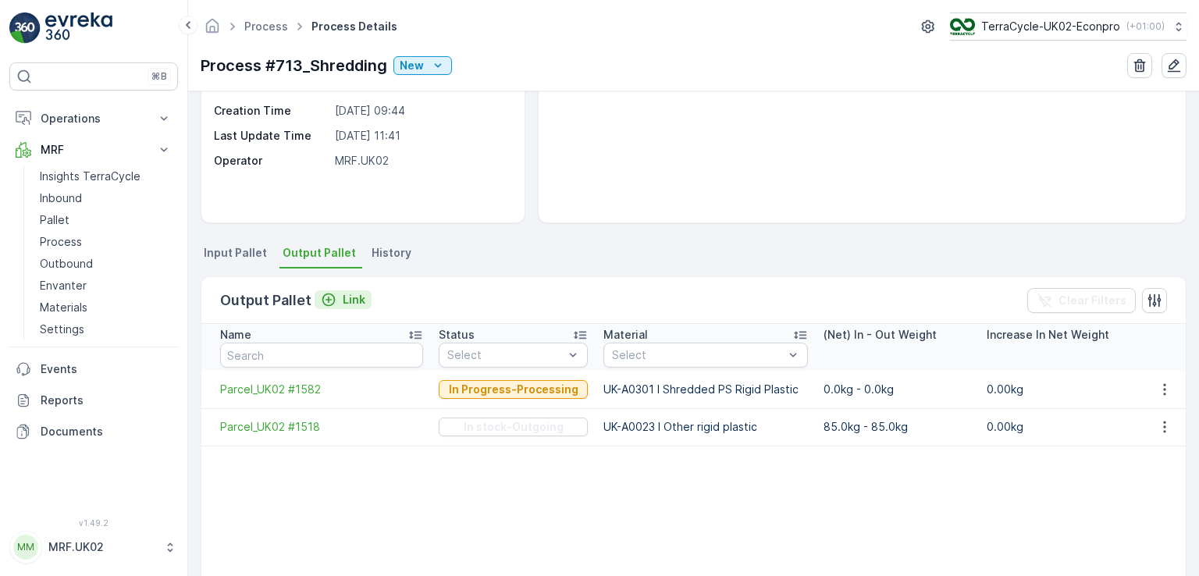
click at [348, 297] on p "Link" at bounding box center [354, 300] width 23 height 16
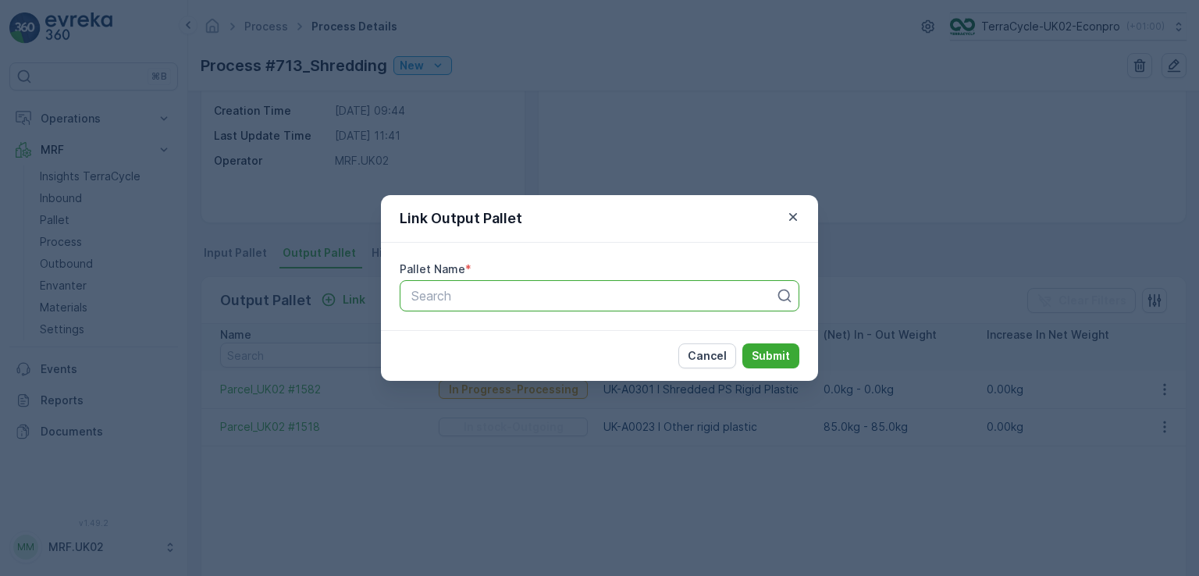
click at [473, 295] on div at bounding box center [593, 296] width 367 height 14
type input "1353"
click at [620, 332] on div "Parcel_UK02 #1353" at bounding box center [599, 334] width 381 height 14
click at [764, 351] on p "Submit" at bounding box center [771, 356] width 38 height 16
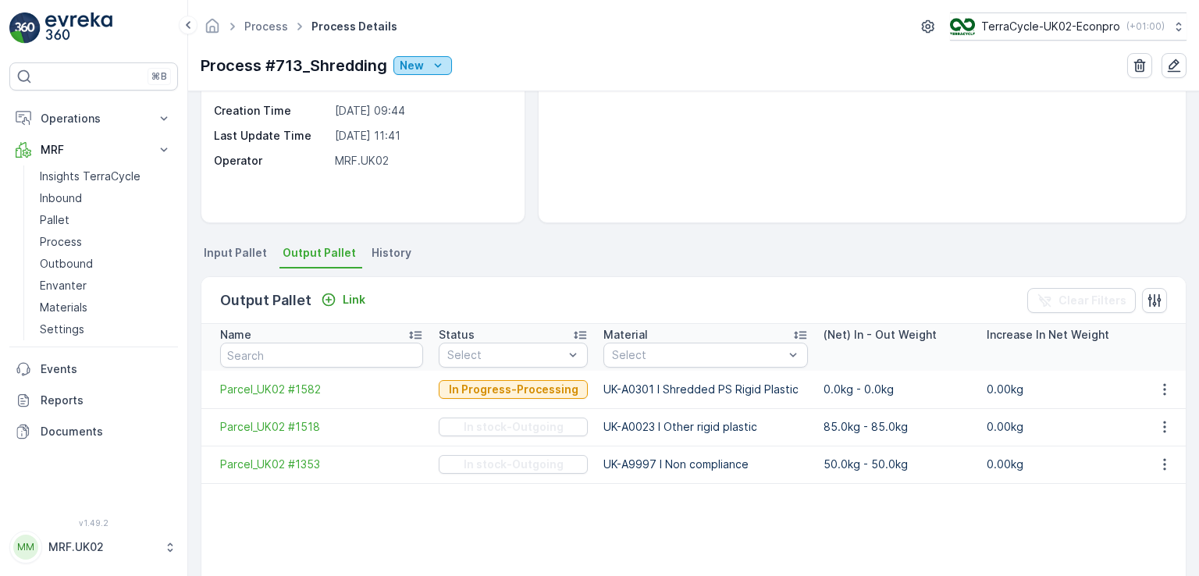
click at [433, 62] on icon "New" at bounding box center [438, 66] width 16 height 16
click at [435, 105] on div "Ready" at bounding box center [487, 111] width 180 height 22
click at [427, 61] on p "Ready" at bounding box center [417, 66] width 34 height 16
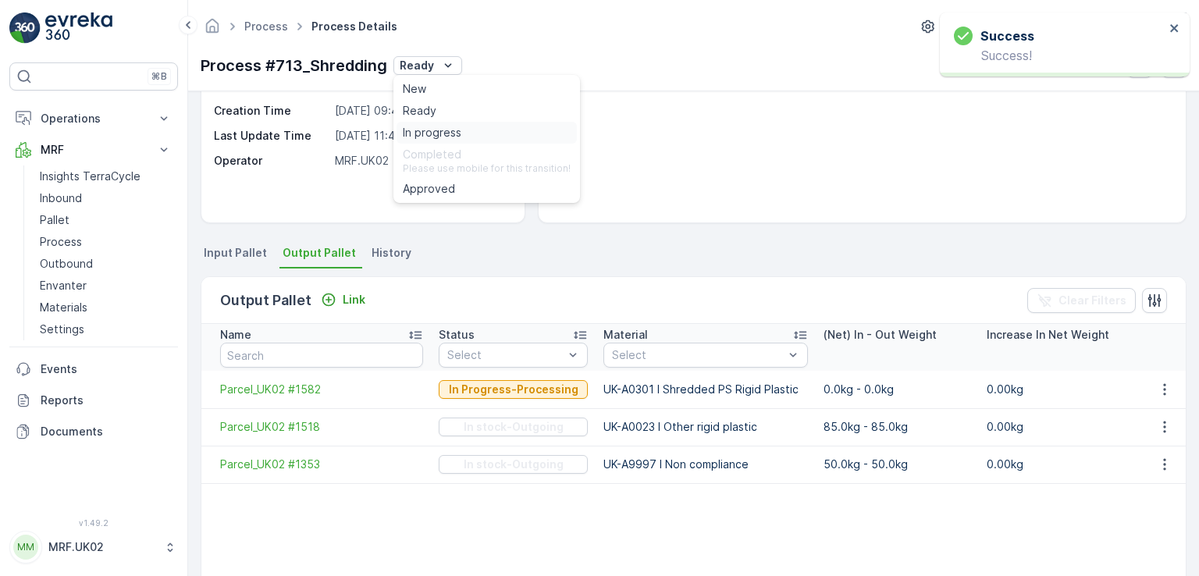
click at [441, 127] on span "In progress" at bounding box center [432, 133] width 59 height 16
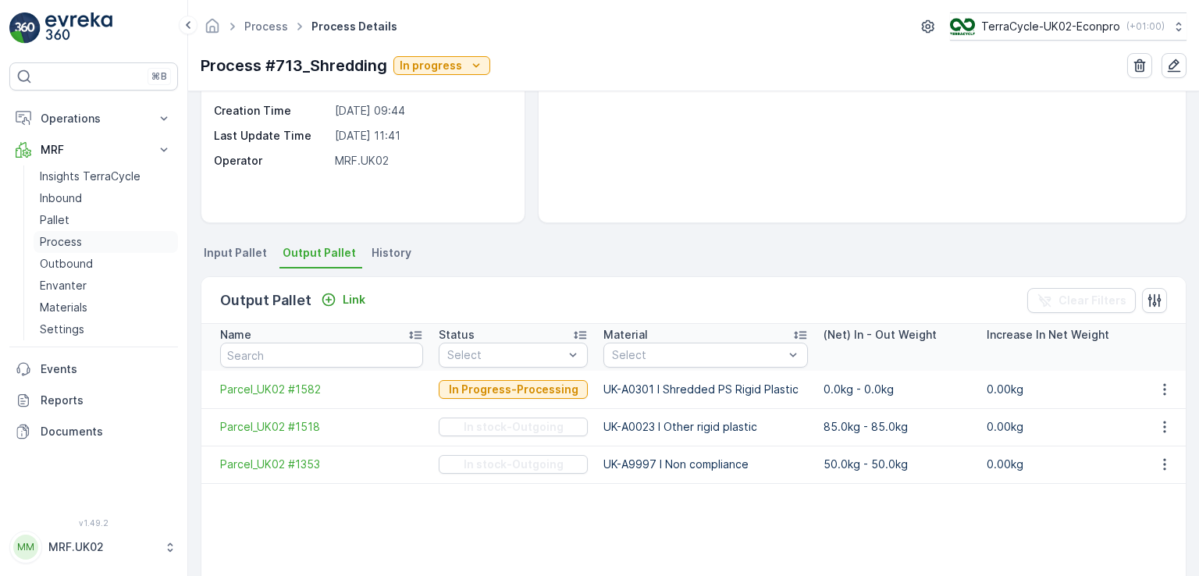
click at [81, 242] on link "Process" at bounding box center [106, 242] width 144 height 22
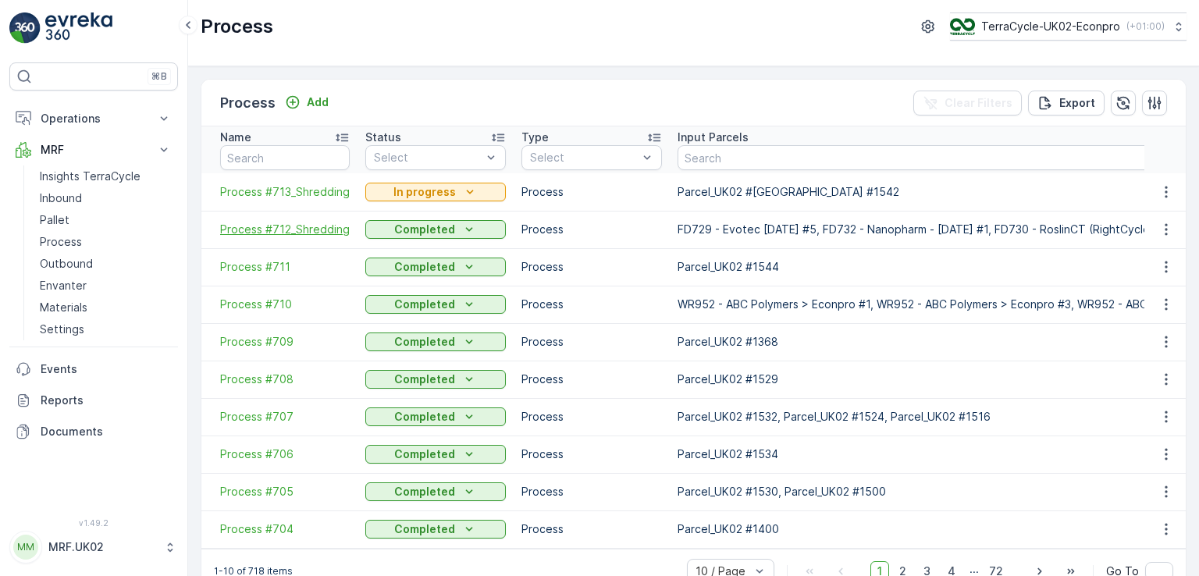
click at [318, 233] on span "Process #712_Shredding" at bounding box center [285, 230] width 130 height 16
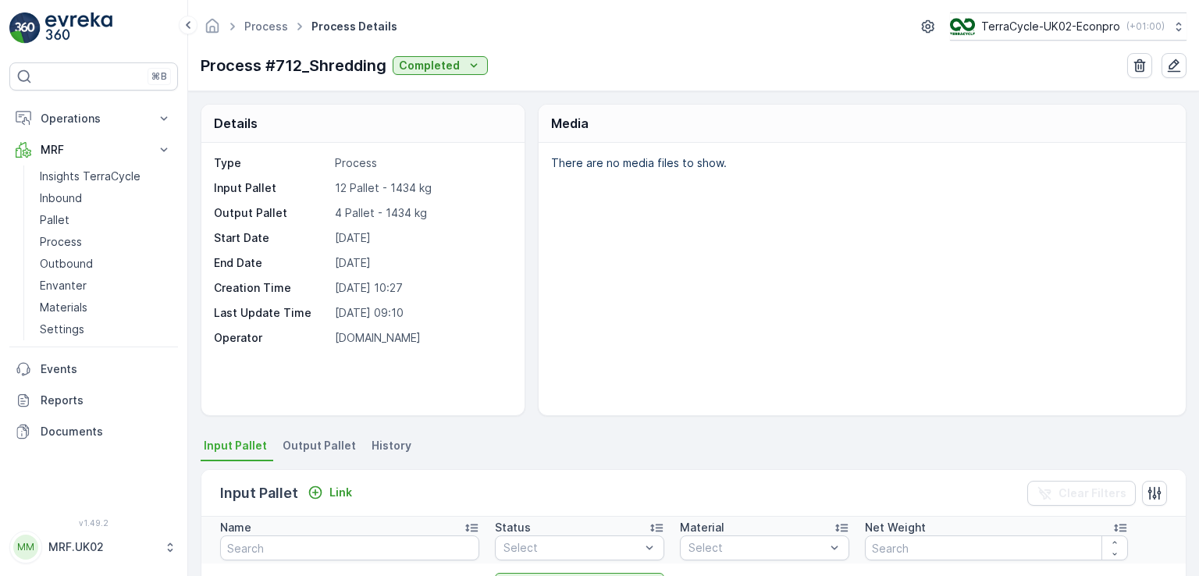
click at [500, 342] on p "[DOMAIN_NAME]" at bounding box center [421, 338] width 173 height 16
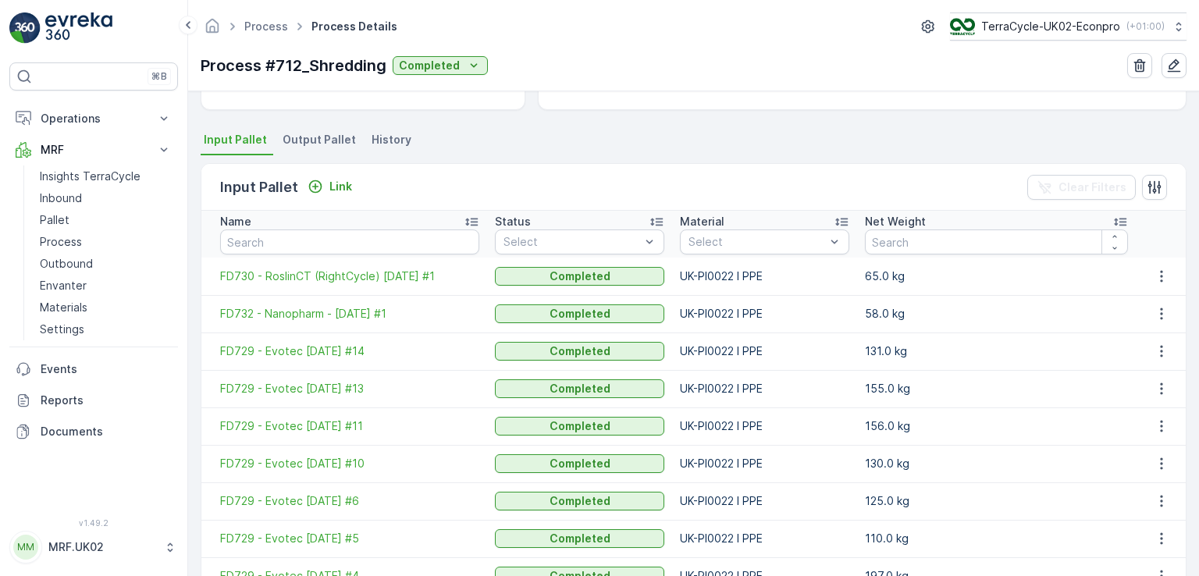
scroll to position [302, 0]
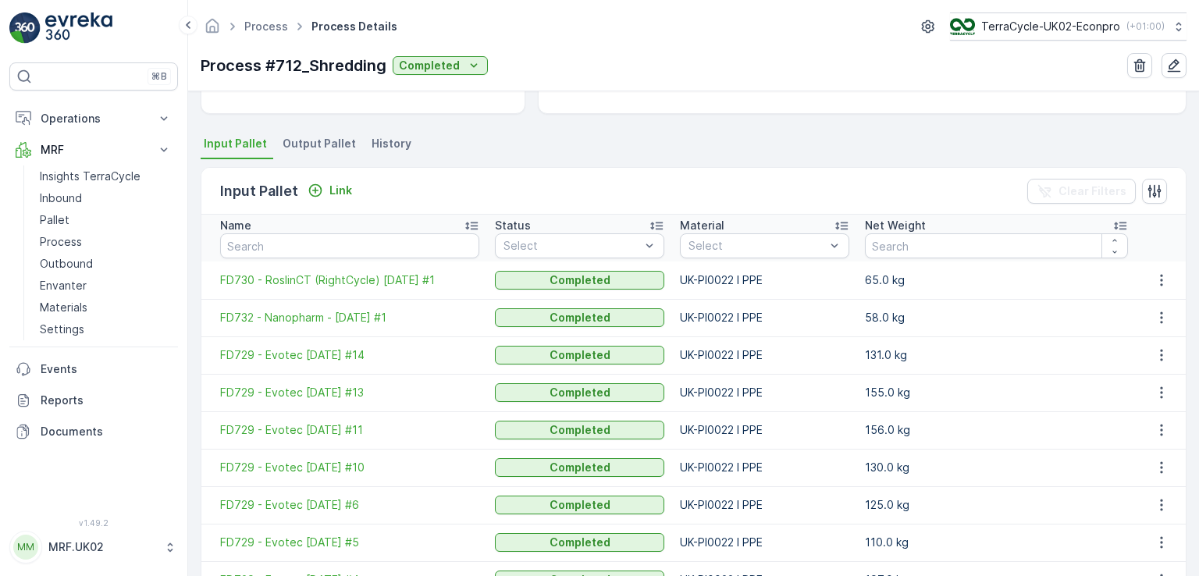
click at [329, 143] on span "Output Pallet" at bounding box center [319, 144] width 73 height 16
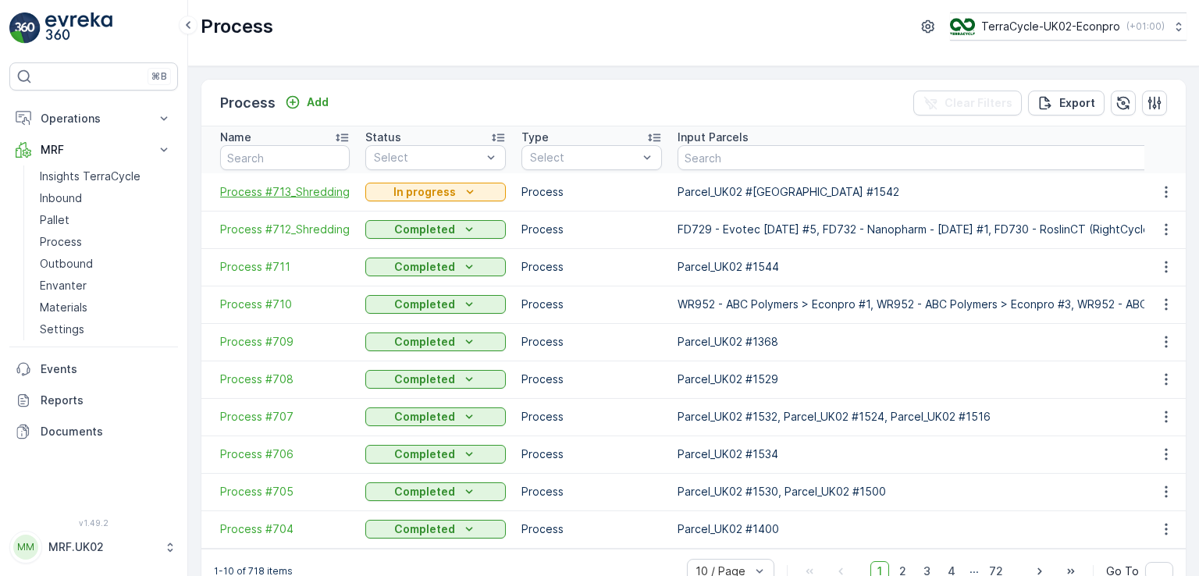
click at [313, 191] on span "Process #713_Shredding" at bounding box center [285, 192] width 130 height 16
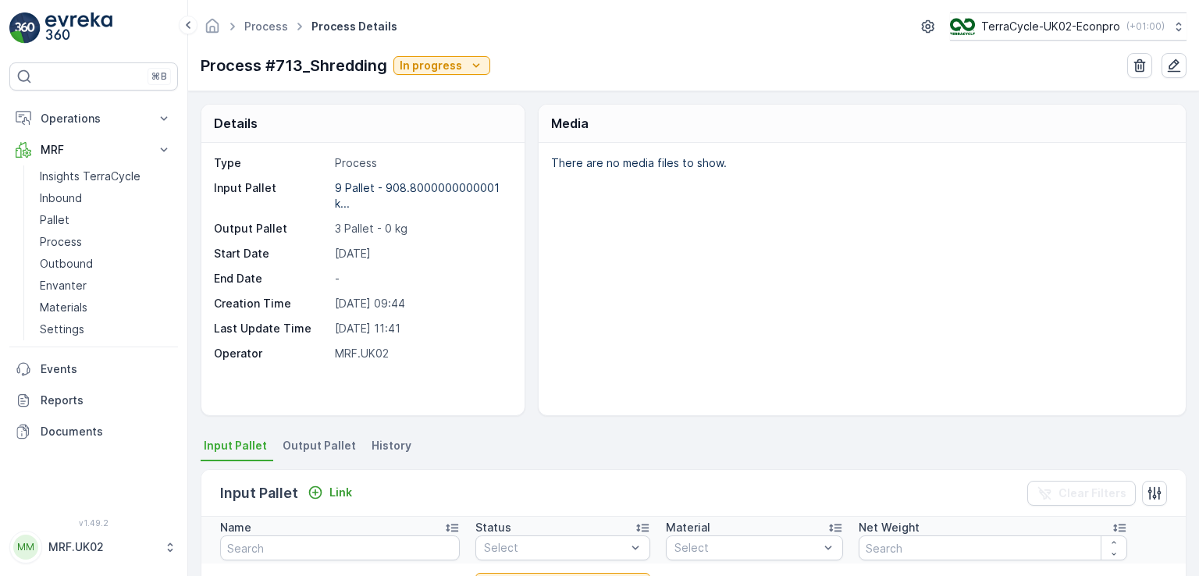
click at [806, 313] on div "There are no media files to show." at bounding box center [862, 279] width 647 height 272
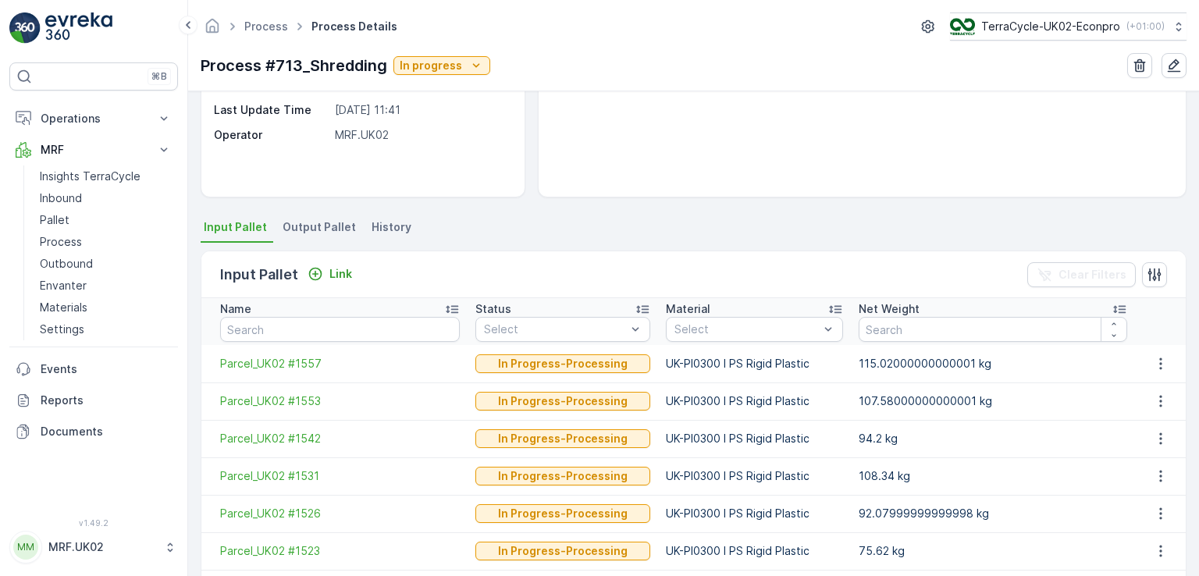
scroll to position [250, 0]
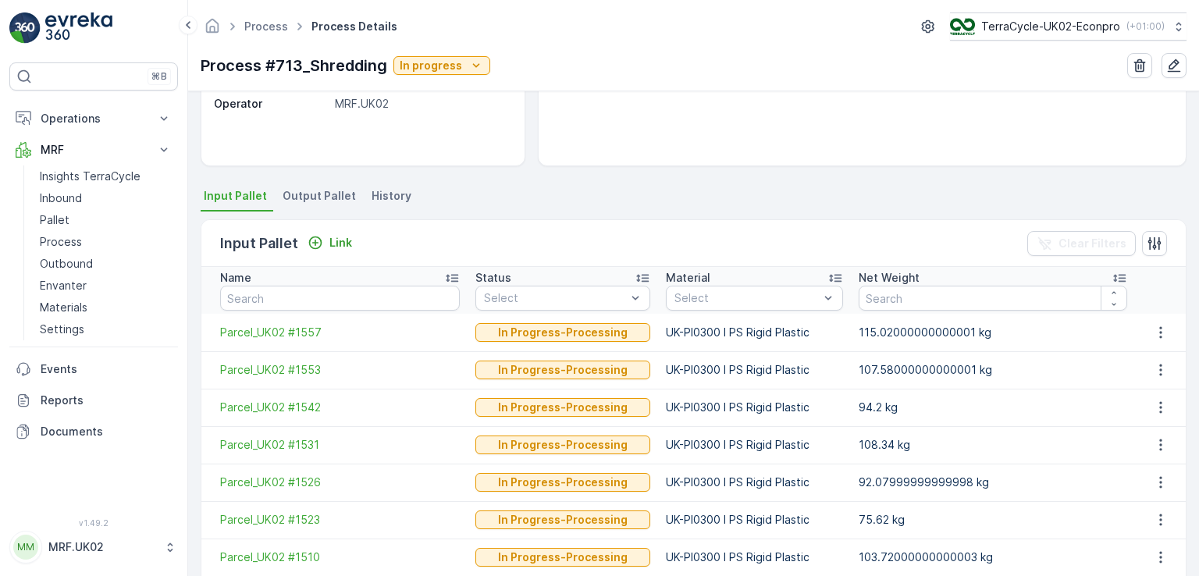
click at [341, 205] on li "Output Pallet" at bounding box center [321, 198] width 83 height 27
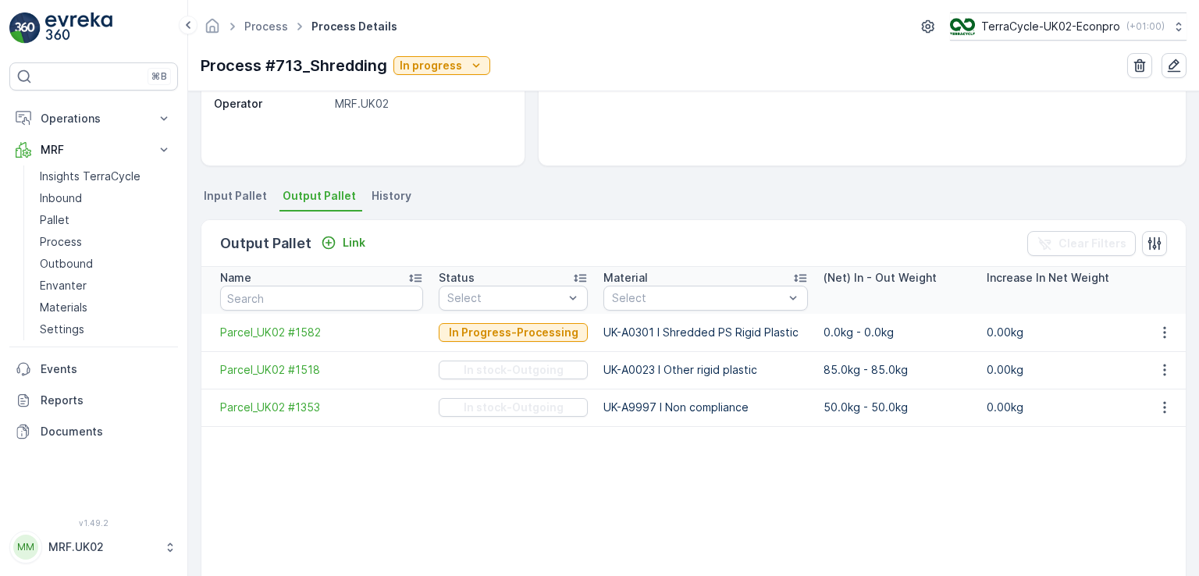
click at [585, 198] on ul "Input Pallet Output Pallet History" at bounding box center [694, 198] width 986 height 27
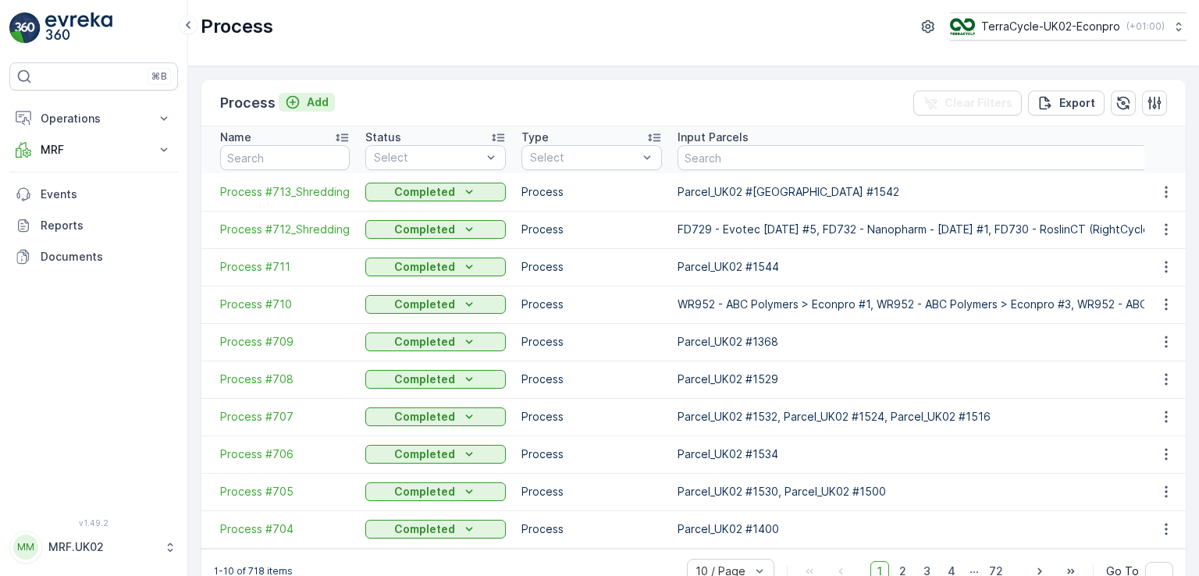
click at [307, 105] on p "Add" at bounding box center [318, 102] width 22 height 16
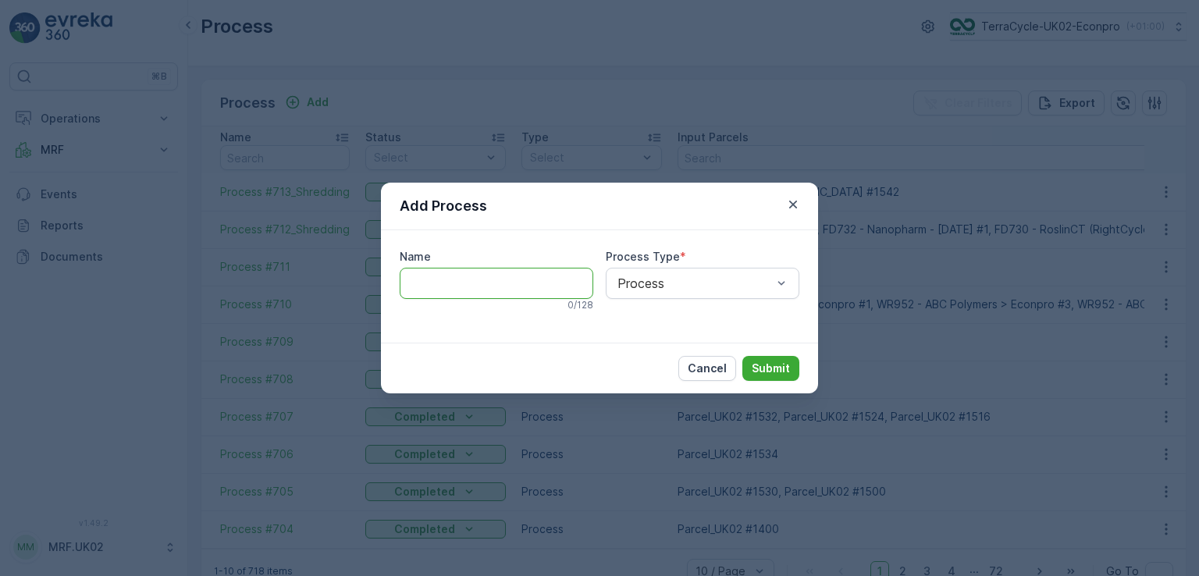
click at [472, 277] on input "Name" at bounding box center [497, 283] width 194 height 31
click at [139, 347] on div "Add Process Name 0 / 128 Process Type * Process Cancel Submit" at bounding box center [599, 288] width 1199 height 576
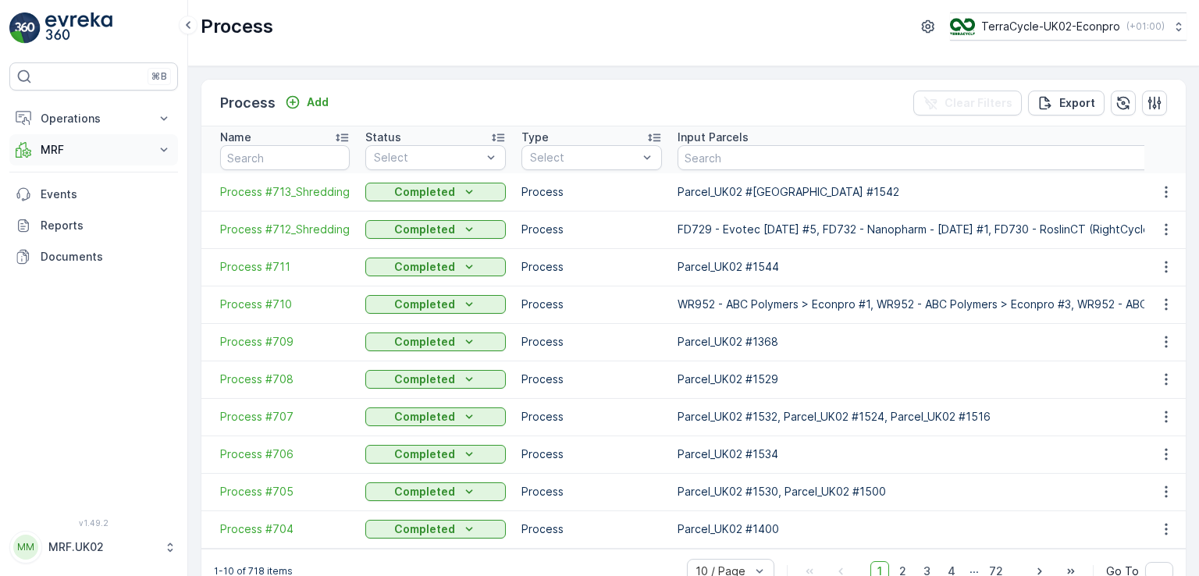
click at [80, 155] on p "MRF" at bounding box center [94, 150] width 106 height 16
